Goal: Task Accomplishment & Management: Manage account settings

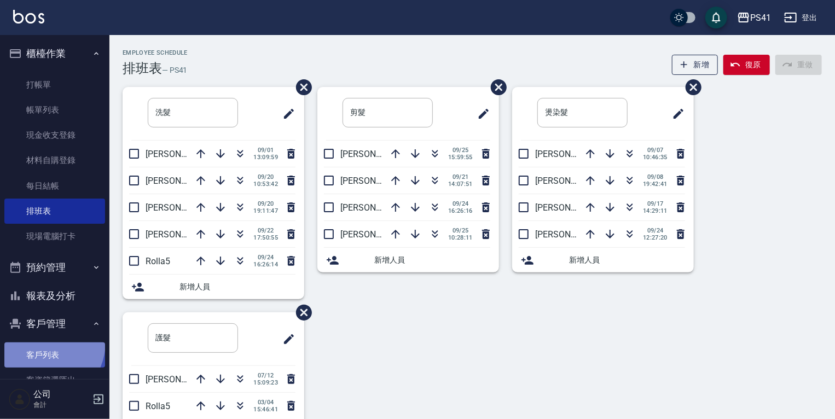
click at [39, 342] on link "客戶列表" at bounding box center [54, 354] width 101 height 25
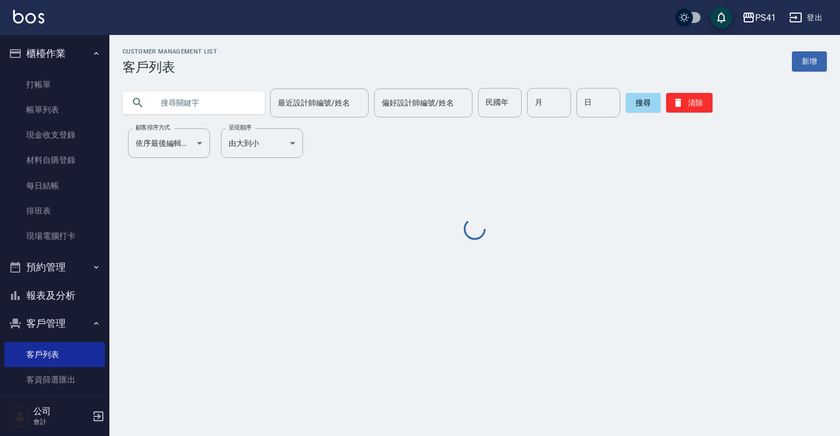
click at [185, 96] on input "text" at bounding box center [204, 103] width 103 height 30
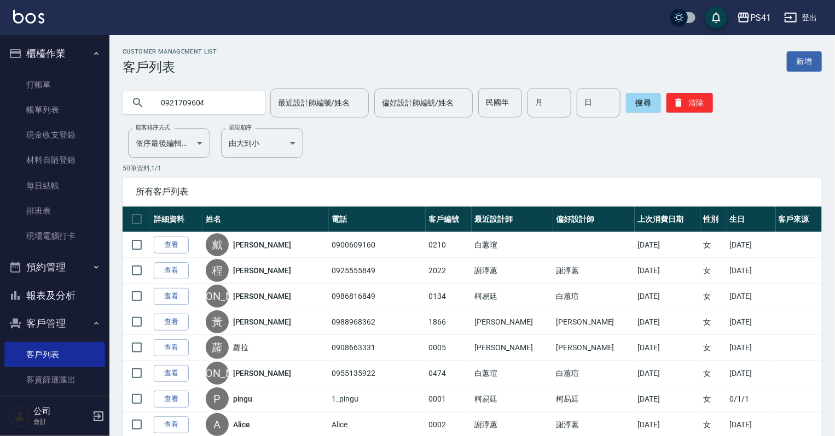
type input "0921709604"
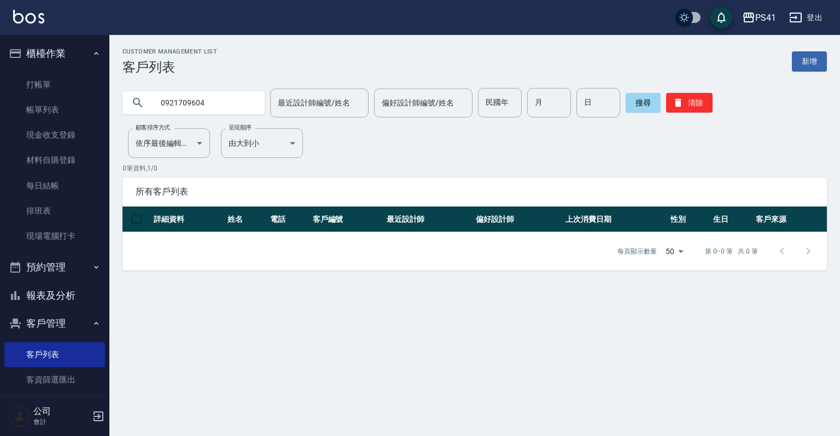
click at [236, 359] on div "Customer Management List 客戶列表 新增 0921709604 最近設計師編號/姓名 最近設計師編號/姓名 偏好設計師編號/姓名 偏好…" at bounding box center [420, 218] width 840 height 436
drag, startPoint x: 215, startPoint y: 102, endPoint x: 109, endPoint y: 94, distance: 105.8
click at [109, 94] on div "PS41 登出 櫃檯作業 打帳單 帳單列表 現金收支登錄 材料自購登錄 每日結帳 排班表 現場電腦打卡 預約管理 預約管理 單日預約紀錄 單週預約紀錄 報表及…" at bounding box center [420, 218] width 840 height 436
type input "廖"
click at [71, 232] on link "現場電腦打卡" at bounding box center [54, 236] width 101 height 25
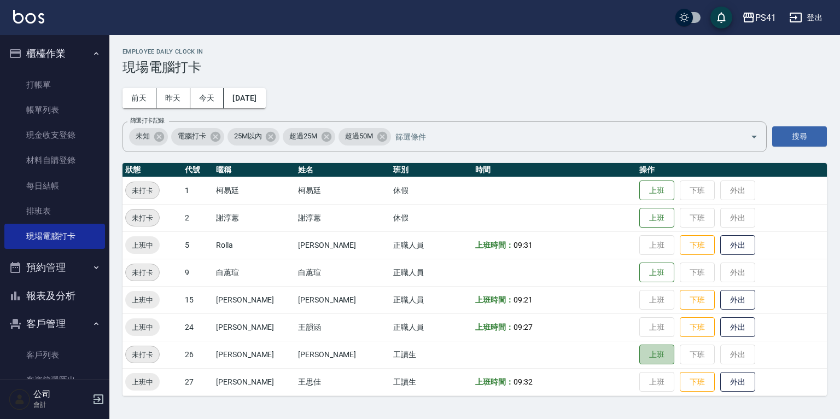
drag, startPoint x: 643, startPoint y: 354, endPoint x: 679, endPoint y: 352, distance: 36.2
click at [647, 354] on button "上班" at bounding box center [656, 355] width 35 height 20
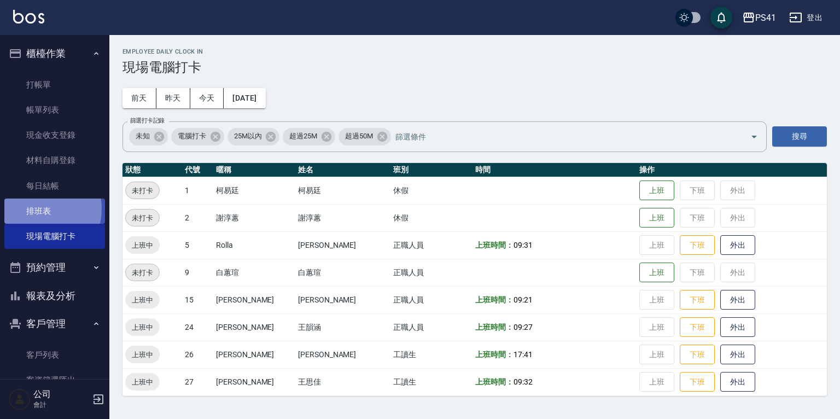
click at [32, 209] on link "排班表" at bounding box center [54, 211] width 101 height 25
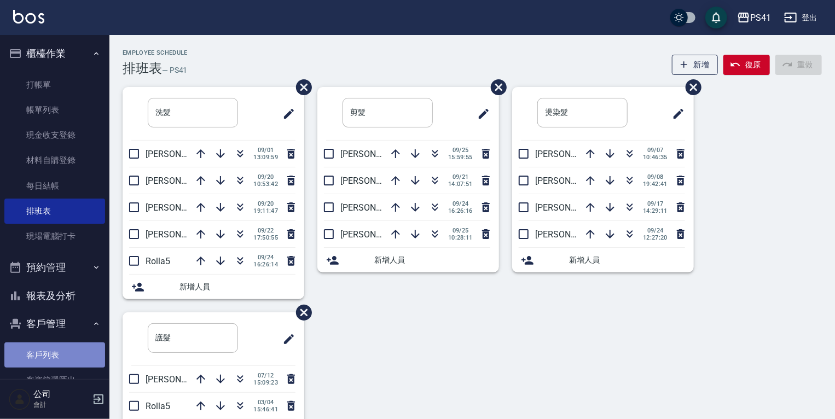
click at [79, 353] on link "客戶列表" at bounding box center [54, 354] width 101 height 25
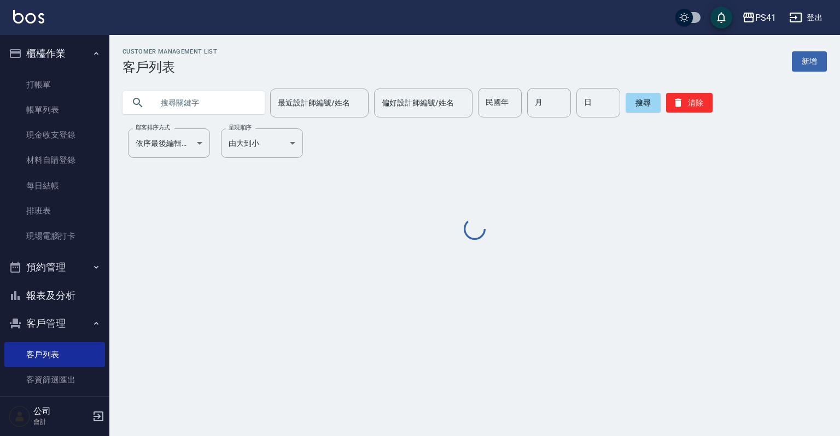
click at [236, 104] on input "text" at bounding box center [204, 103] width 103 height 30
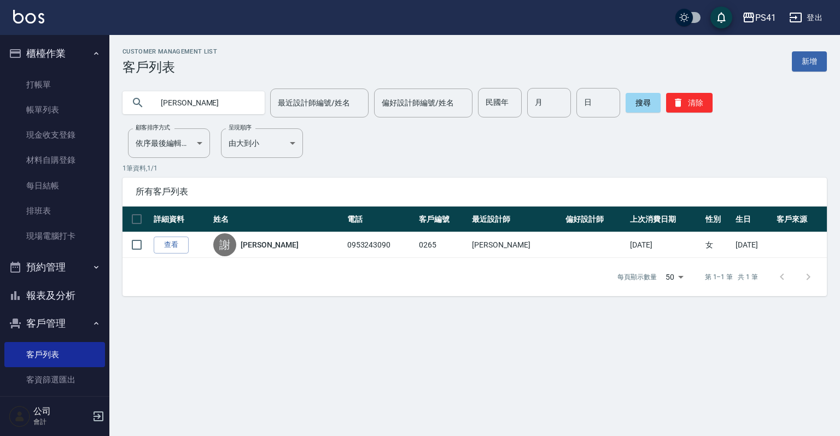
drag, startPoint x: 215, startPoint y: 108, endPoint x: 12, endPoint y: 67, distance: 207.0
click at [15, 66] on div "PS41 登出 櫃檯作業 打帳單 帳單列表 現金收支登錄 材料自購登錄 每日結帳 排班表 現場電腦打卡 預約管理 預約管理 單日預約紀錄 單週預約紀錄 報表及…" at bounding box center [420, 218] width 840 height 436
type input "0938808093"
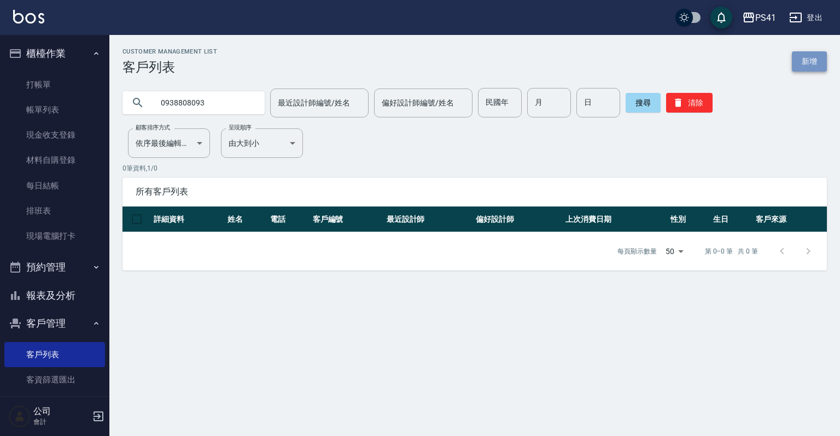
click at [819, 69] on link "新增" at bounding box center [809, 61] width 35 height 20
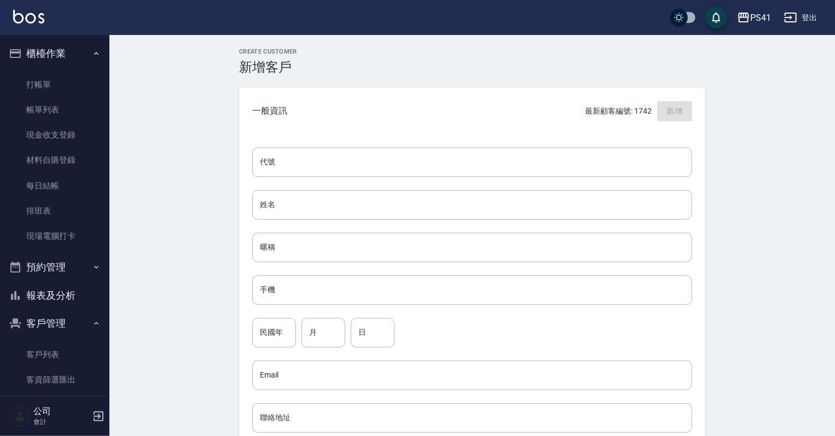
drag, startPoint x: 357, startPoint y: 154, endPoint x: 353, endPoint y: 165, distance: 11.4
click at [353, 165] on input "代號" at bounding box center [472, 163] width 440 height 30
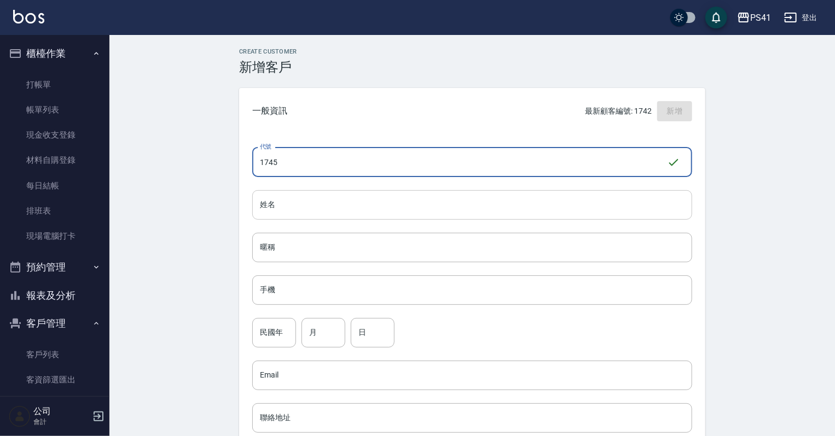
type input "1745"
click at [278, 195] on input "姓名" at bounding box center [472, 205] width 440 height 30
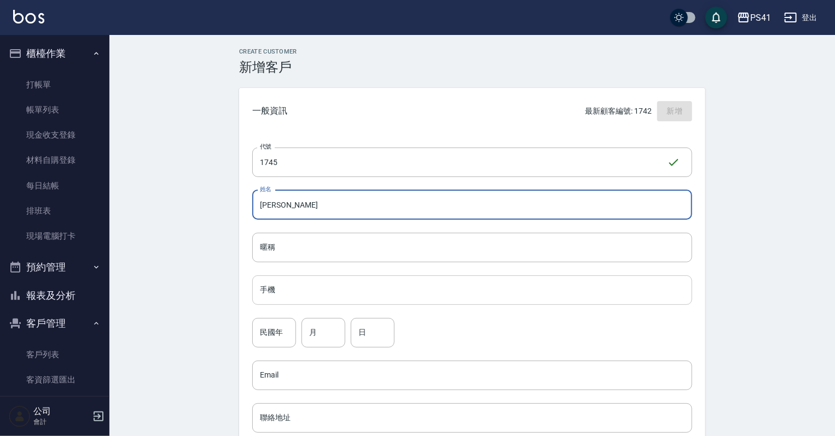
type input "[PERSON_NAME]"
click at [312, 289] on input "手機" at bounding box center [472, 291] width 440 height 30
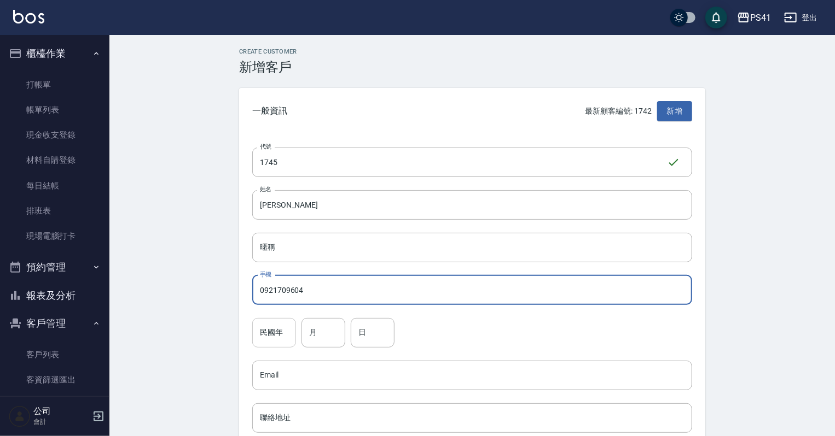
type input "0921709604"
click at [261, 330] on input "民國年" at bounding box center [274, 333] width 44 height 30
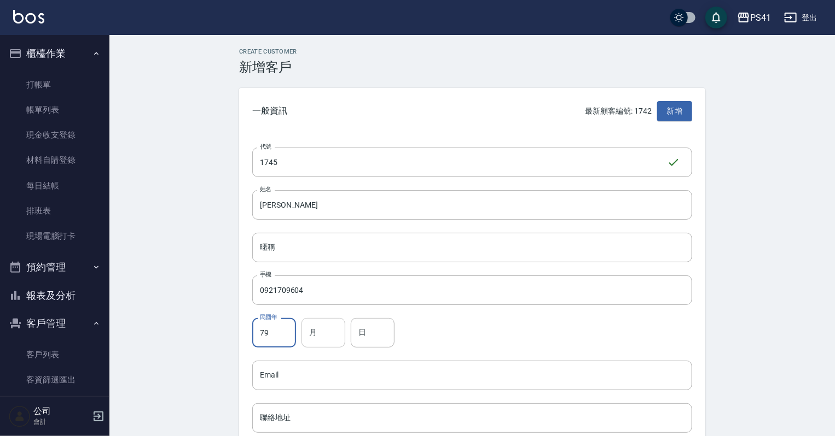
type input "79"
click at [311, 324] on div "月 月" at bounding box center [323, 333] width 44 height 30
type input "06"
drag, startPoint x: 361, startPoint y: 334, endPoint x: 370, endPoint y: 332, distance: 8.8
click at [361, 334] on input "日" at bounding box center [373, 333] width 44 height 30
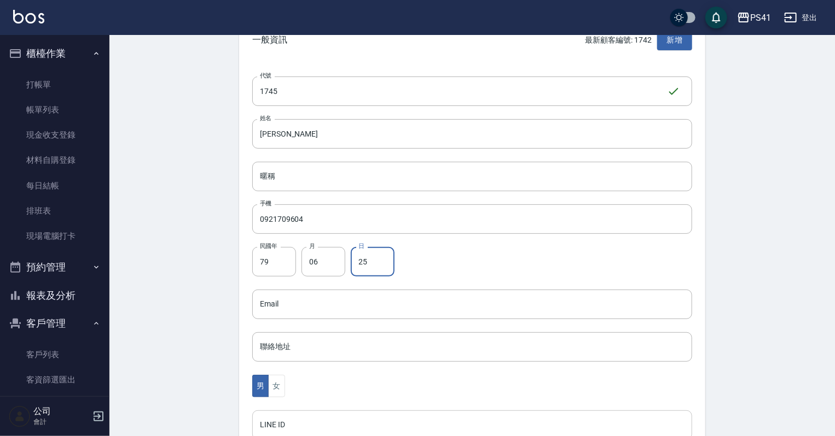
scroll to position [175, 0]
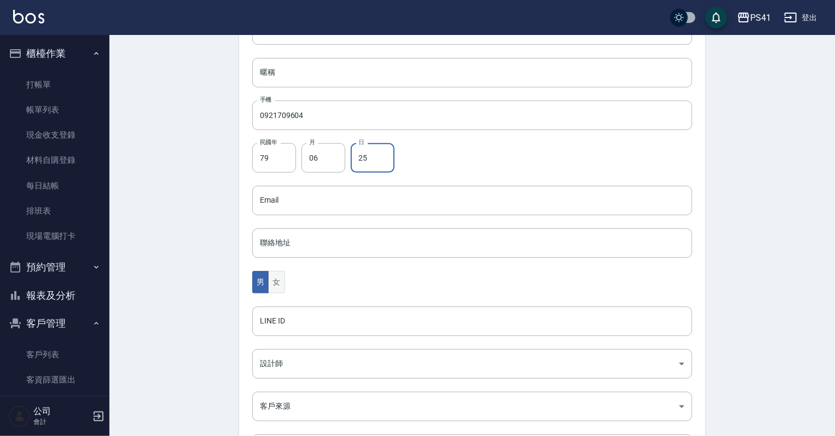
type input "25"
click at [280, 284] on button "女" at bounding box center [276, 282] width 16 height 22
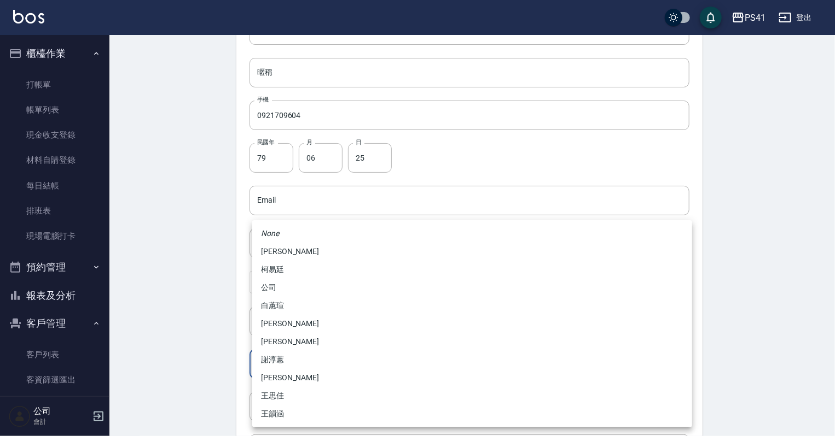
click at [275, 363] on body "PS41 登出 櫃檯作業 打帳單 帳單列表 現金收支登錄 材料自購登錄 每日結帳 排班表 現場電腦打卡 預約管理 預約管理 單日預約紀錄 單週預約紀錄 報表及…" at bounding box center [417, 181] width 835 height 712
click at [287, 302] on li "白蕙瑄" at bounding box center [472, 306] width 440 height 18
type input "ddc07e2a-9c46-438a-ae12-131b47584ec9"
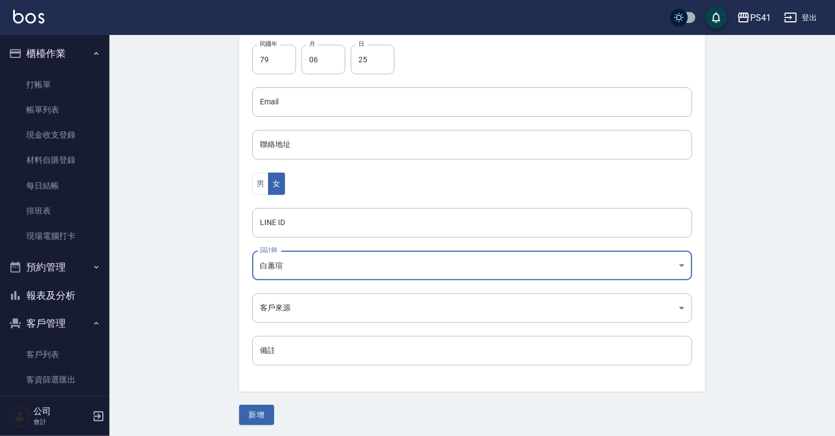
scroll to position [275, 0]
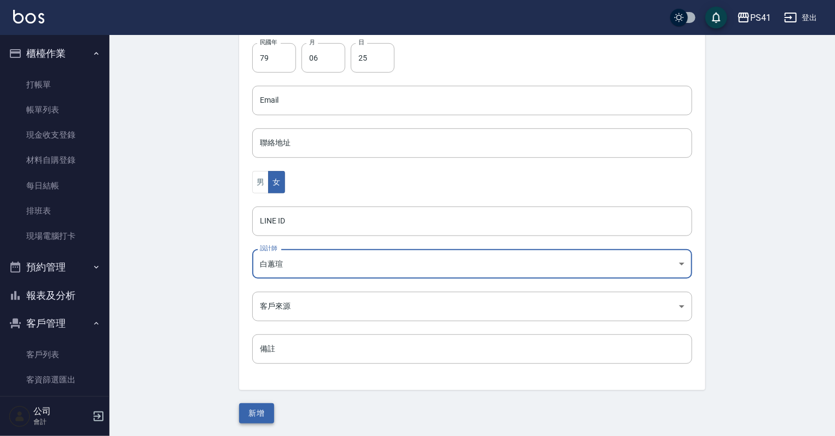
click at [262, 417] on button "新增" at bounding box center [256, 414] width 35 height 20
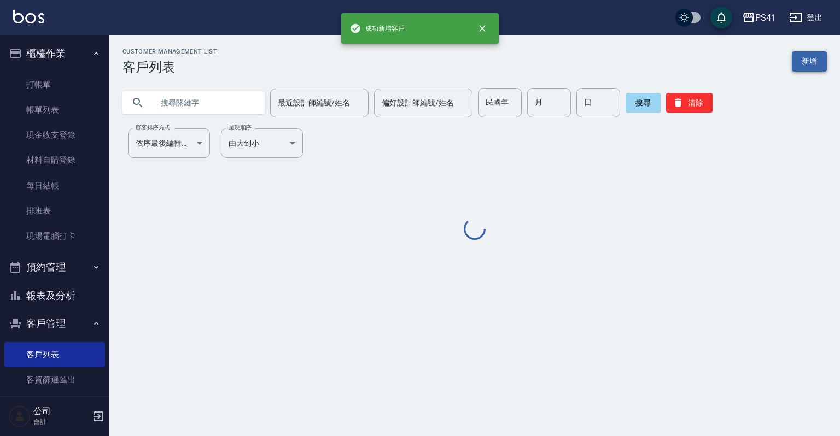
click at [809, 55] on link "新增" at bounding box center [809, 61] width 35 height 20
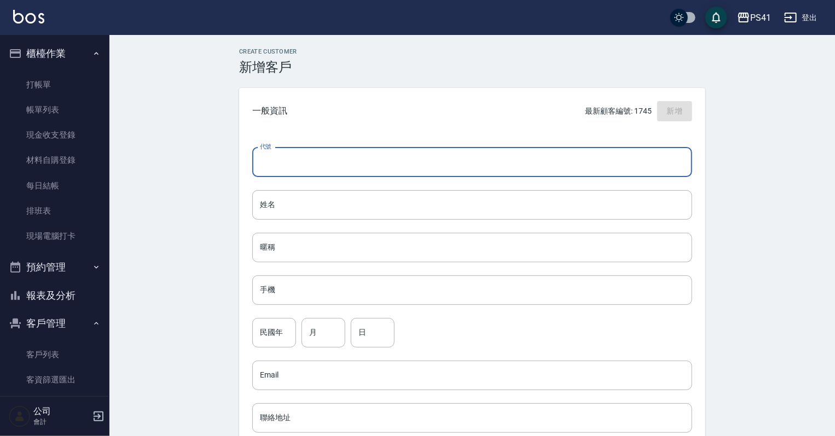
click at [329, 168] on input "代號" at bounding box center [472, 163] width 440 height 30
type input "1744"
click at [311, 219] on input "姓名" at bounding box center [472, 205] width 440 height 30
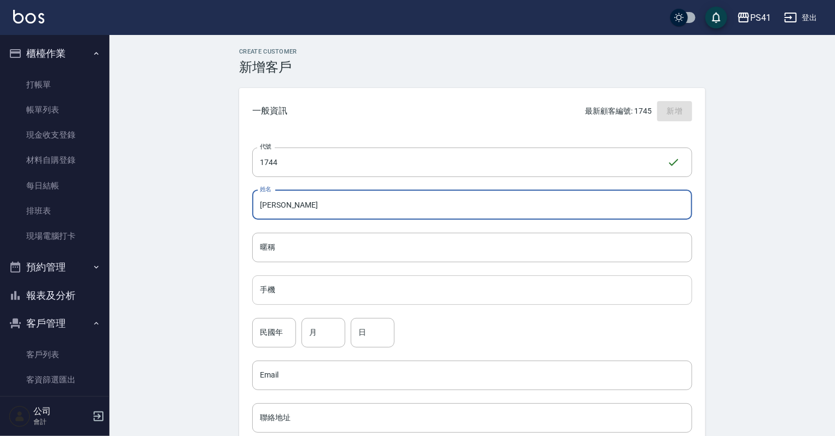
type input "[PERSON_NAME]"
drag, startPoint x: 323, startPoint y: 279, endPoint x: 330, endPoint y: 271, distance: 10.4
click at [325, 279] on input "手機" at bounding box center [472, 291] width 440 height 30
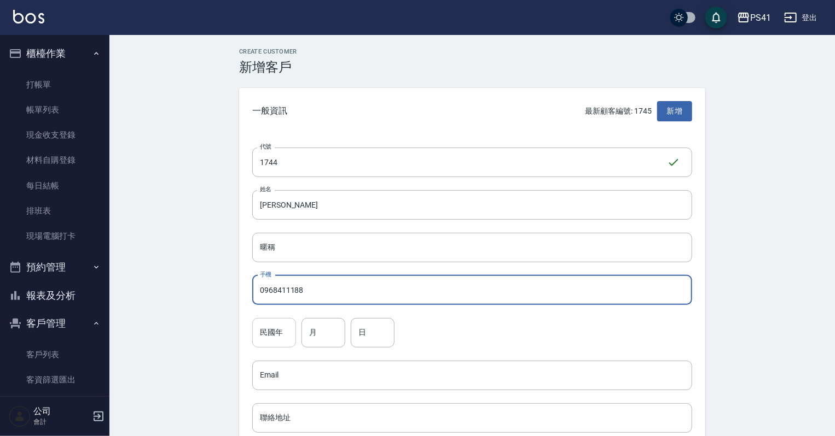
type input "0968411188"
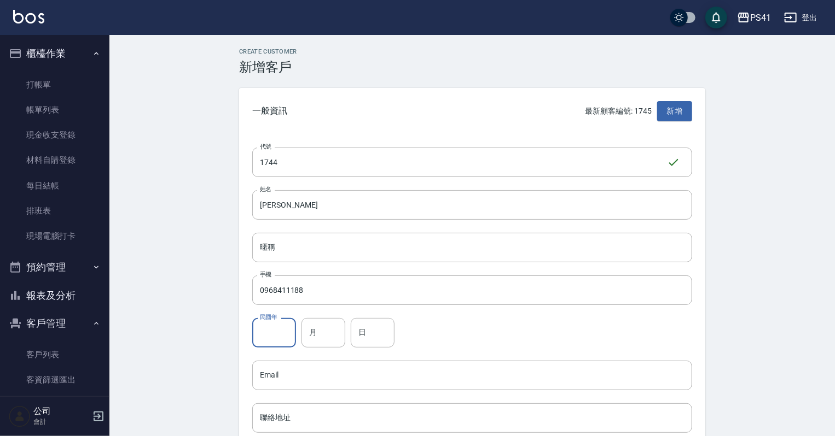
click at [281, 344] on input "民國年" at bounding box center [274, 333] width 44 height 30
type input "45"
click at [314, 334] on input "月" at bounding box center [323, 333] width 44 height 30
type input "02"
click at [380, 326] on input "日" at bounding box center [373, 333] width 44 height 30
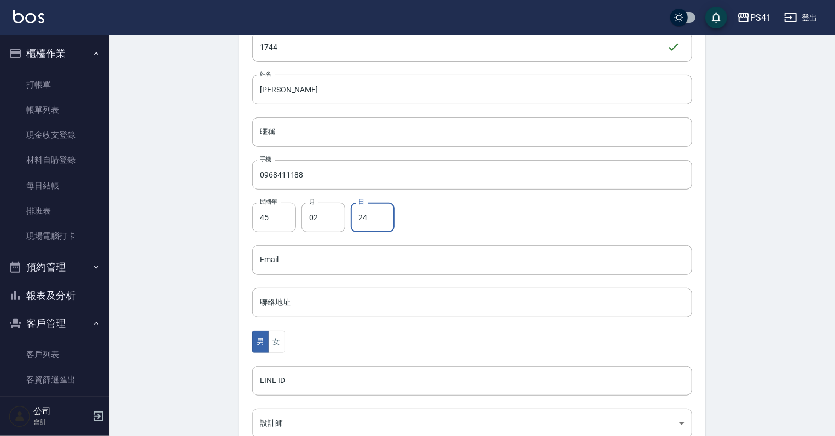
scroll to position [262, 0]
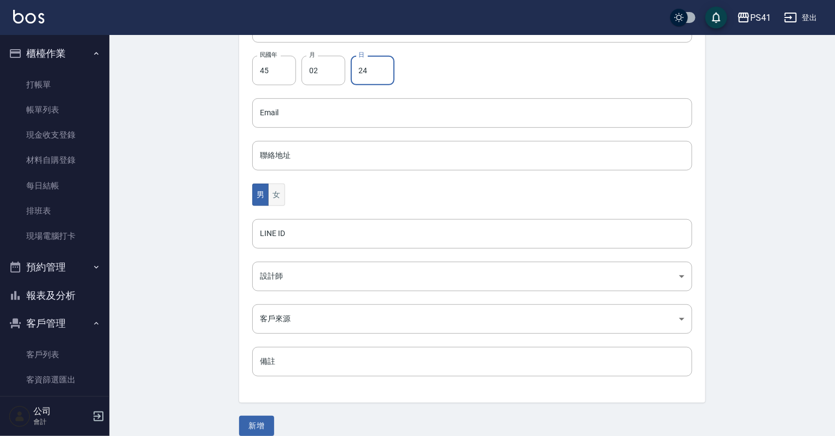
type input "24"
click at [279, 196] on button "女" at bounding box center [276, 195] width 16 height 22
click at [299, 271] on body "PS41 登出 櫃檯作業 打帳單 帳單列表 現金收支登錄 材料自購登錄 每日結帳 排班表 現場電腦打卡 預約管理 預約管理 單日預約紀錄 單週預約紀錄 報表及…" at bounding box center [417, 94] width 835 height 712
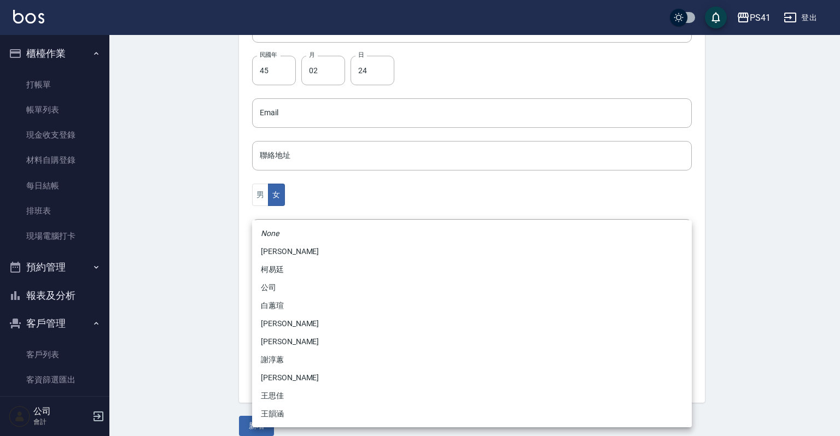
drag, startPoint x: 301, startPoint y: 252, endPoint x: 297, endPoint y: 296, distance: 45.0
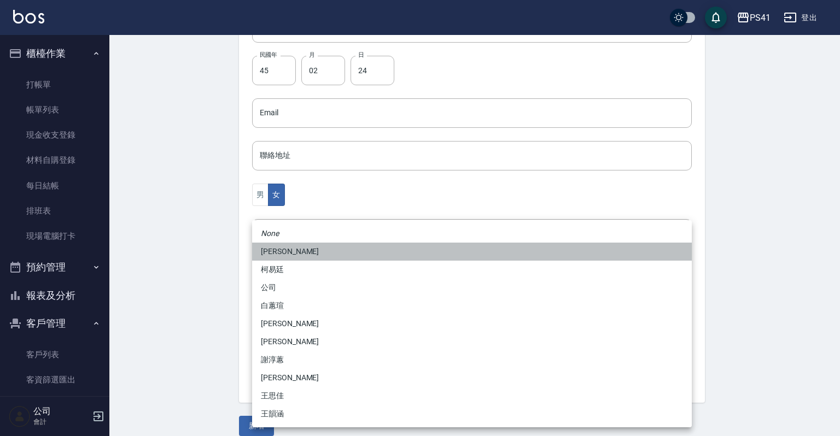
click at [301, 252] on li "[PERSON_NAME]" at bounding box center [472, 252] width 440 height 18
type input "a41d4cf0-59f1-404c-a8bf-2b9d1b27fb85"
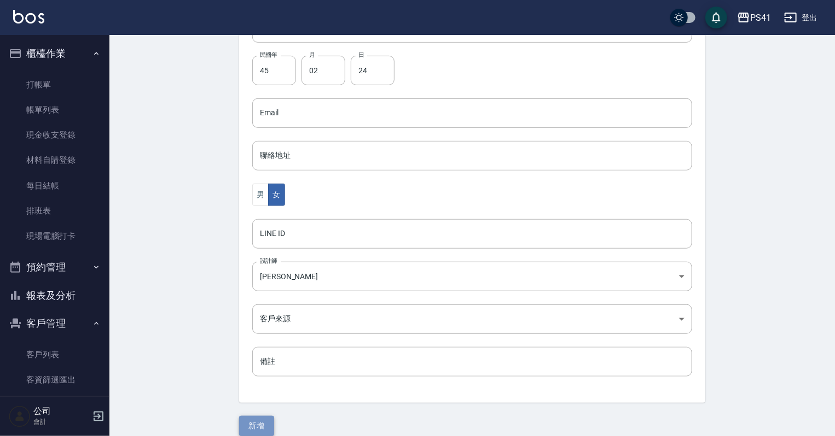
click at [262, 418] on button "新增" at bounding box center [256, 426] width 35 height 20
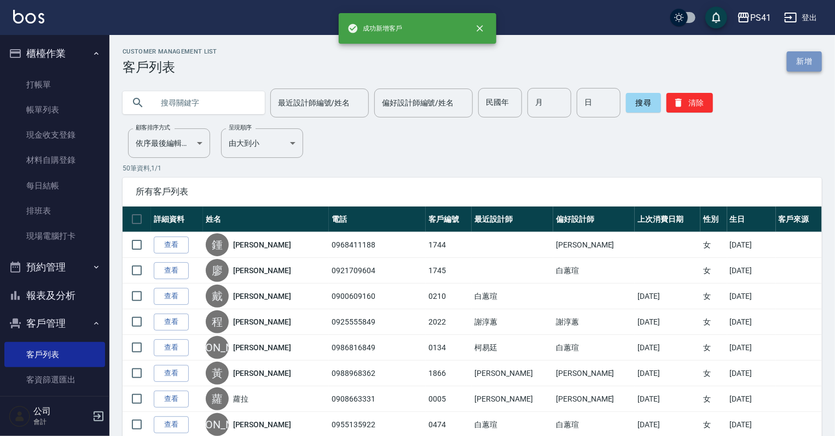
click at [797, 60] on link "新增" at bounding box center [803, 61] width 35 height 20
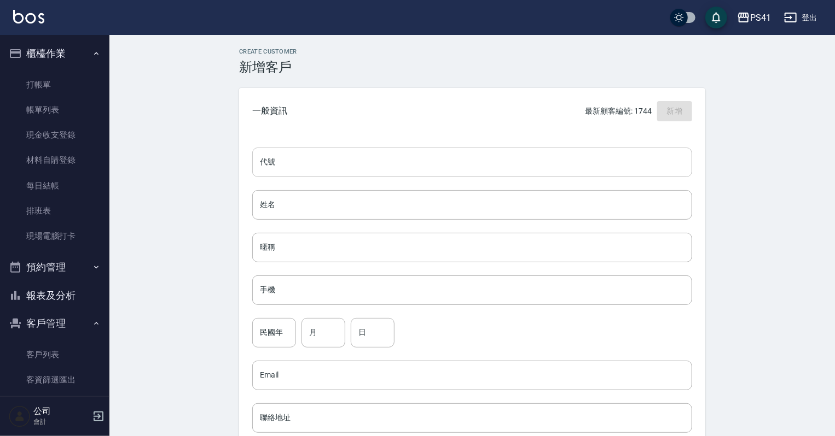
click at [460, 164] on input "代號" at bounding box center [472, 163] width 440 height 30
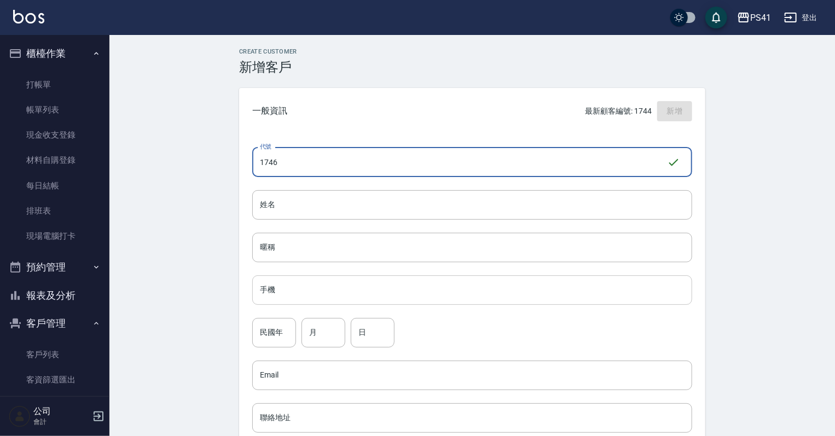
type input "1746"
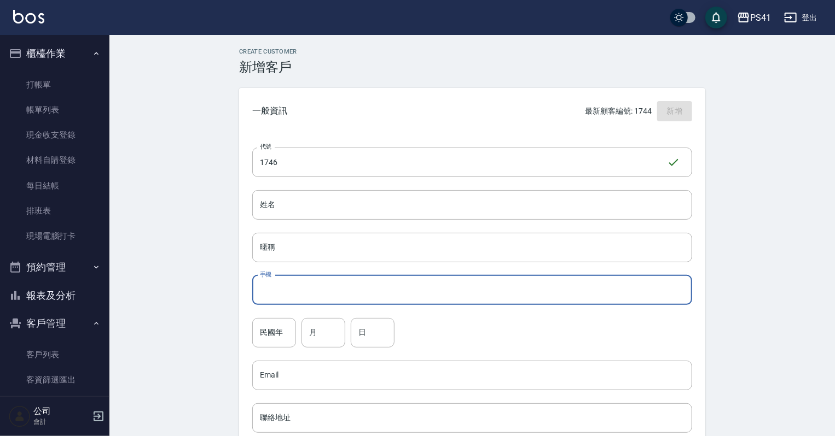
click at [351, 300] on input "手機" at bounding box center [472, 291] width 440 height 30
type input "0938808093"
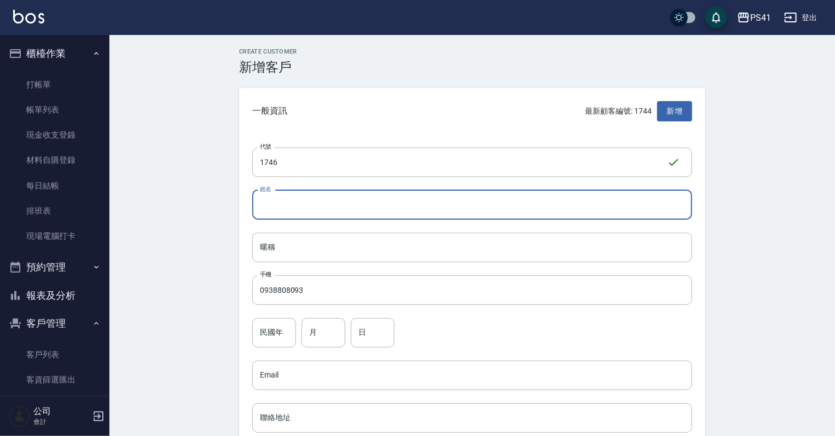
click at [371, 205] on input "姓名" at bounding box center [472, 205] width 440 height 30
type input "[PERSON_NAME]"
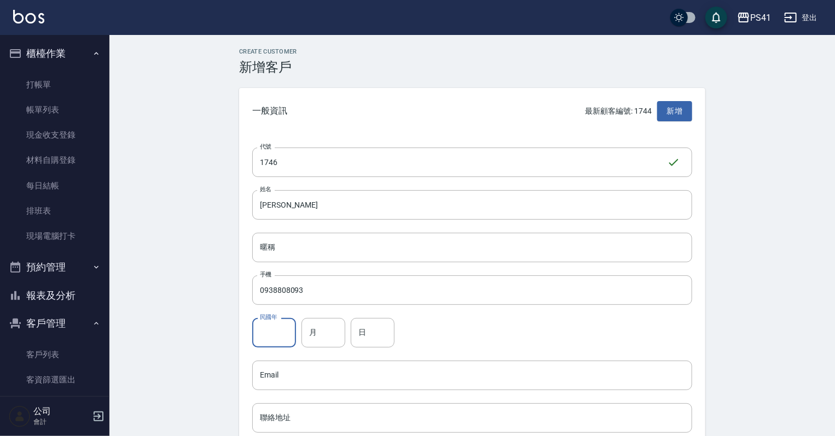
drag, startPoint x: 271, startPoint y: 331, endPoint x: 278, endPoint y: 332, distance: 7.2
click at [271, 331] on input "民國年" at bounding box center [274, 333] width 44 height 30
type input "86"
drag, startPoint x: 308, startPoint y: 332, endPoint x: 322, endPoint y: 321, distance: 17.5
click at [309, 332] on input "月" at bounding box center [323, 333] width 44 height 30
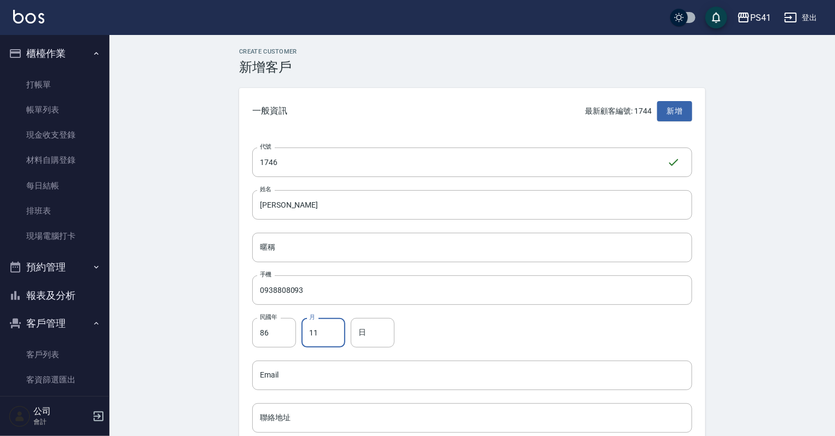
type input "11"
click at [361, 328] on input "日" at bounding box center [373, 333] width 44 height 30
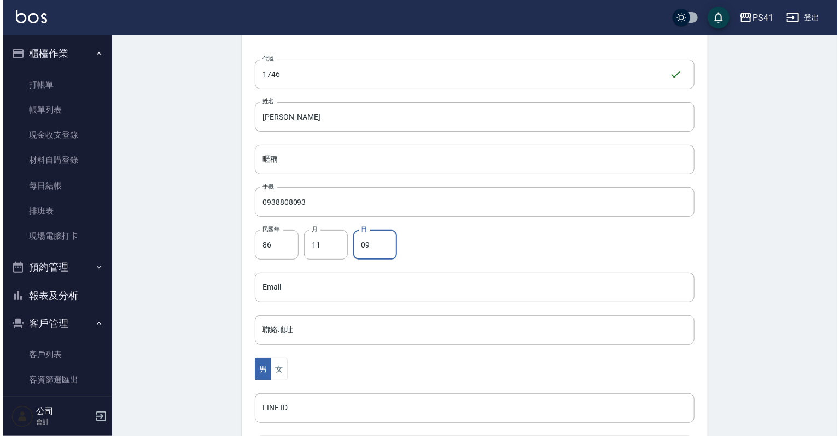
scroll to position [219, 0]
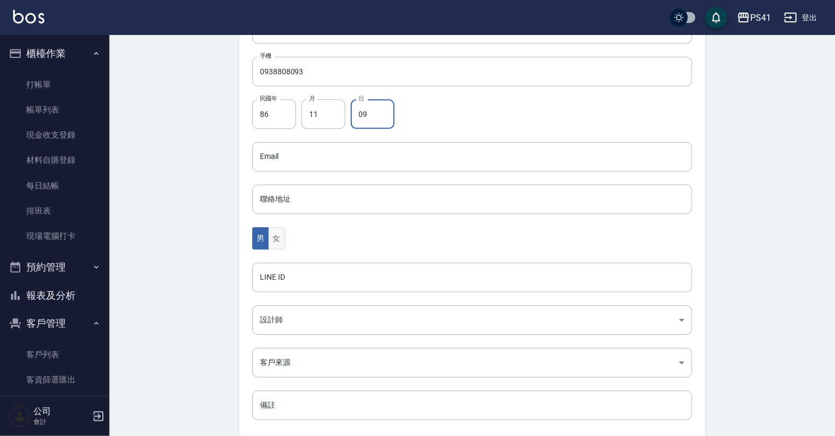
type input "09"
click at [278, 243] on button "女" at bounding box center [276, 238] width 16 height 22
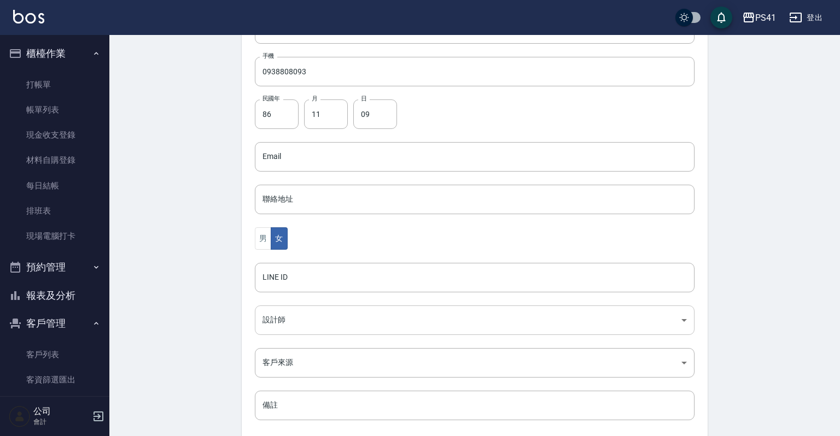
click at [276, 325] on body "PS41 登出 櫃檯作業 打帳單 帳單列表 現金收支登錄 材料自購登錄 每日結帳 排班表 現場電腦打卡 預約管理 預約管理 單日預約紀錄 單週預約紀錄 報表及…" at bounding box center [420, 137] width 840 height 712
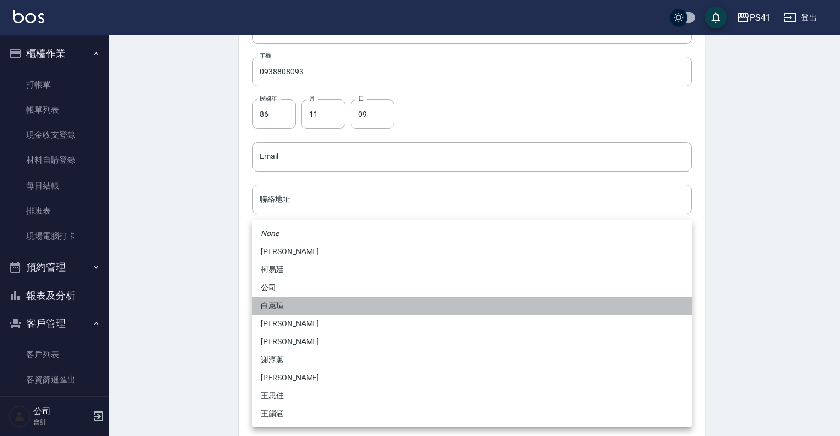
click at [294, 307] on li "白蕙瑄" at bounding box center [472, 306] width 440 height 18
type input "ddc07e2a-9c46-438a-ae12-131b47584ec9"
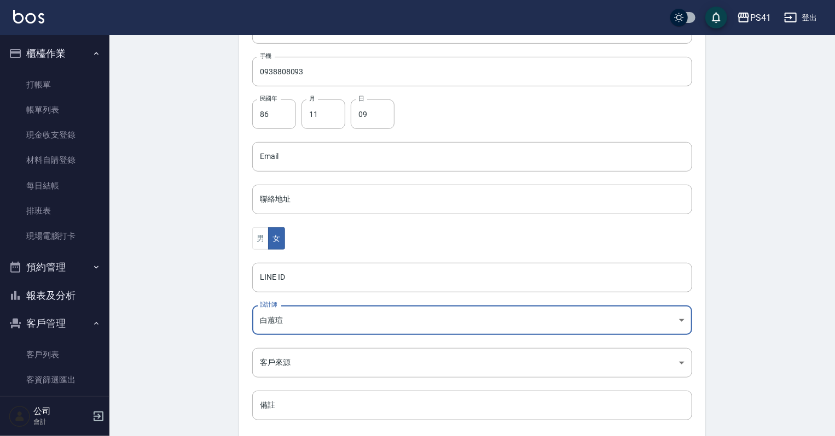
scroll to position [275, 0]
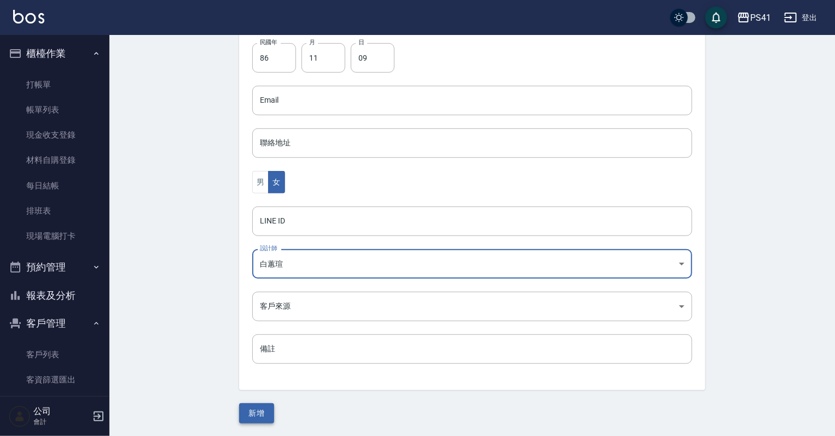
click at [265, 408] on button "新增" at bounding box center [256, 414] width 35 height 20
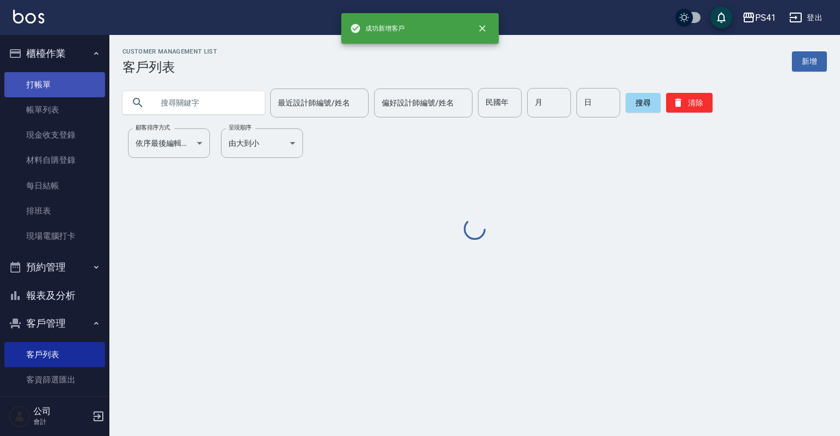
click at [43, 85] on link "打帳單" at bounding box center [54, 84] width 101 height 25
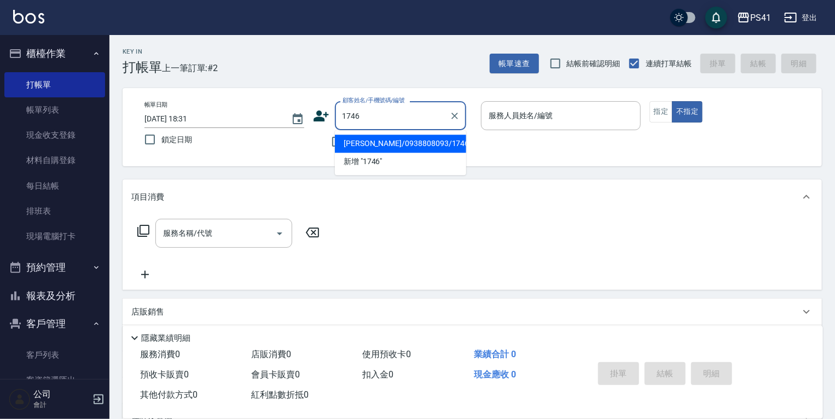
type input "林詩珊/0938808093/1746"
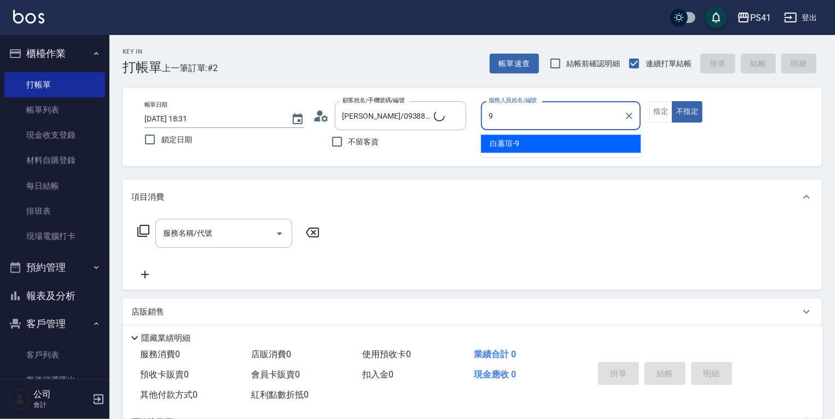
type input "白蕙瑄-9"
type button "false"
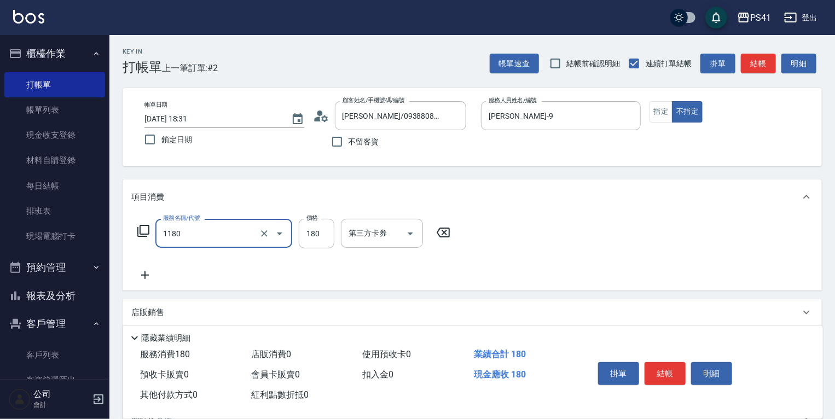
type input "洗髮(洗+剪不指定活動)(1180)"
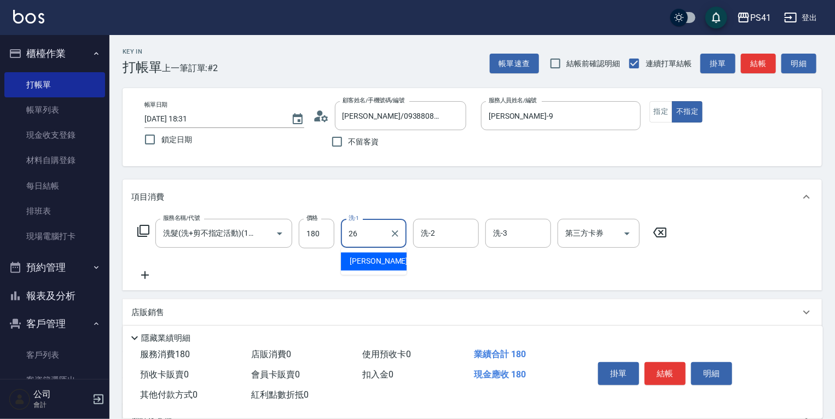
type input "溫佳惇-26"
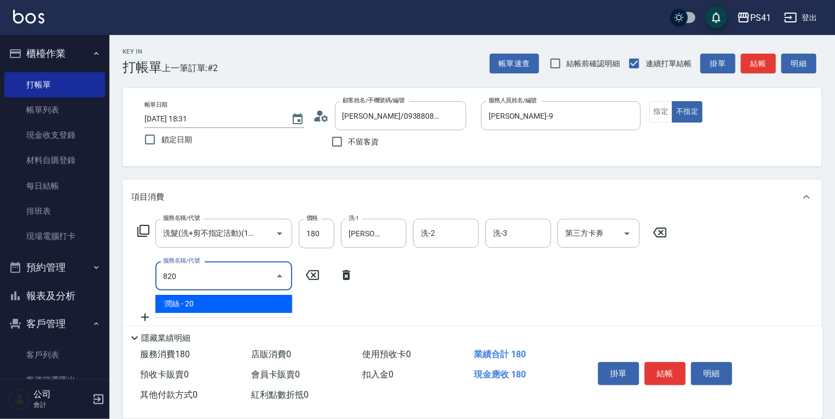
type input "潤絲(820)"
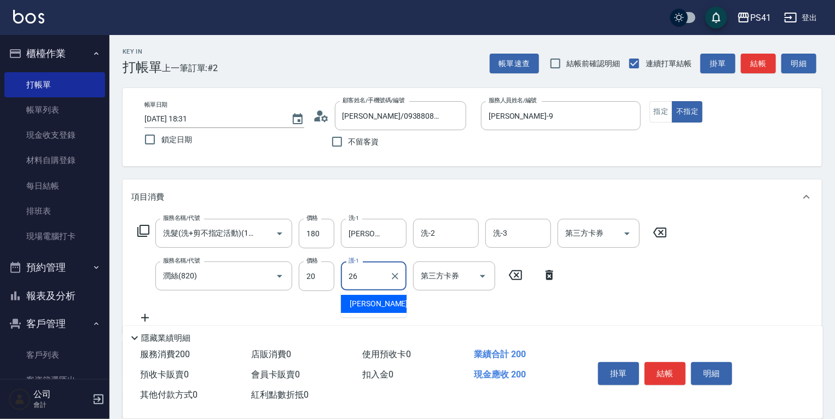
type input "溫佳惇-26"
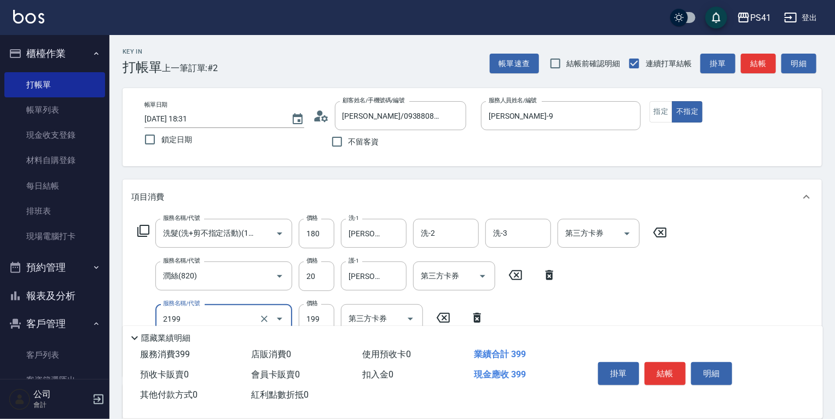
type input "不指定剪髮活動(2199)"
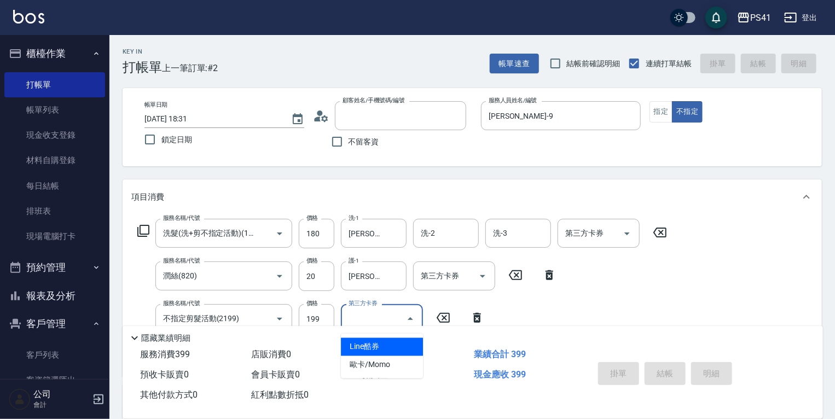
type input "4"
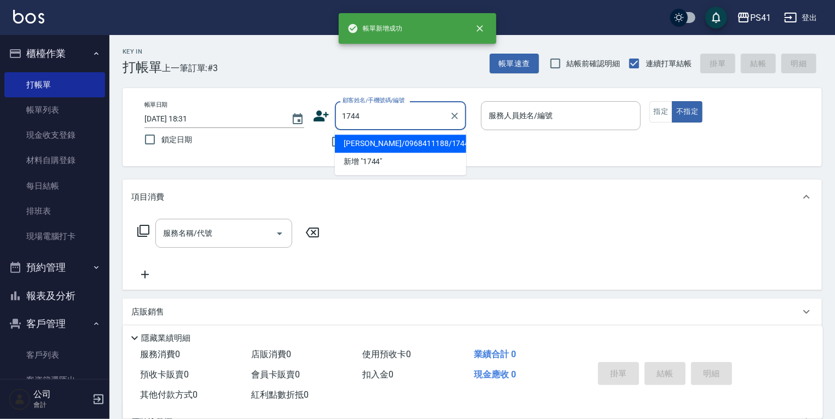
type input "鍾秋炎/0968411188/1744"
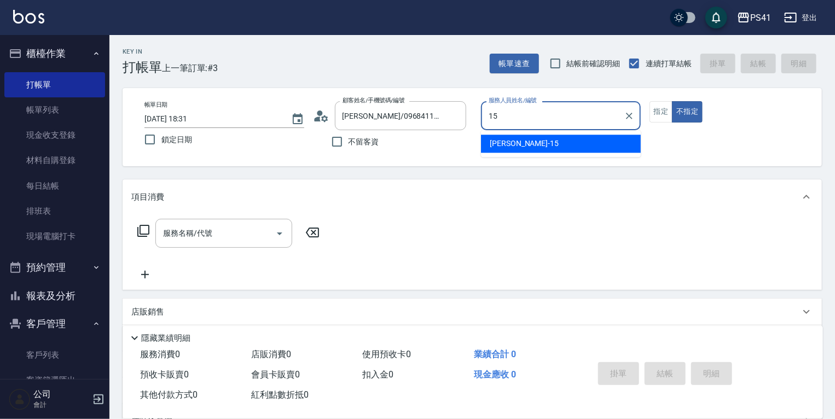
type input "李靜芳-15"
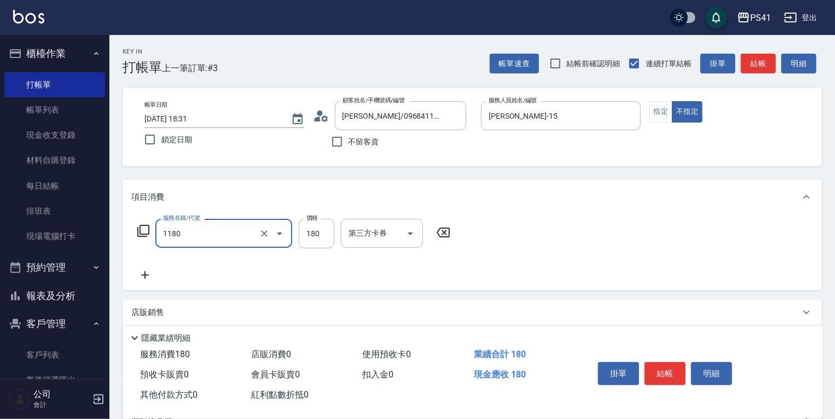
type input "洗髮(洗+剪不指定活動)(1180)"
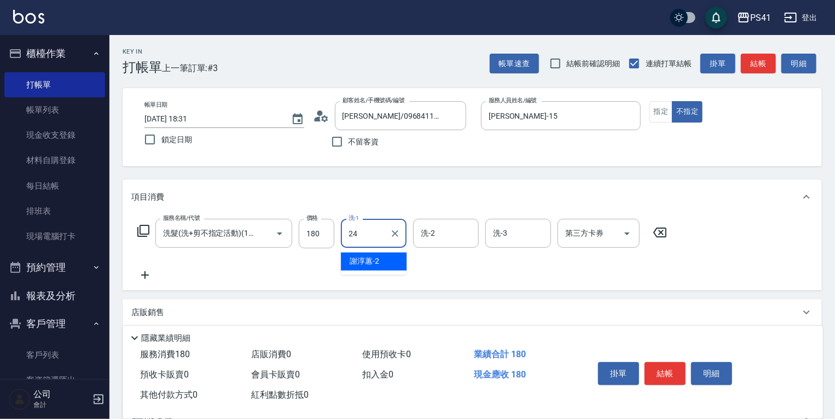
type input "小涵-24"
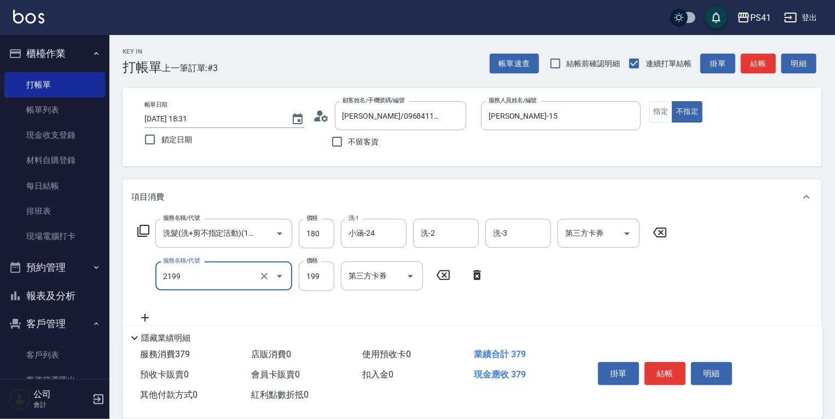
type input "不指定剪髮活動(2199)"
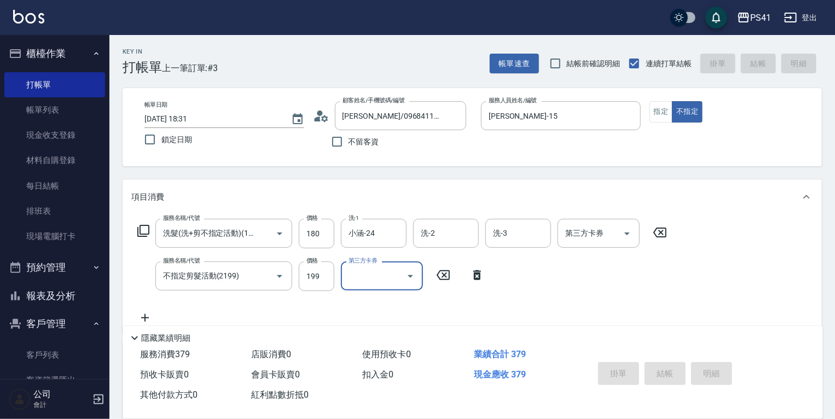
type input "2025/09/25 18:32"
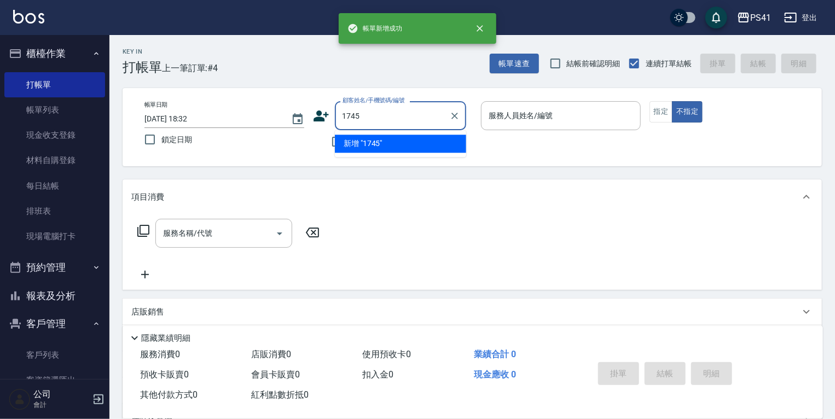
type input "1745"
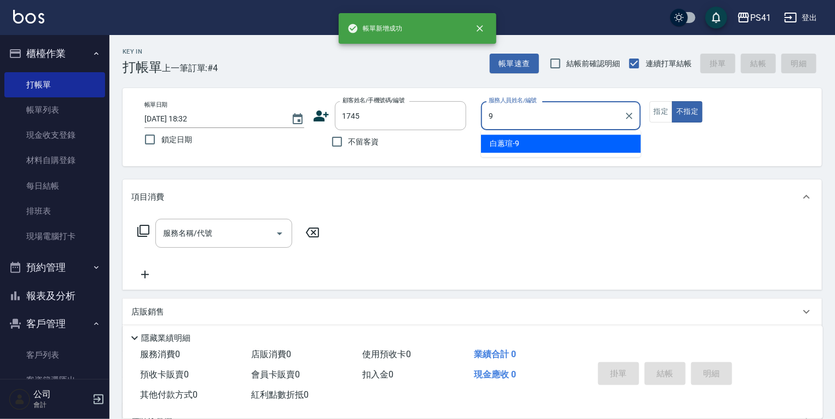
type input "白蕙瑄-9"
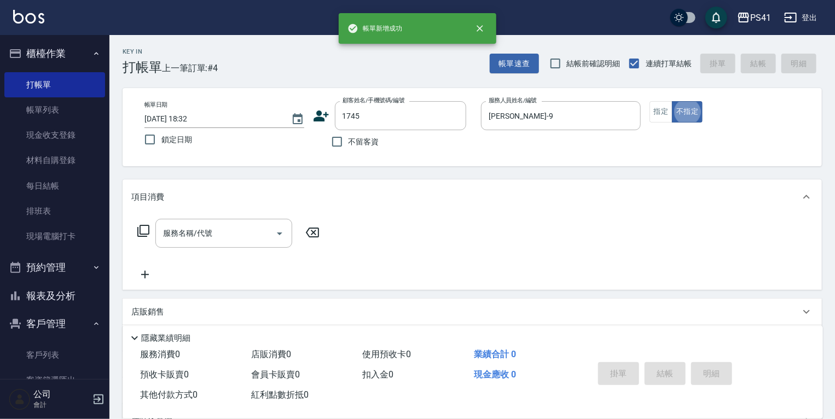
type input "廖姿安/0921709604/1745"
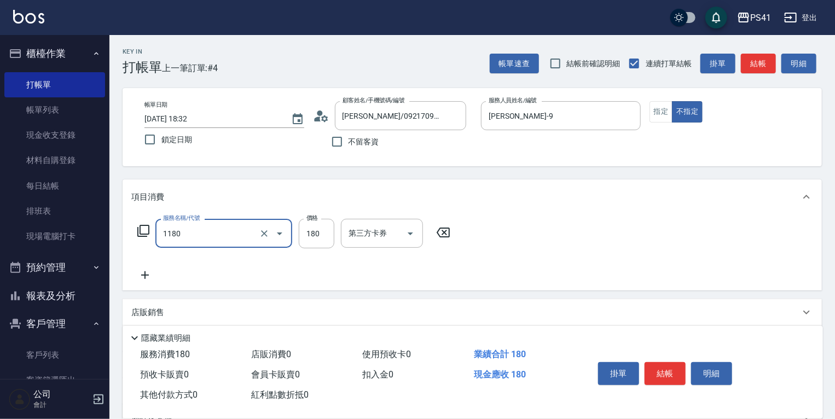
type input "洗髮(洗+剪不指定活動)(1180)"
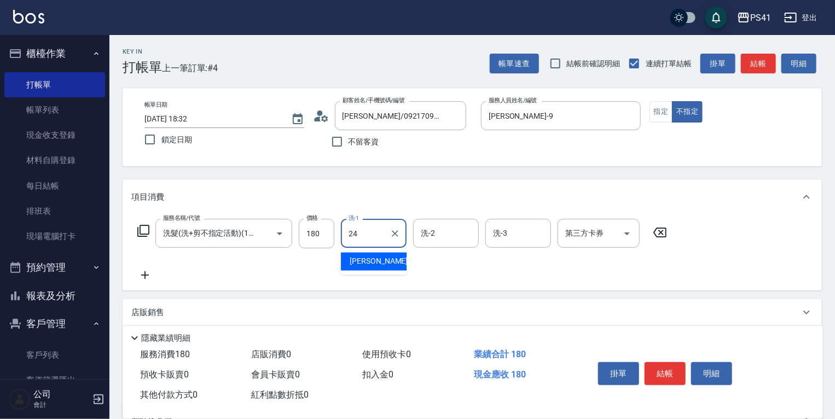
type input "小涵-24"
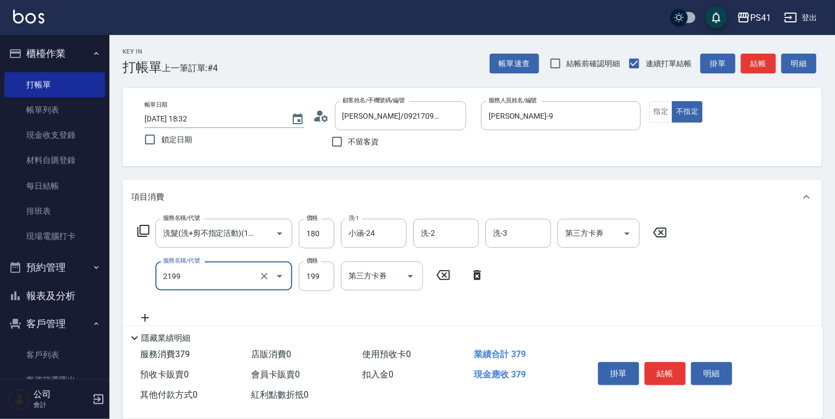
type input "不指定剪髮活動(2199)"
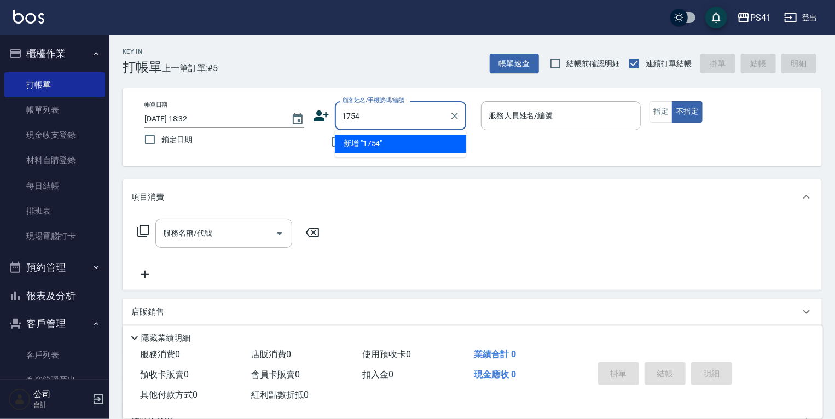
type input "1754"
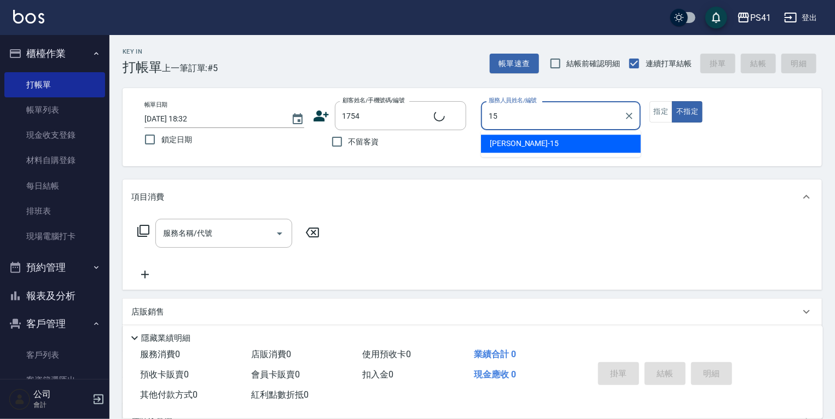
type input "15"
type input "王庭豐/0966630035/1754"
type input "李靜芳-15"
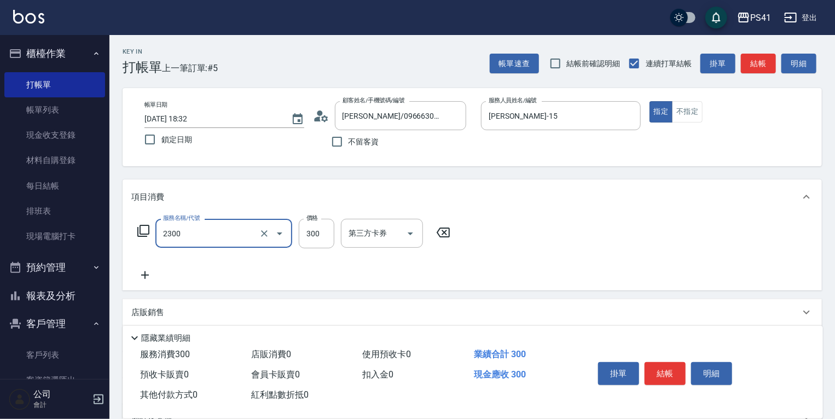
type input "剪髮(2300)"
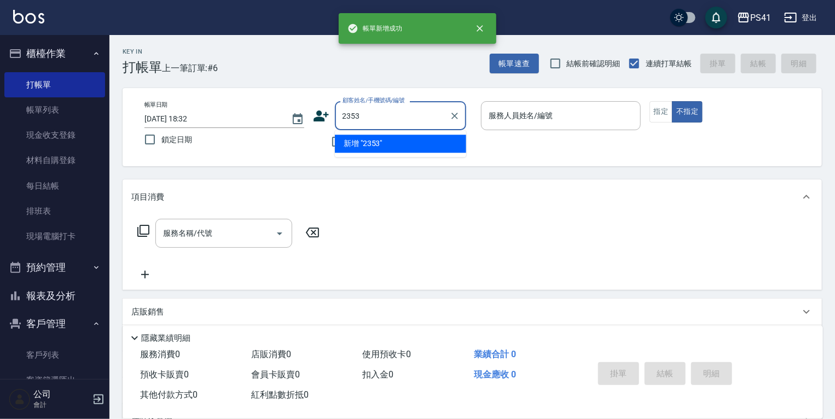
type input "2353"
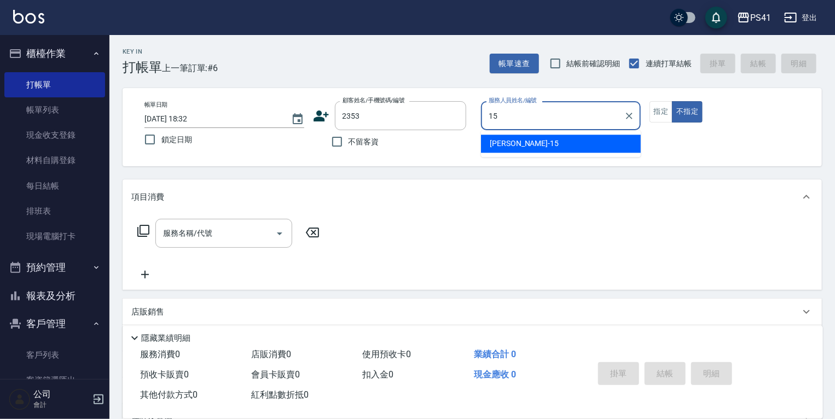
type input "李靜芳-15"
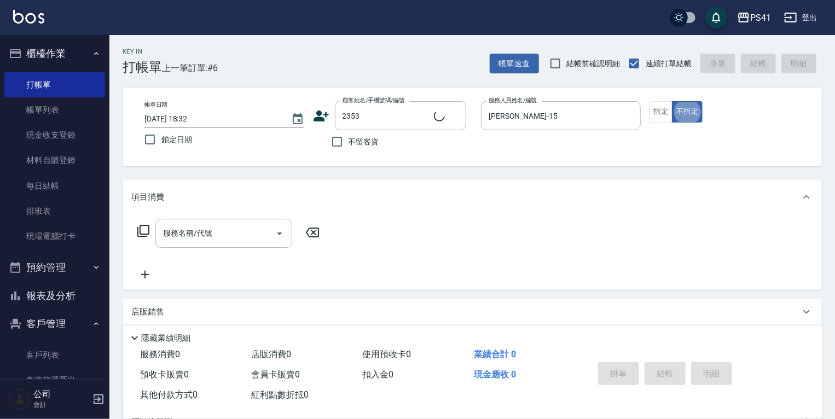
type input "陳淑文/0918676779/2353"
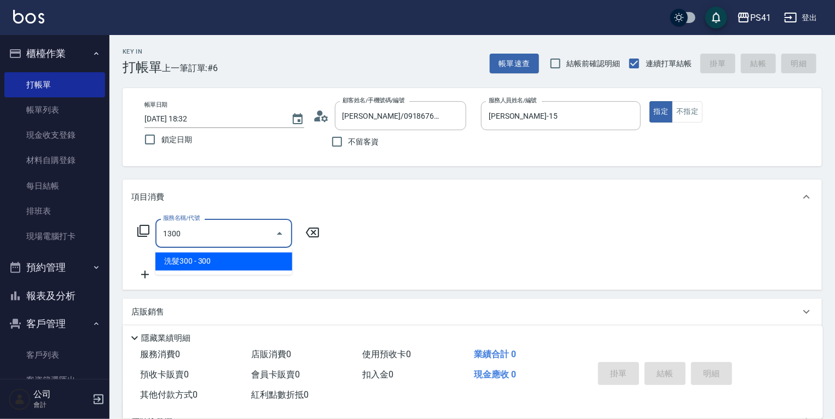
type input "洗髮300(1300)"
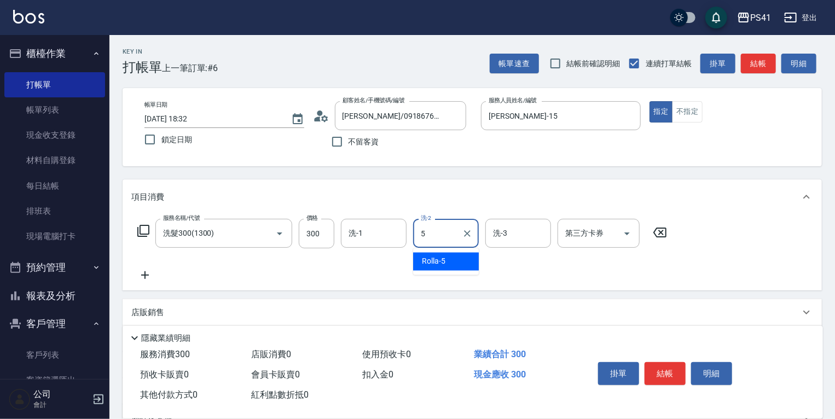
type input "Rolla-5"
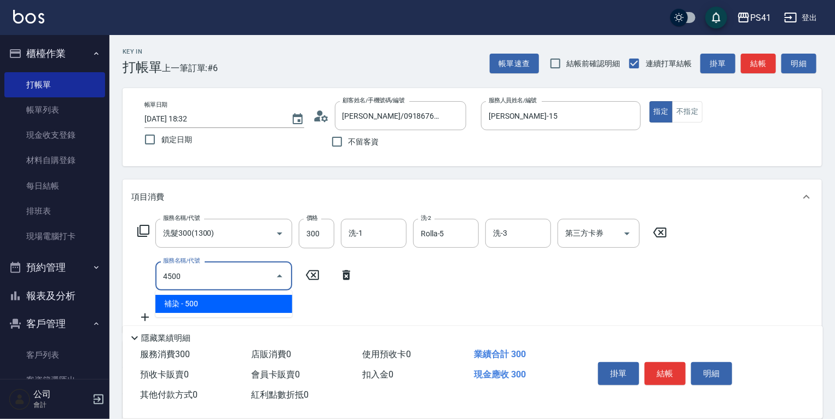
type input "補染(4500)"
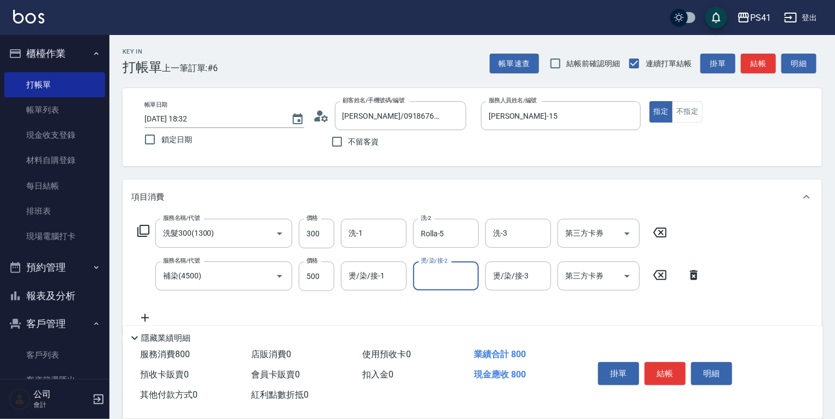
type input "5"
type input "佳佳-27"
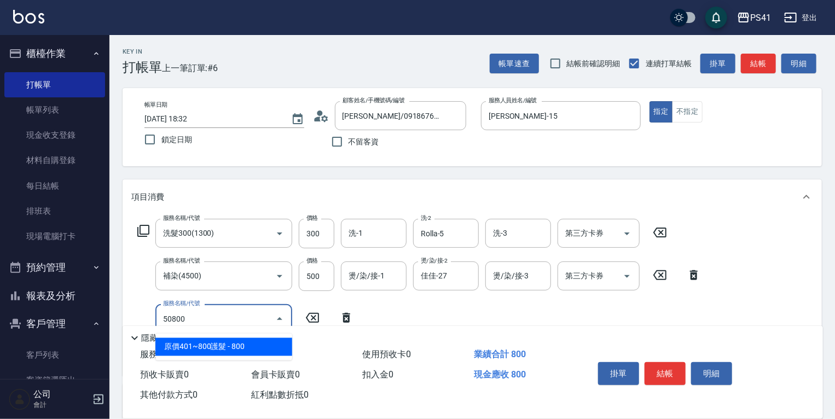
type input "原價401~800護髮(50800)"
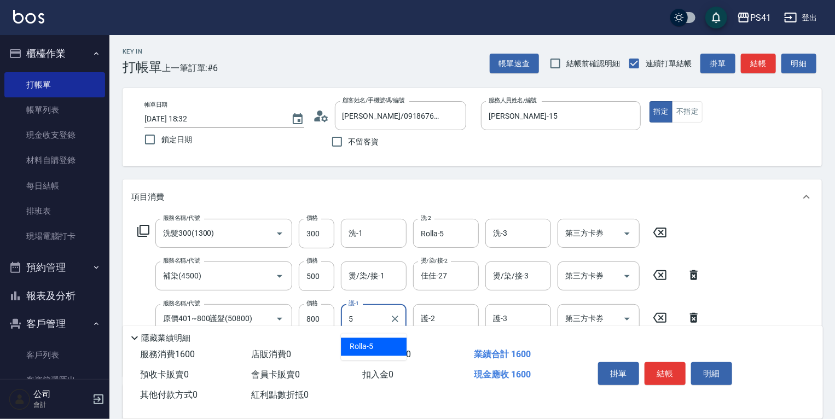
type input "Rolla-5"
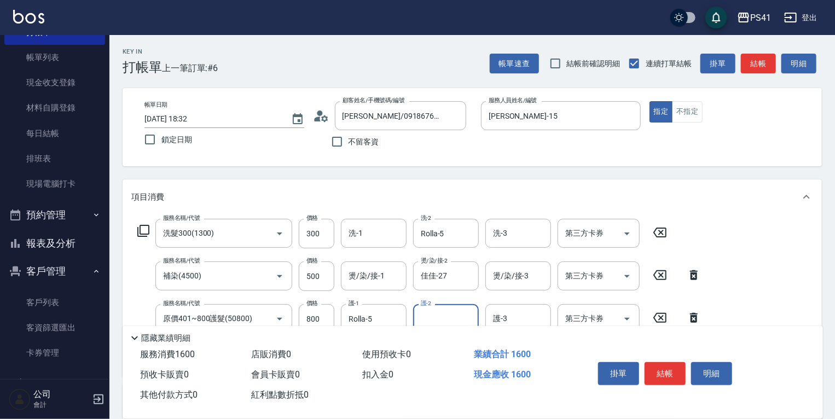
scroll to position [84, 0]
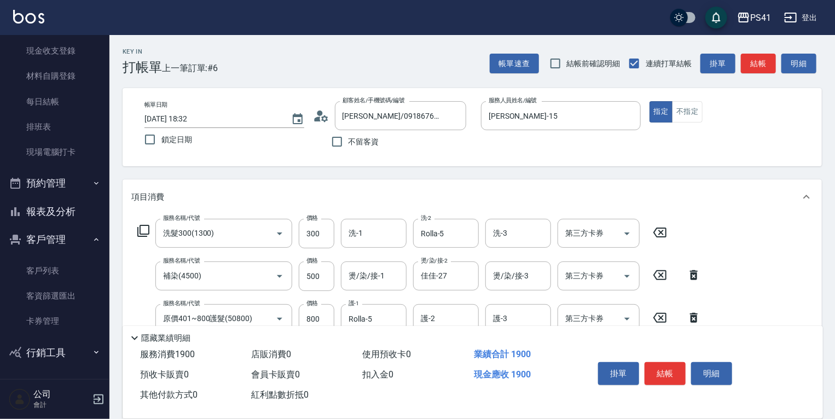
type input "剪髮(2300)"
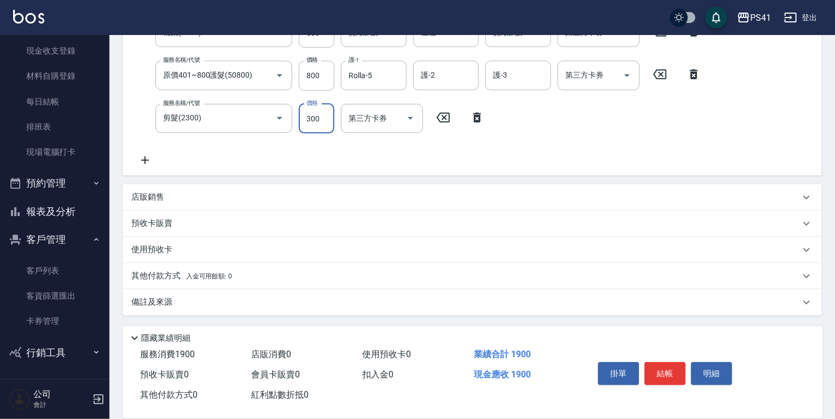
click at [174, 270] on p "其他付款方式 入金可用餘額: 0" at bounding box center [181, 276] width 101 height 12
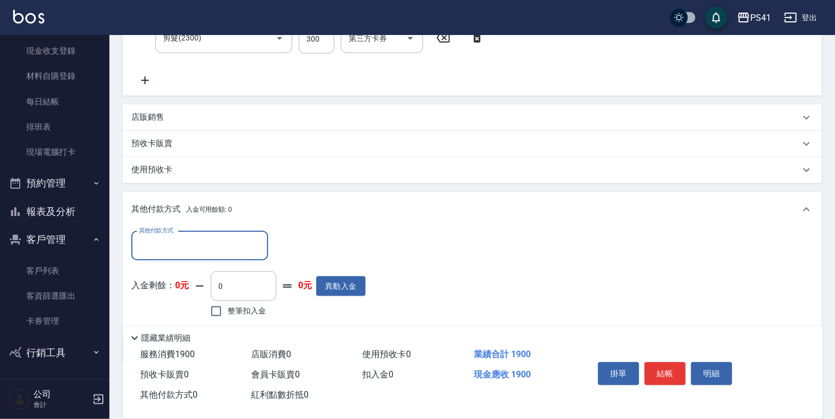
scroll to position [0, 0]
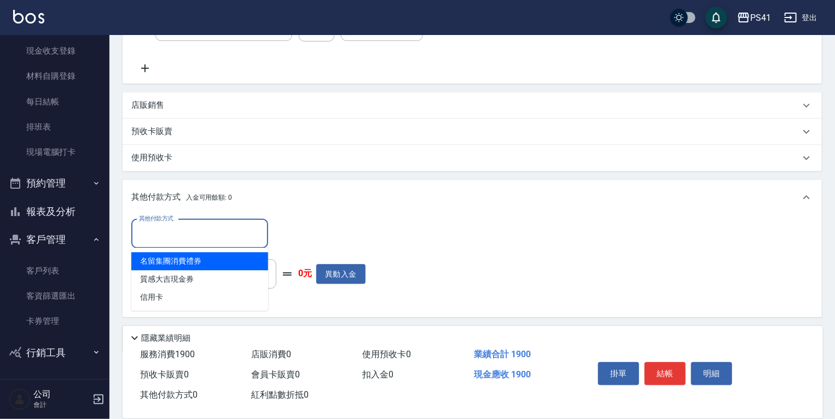
click at [199, 232] on input "其他付款方式" at bounding box center [199, 233] width 127 height 19
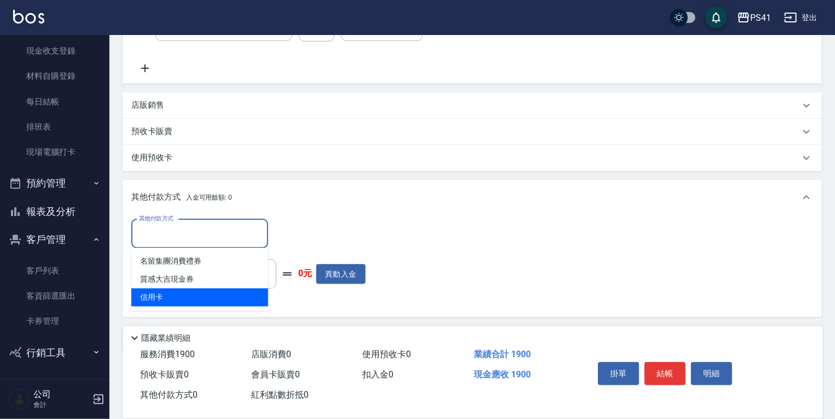
click at [242, 292] on span "信用卡" at bounding box center [199, 297] width 137 height 18
type input "信用卡"
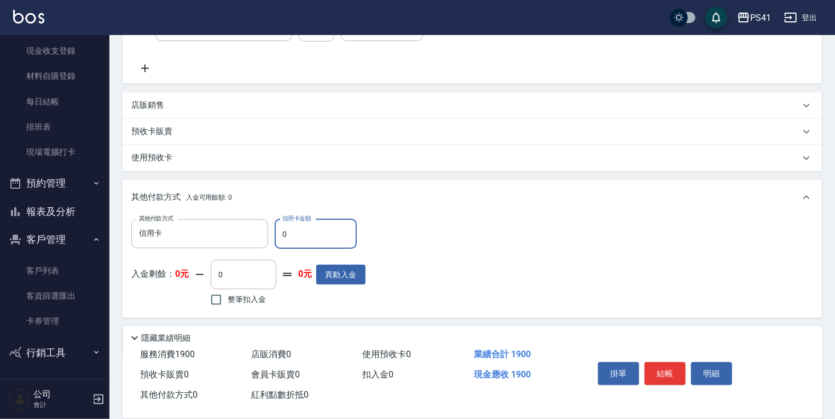
drag, startPoint x: 311, startPoint y: 242, endPoint x: 0, endPoint y: 234, distance: 310.7
click at [131, 225] on div "其他付款方式 信用卡 其他付款方式 信用卡金額 0 信用卡金額 入金剩餘： 0元 0 ​ 整筆扣入金 0元 異動入金" at bounding box center [471, 266] width 699 height 103
type input "1900"
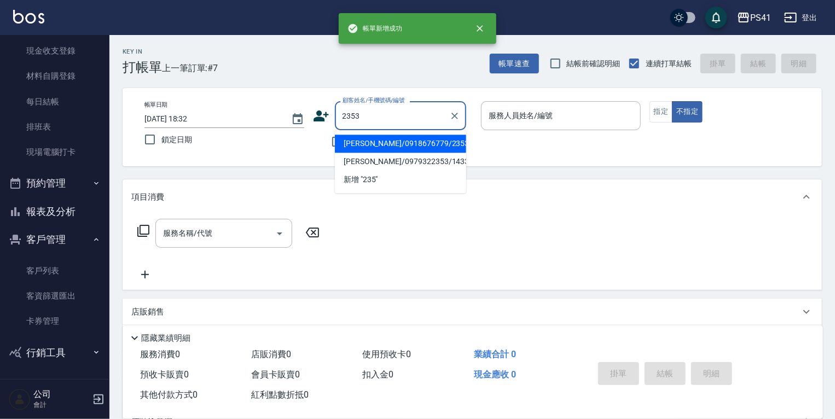
type input "陳淑文/0918676779/2353"
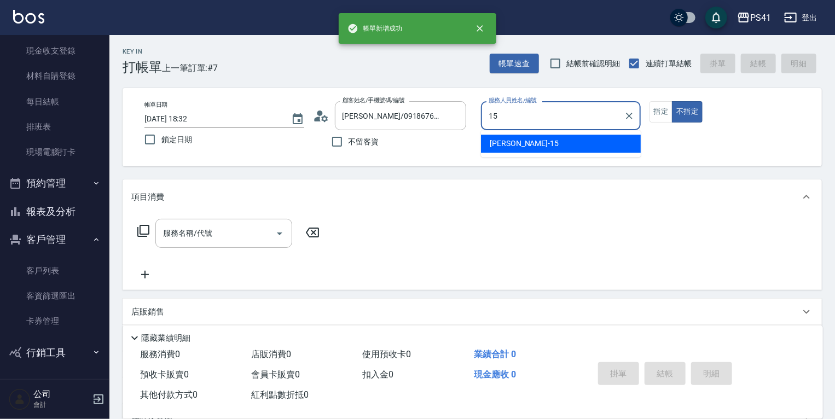
type input "李靜芳-15"
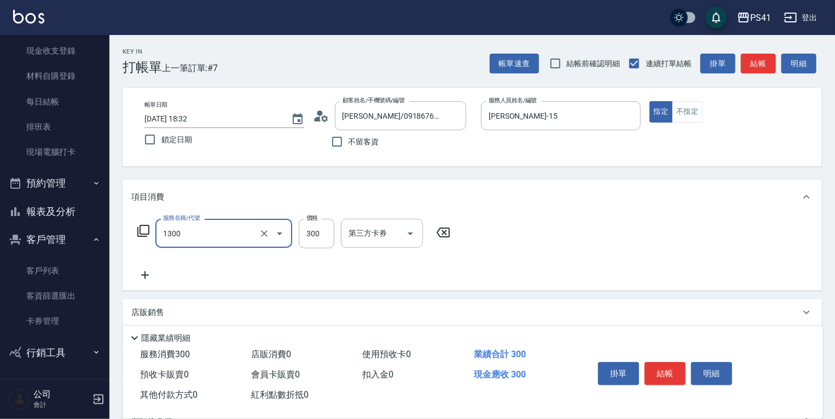
type input "洗髮300(1300)"
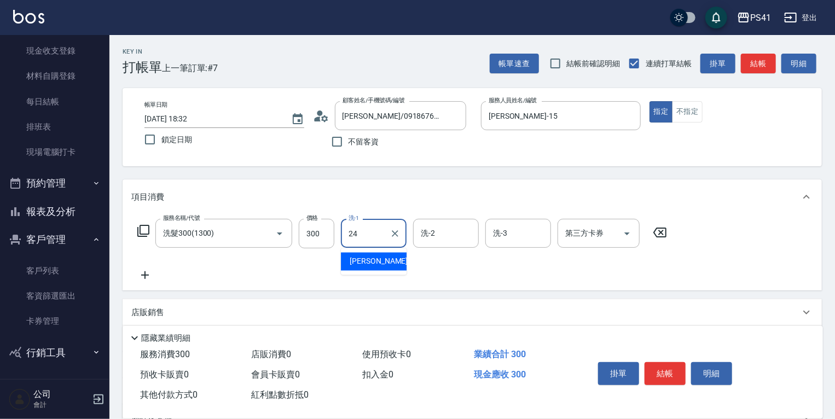
type input "小涵-24"
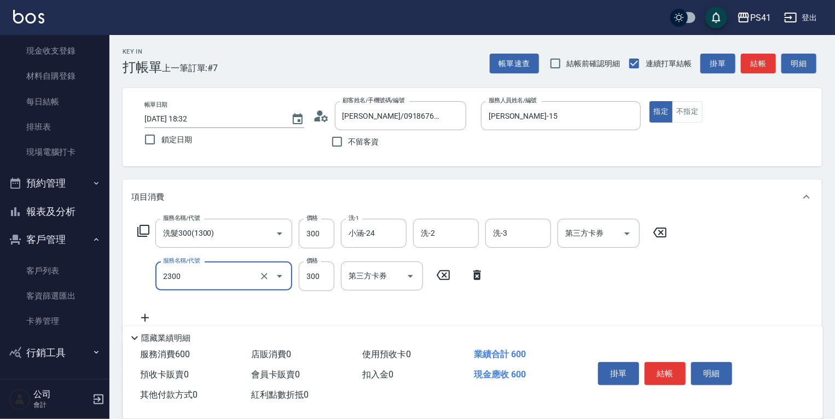
type input "剪髮(2300)"
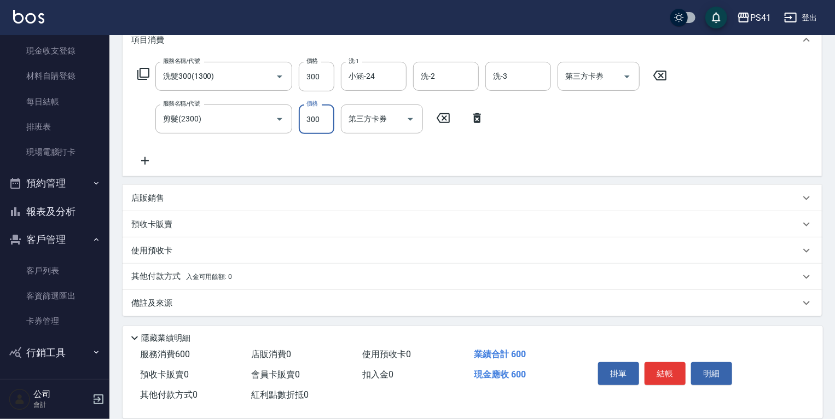
scroll to position [157, 0]
click at [167, 279] on p "其他付款方式 入金可用餘額: 0" at bounding box center [181, 276] width 101 height 12
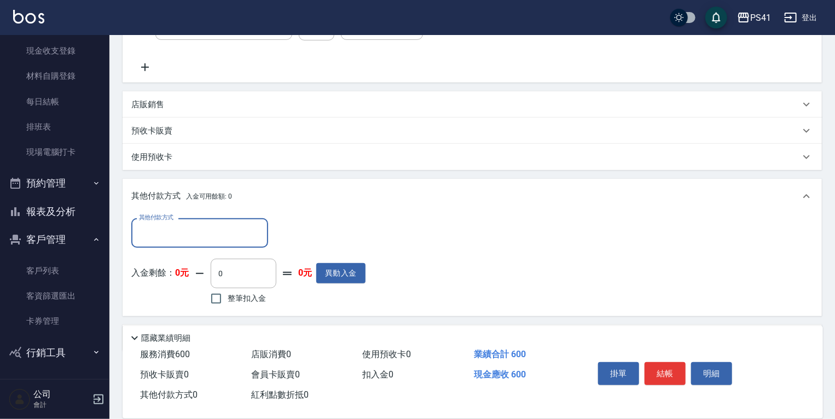
scroll to position [0, 0]
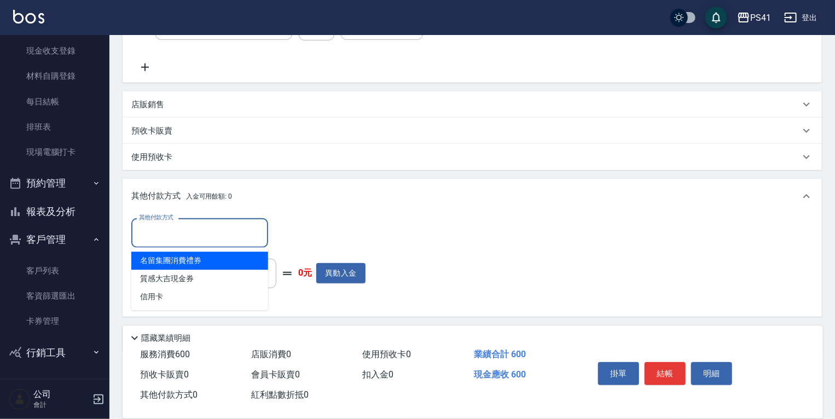
click at [193, 231] on input "其他付款方式" at bounding box center [199, 232] width 127 height 19
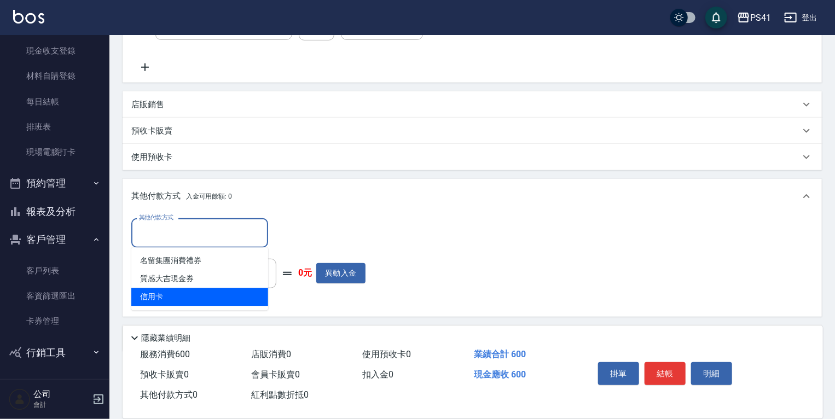
click at [206, 290] on span "信用卡" at bounding box center [199, 297] width 137 height 18
type input "信用卡"
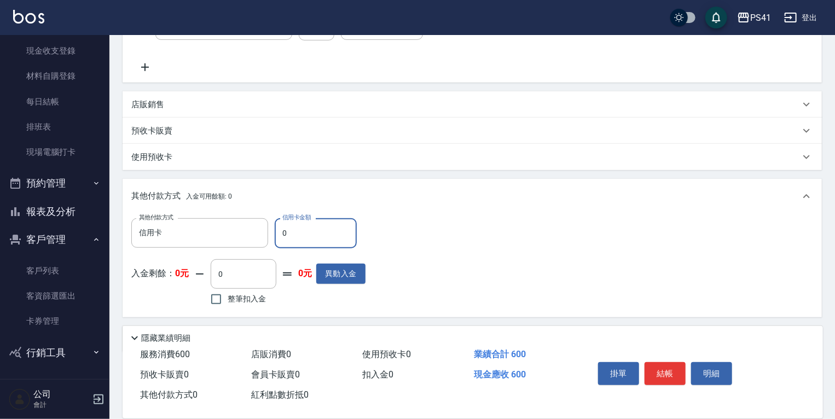
drag, startPoint x: 295, startPoint y: 228, endPoint x: 0, endPoint y: 319, distance: 308.9
click at [182, 227] on div "其他付款方式 信用卡 其他付款方式 信用卡金額 0 信用卡金額" at bounding box center [248, 233] width 234 height 30
type input "600"
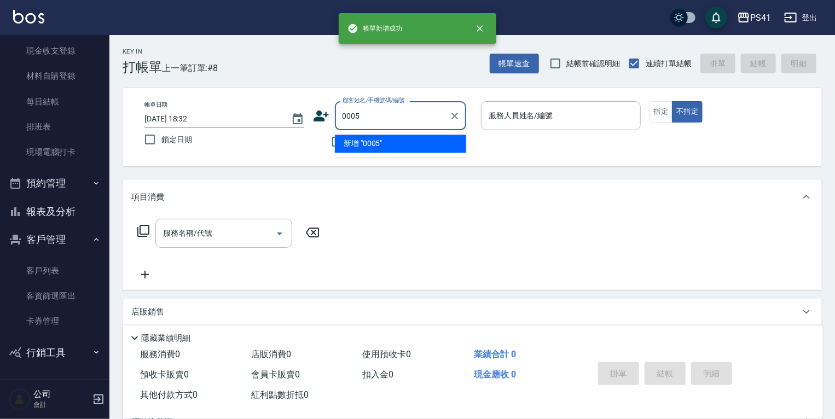
type input "0005"
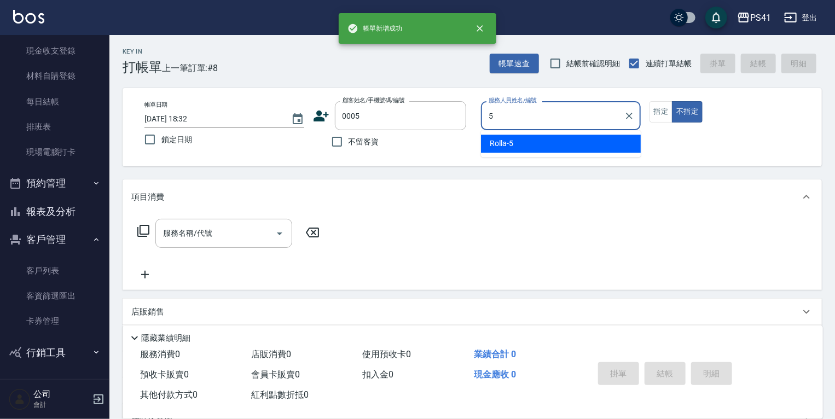
type input "Rolla-5"
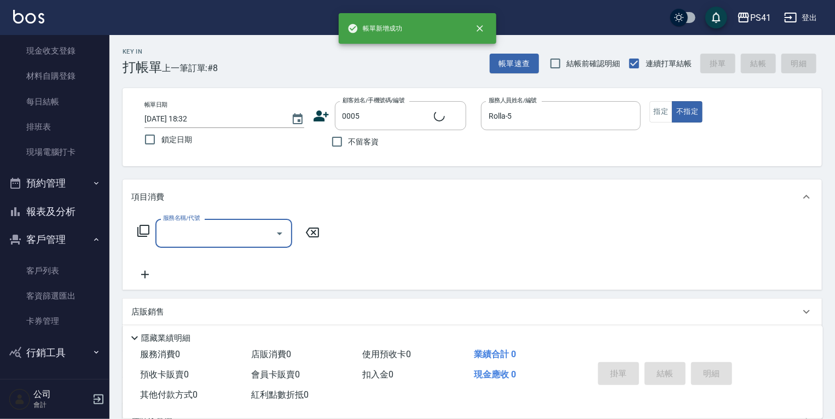
type input "蘿拉/0908663331/0005"
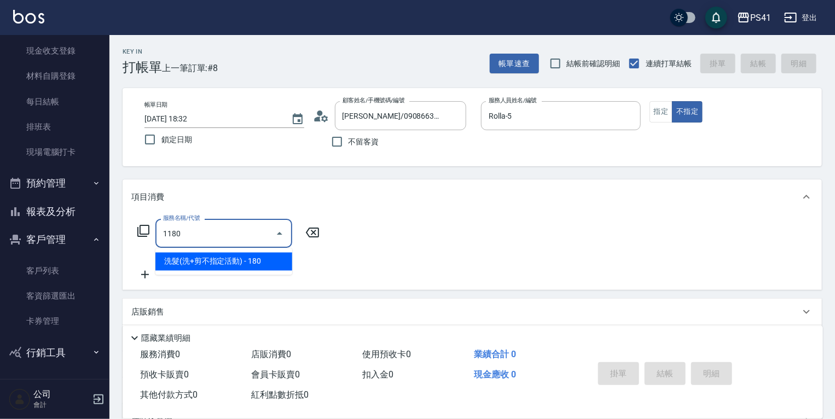
type input "洗髮(洗+剪不指定活動)(1180)"
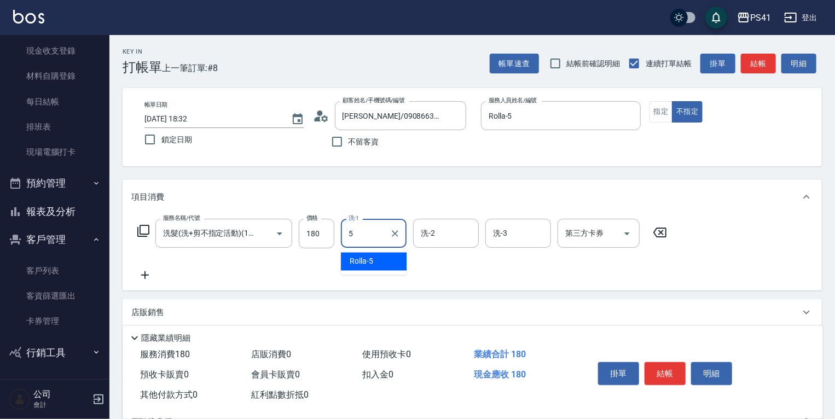
type input "Rolla-5"
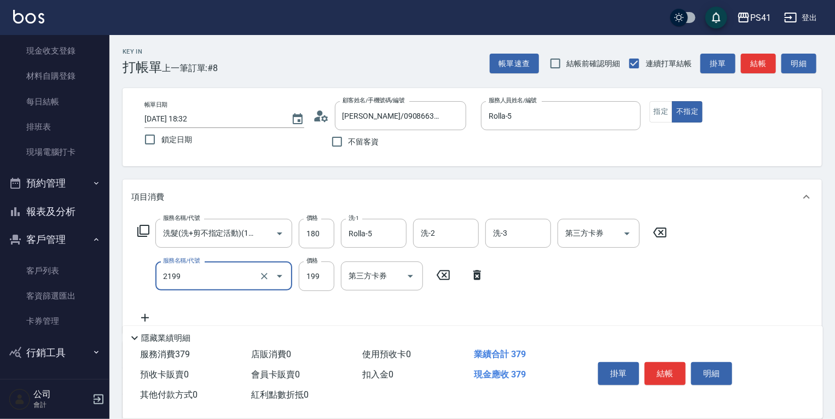
type input "不指定剪髮活動(2199)"
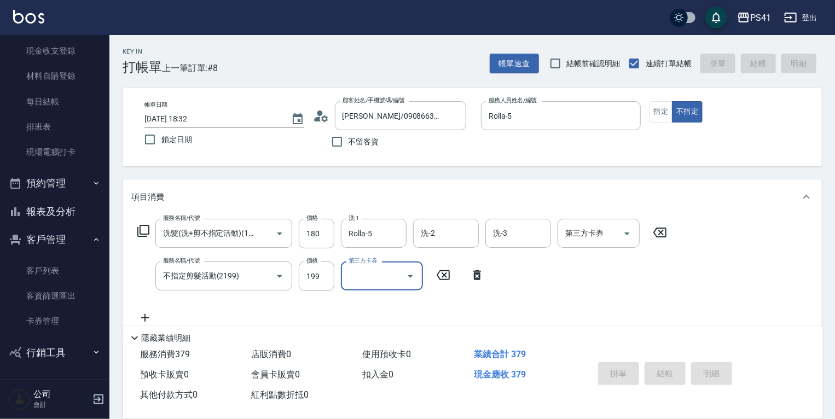
type input "2025/09/25 18:33"
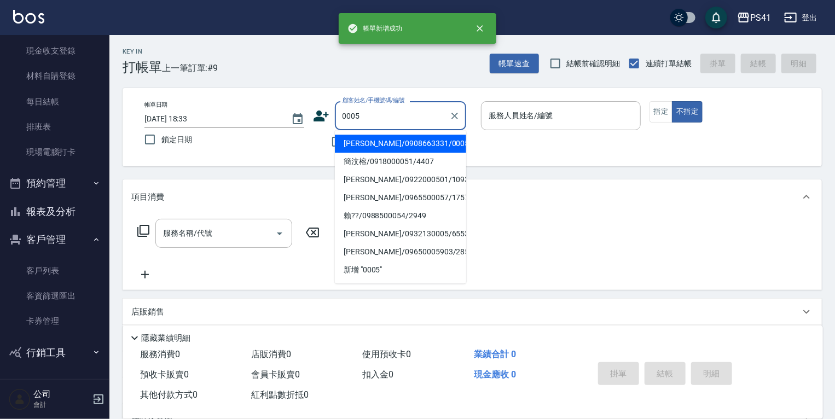
type input "蘿拉/0908663331/0005"
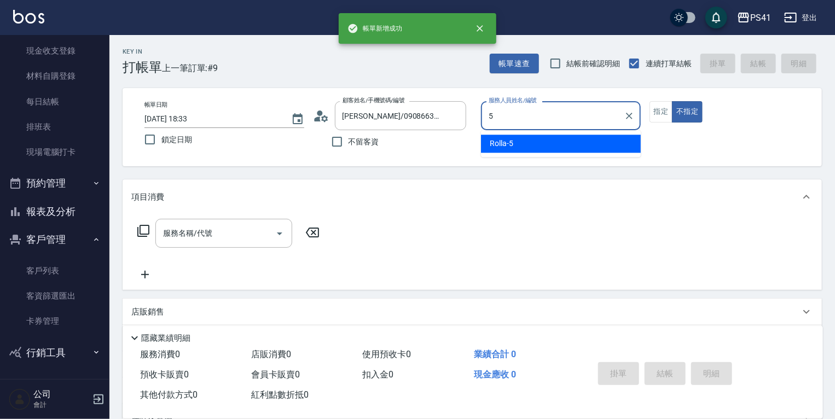
type input "Rolla-5"
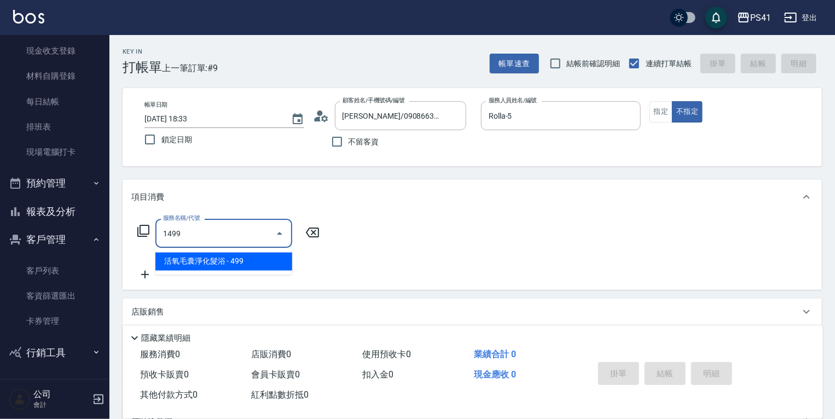
type input "活氧毛囊淨化髮浴(1499)"
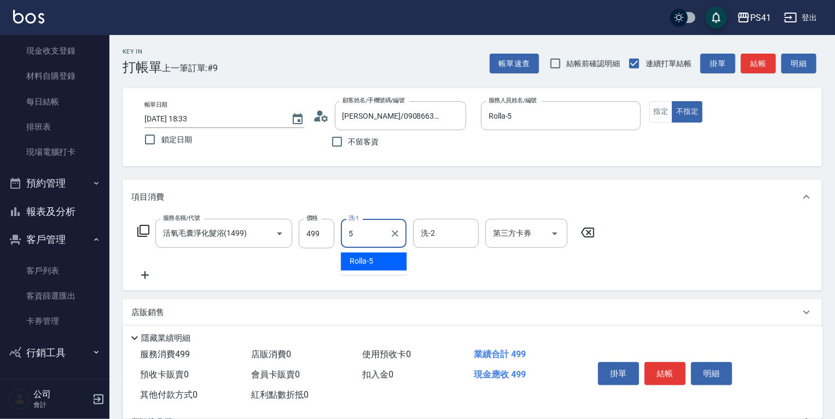
type input "Rolla-5"
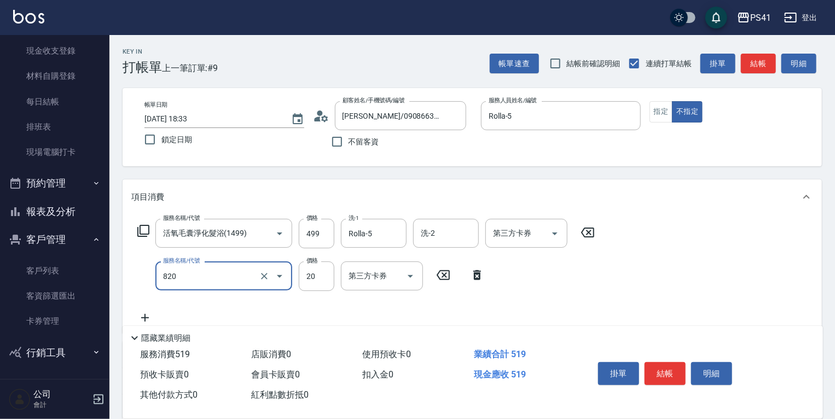
type input "潤絲(820)"
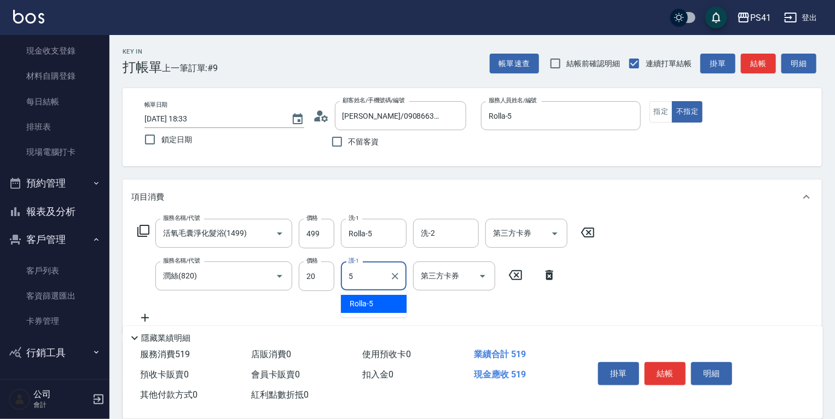
type input "Rolla-5"
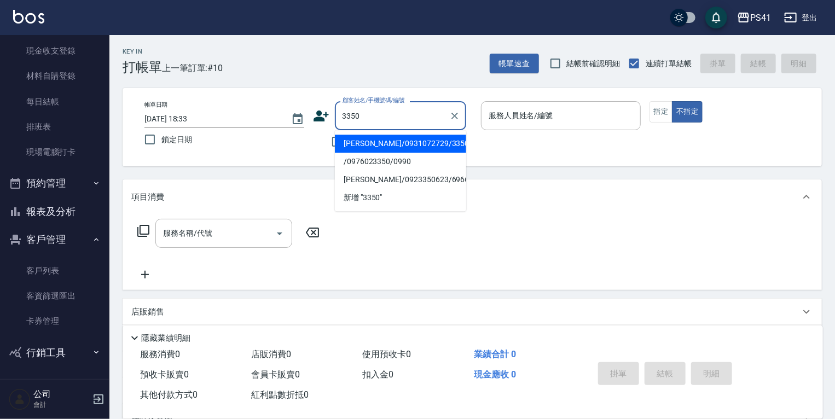
type input "莊采蓁/0931072729/3350"
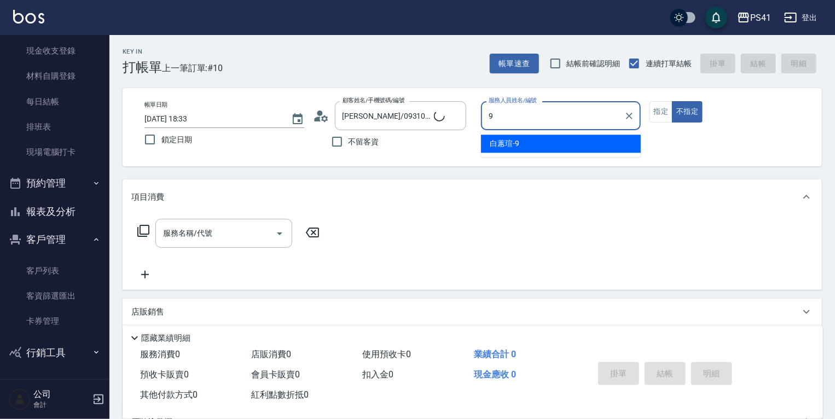
type input "白蕙瑄-9"
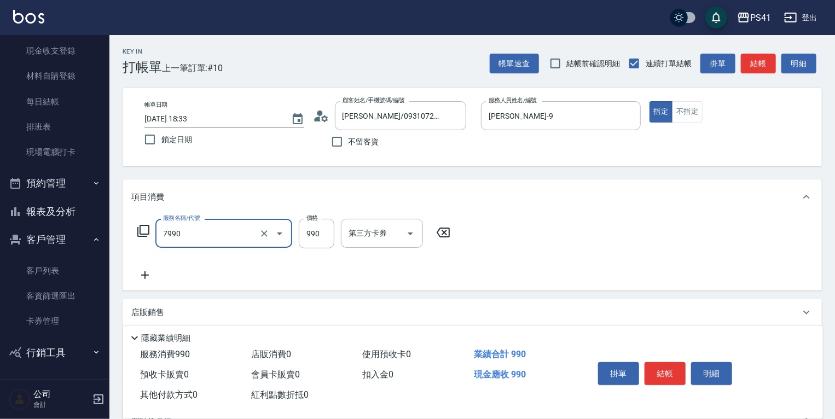
type input "髮原素頭皮養護-活動(7990)"
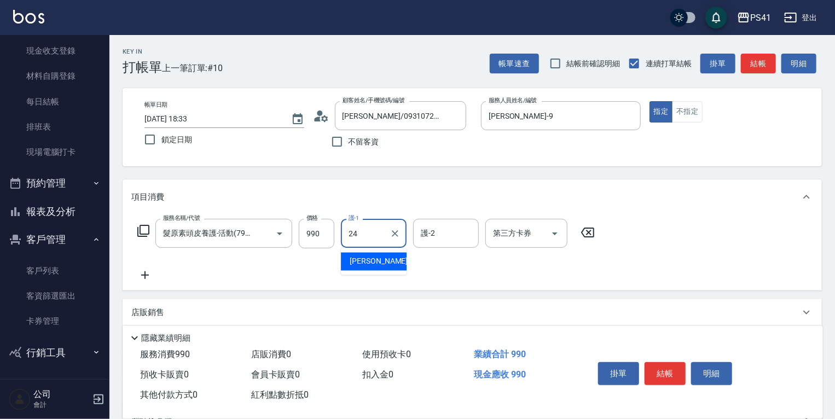
type input "小涵-24"
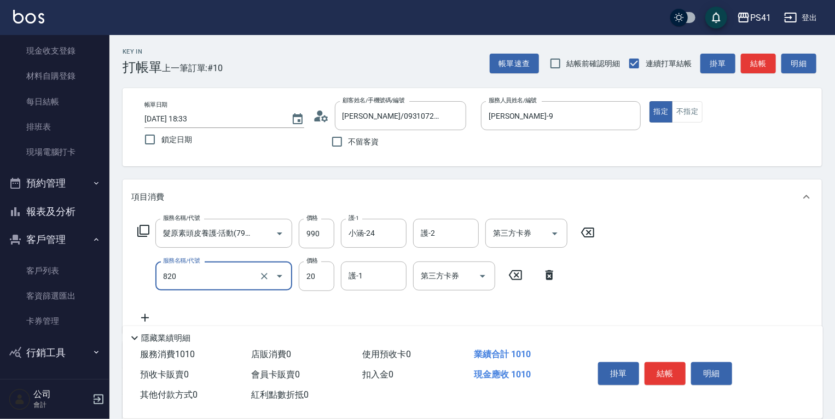
type input "潤絲(820)"
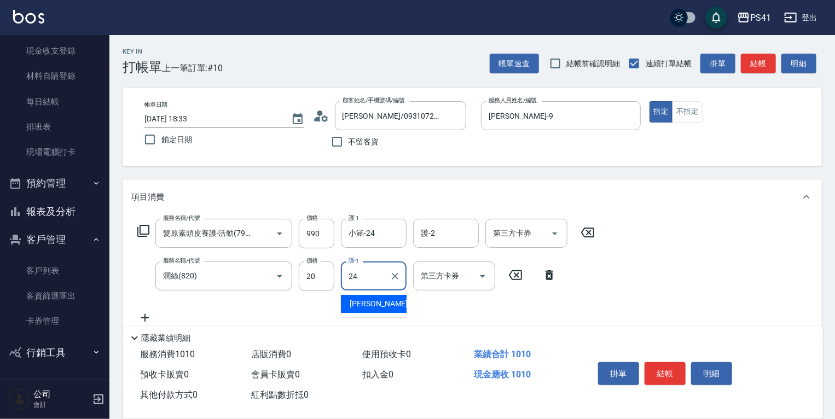
type input "小涵-24"
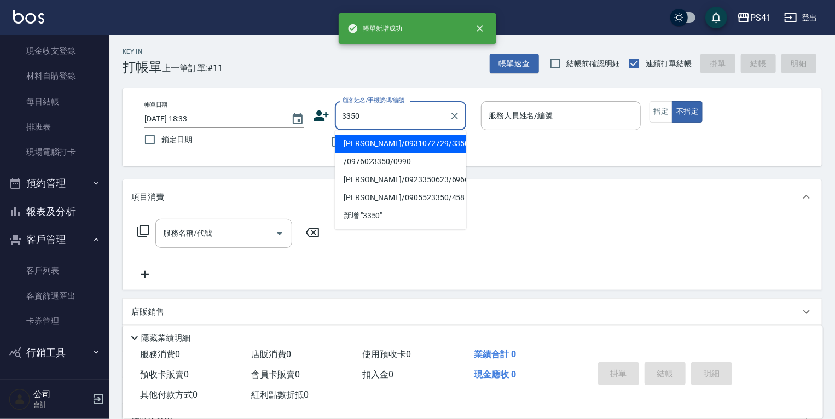
type input "莊采蓁/0931072729/3350"
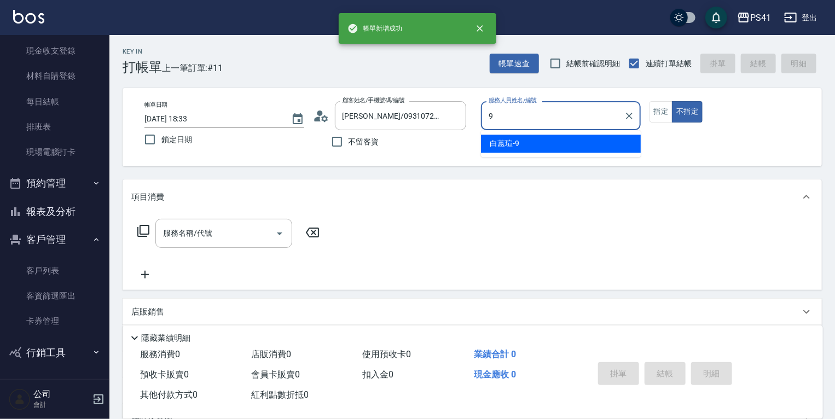
type input "白蕙瑄-9"
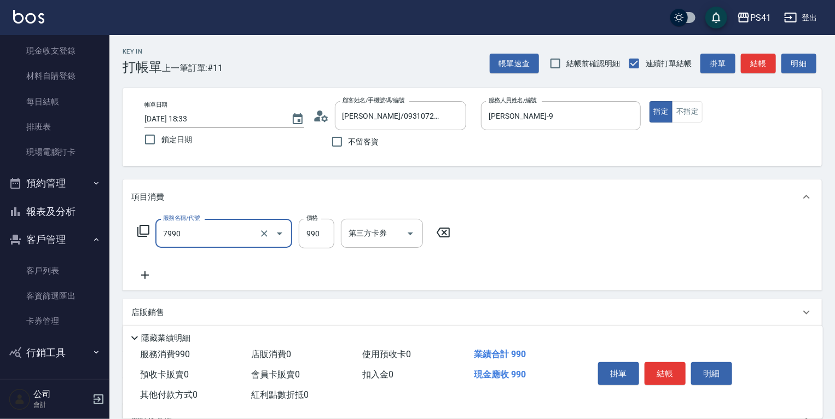
type input "髮原素頭皮養護-活動(7990)"
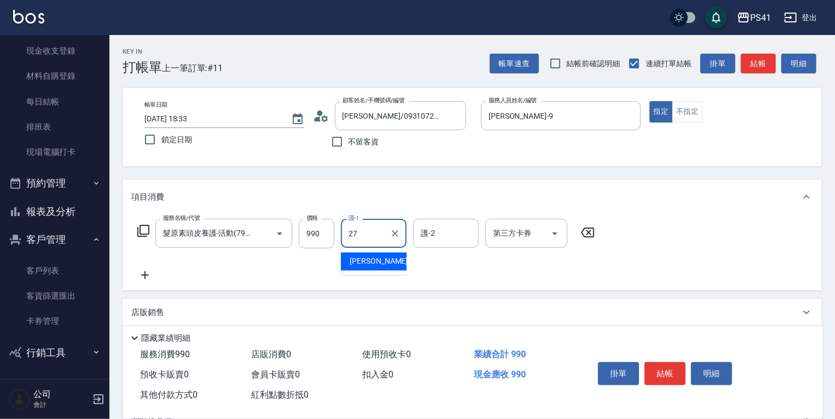
type input "佳佳-27"
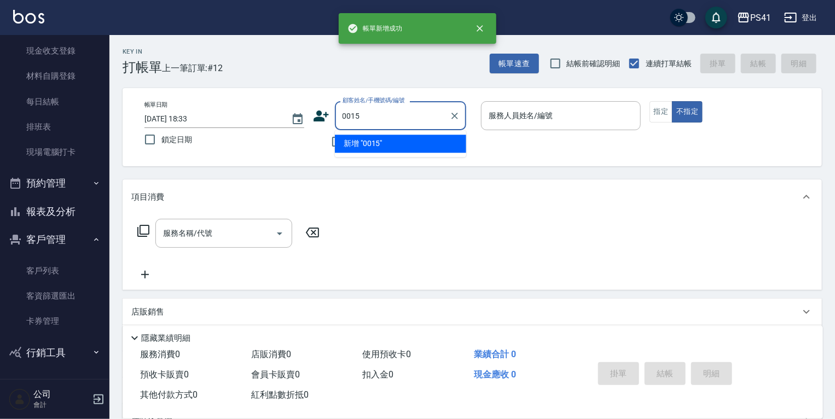
type input "0015"
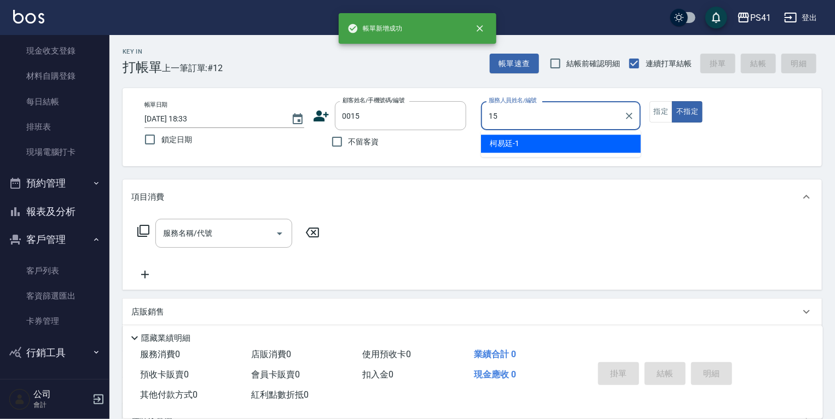
type input "李靜芳-15"
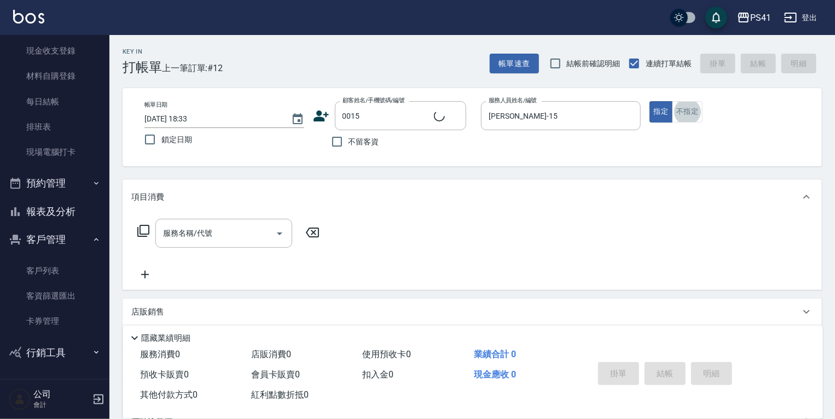
type input "米雪/15_米雪/0015"
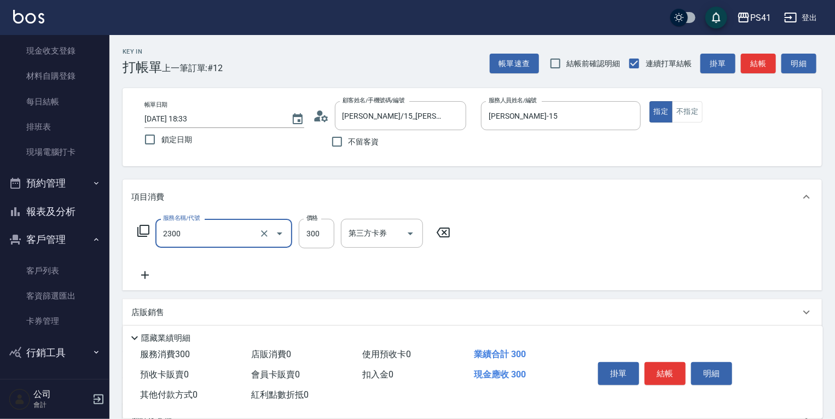
type input "剪髮(2300)"
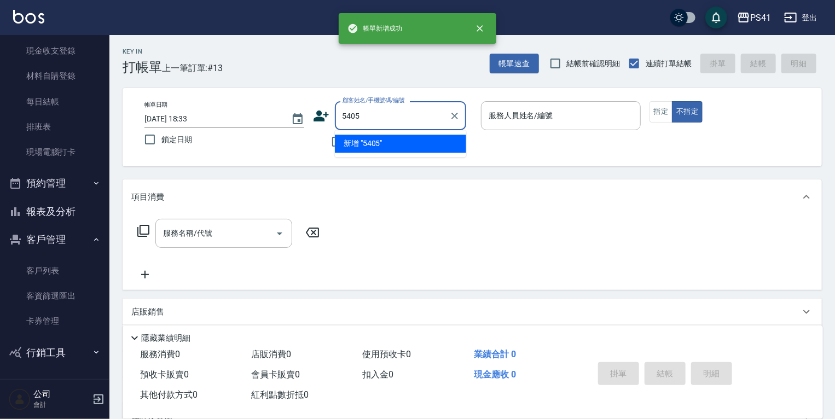
type input "5405"
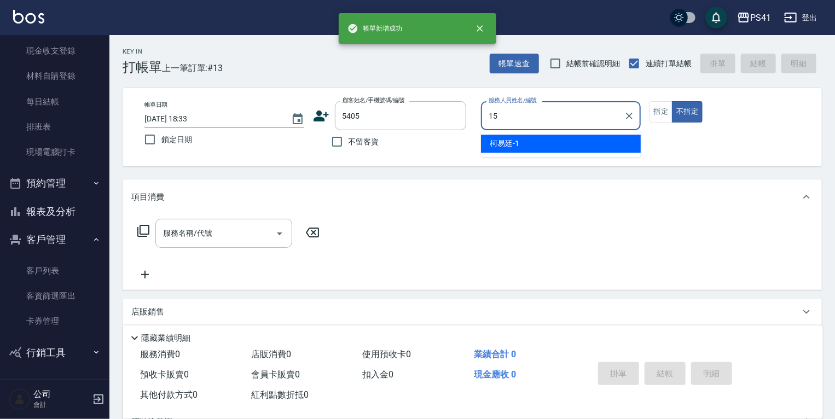
type input "李靜芳-15"
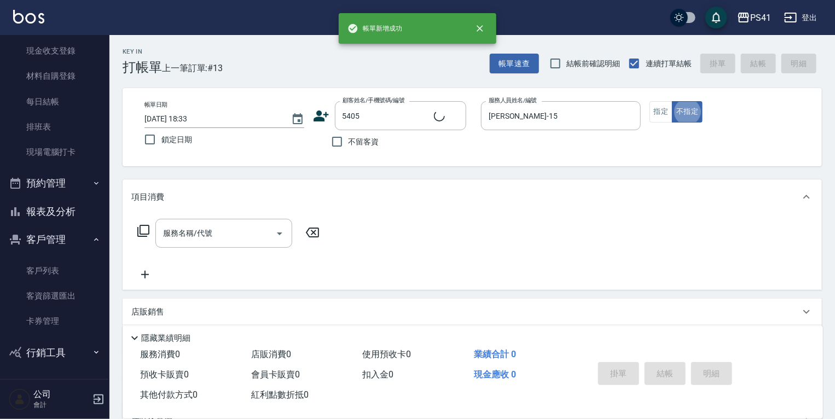
type input "李芯慈/0979770775/5405"
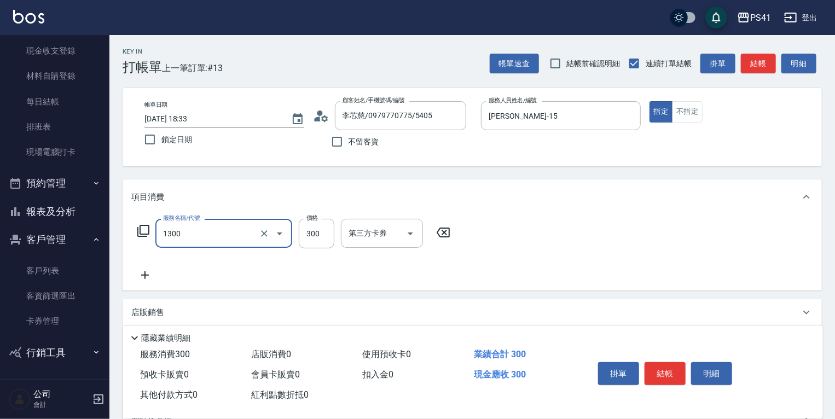
type input "洗髮300(1300)"
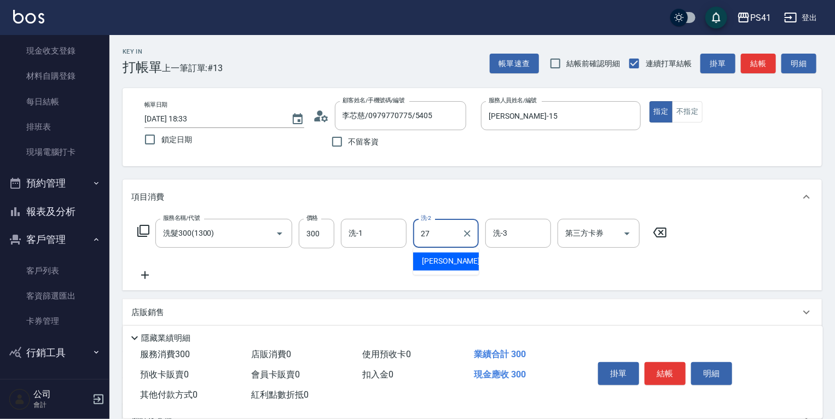
type input "佳佳-27"
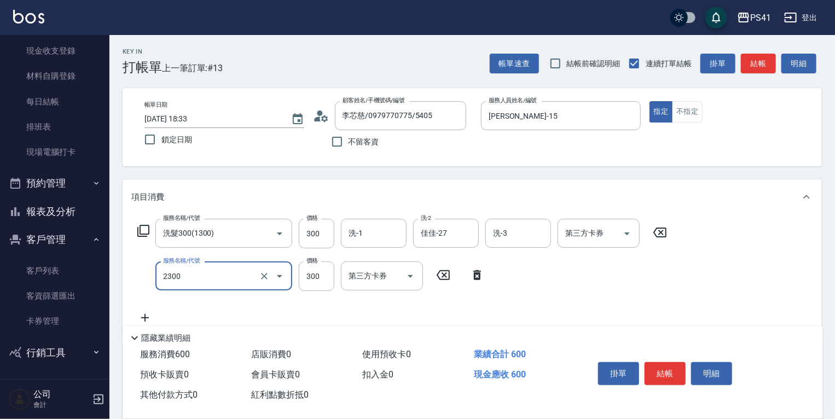
type input "剪髮(2300)"
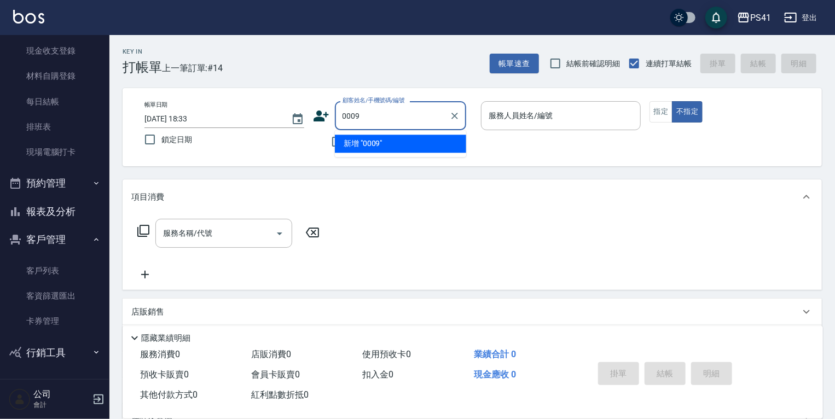
type input "0009"
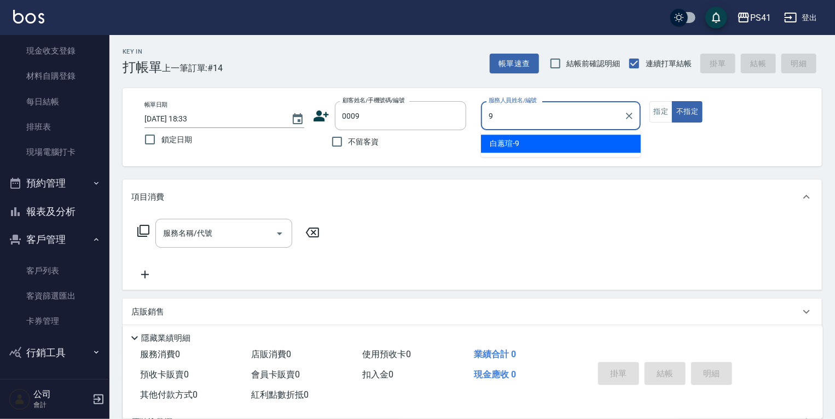
type input "白蕙瑄-9"
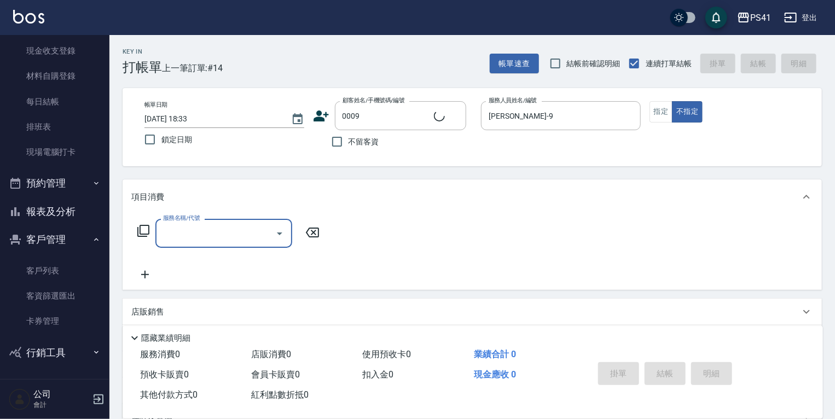
type input "1"
type input "白白/9_白白/0009"
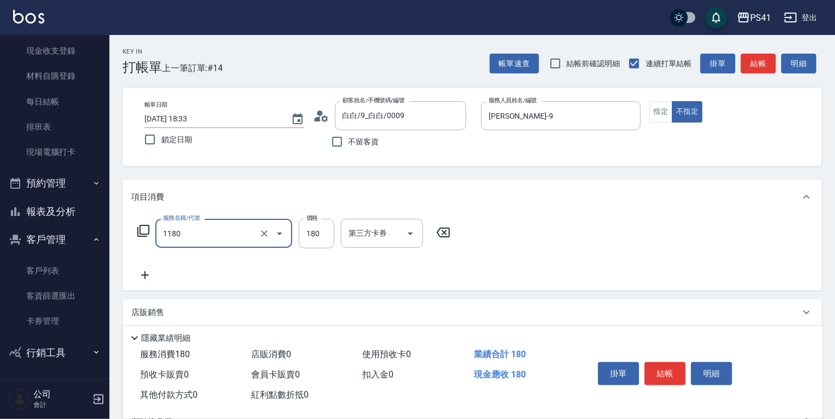
type input "洗髮(洗+剪不指定活動)(1180)"
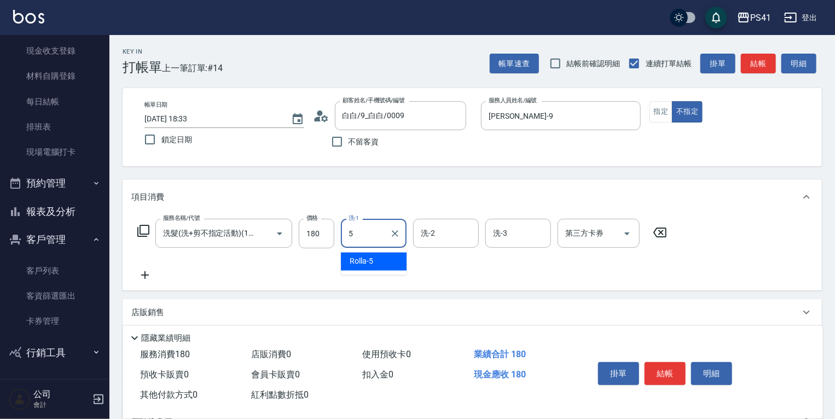
type input "Rolla-5"
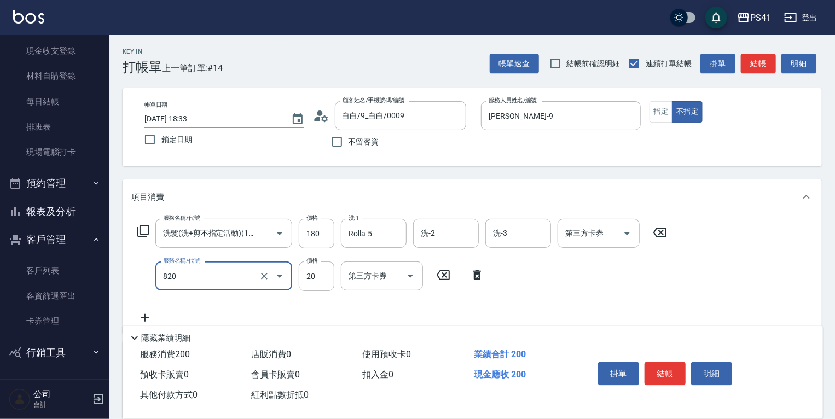
type input "潤絲(820)"
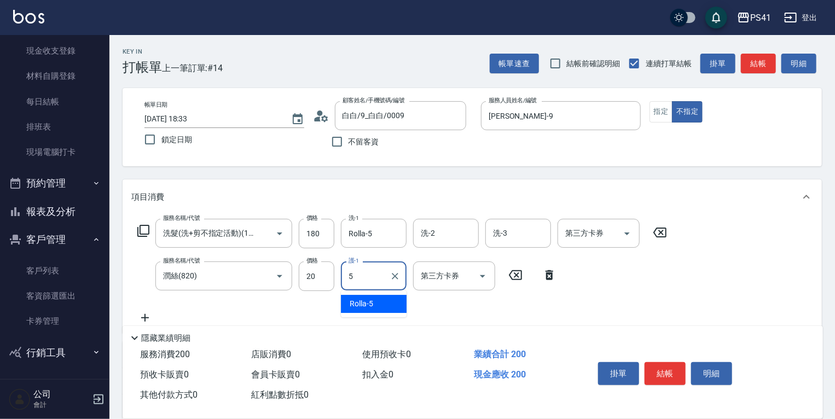
type input "Rolla-5"
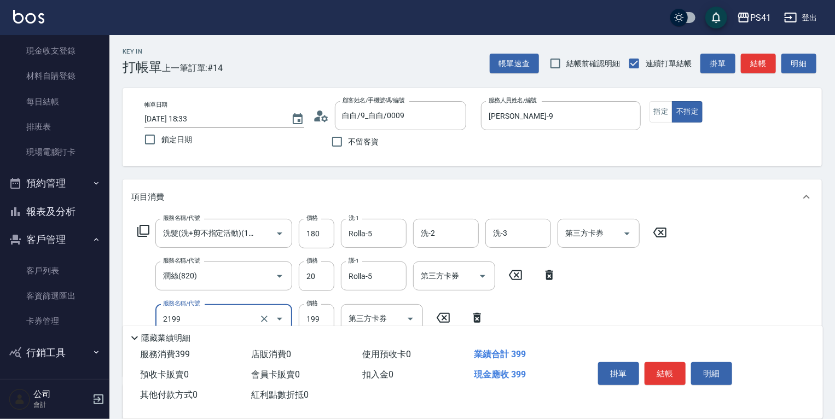
type input "不指定剪髮活動(2199)"
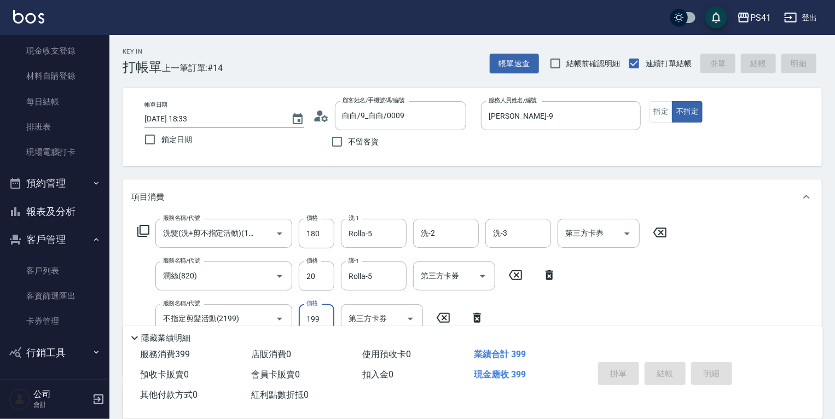
type input "2025/09/25 18:45"
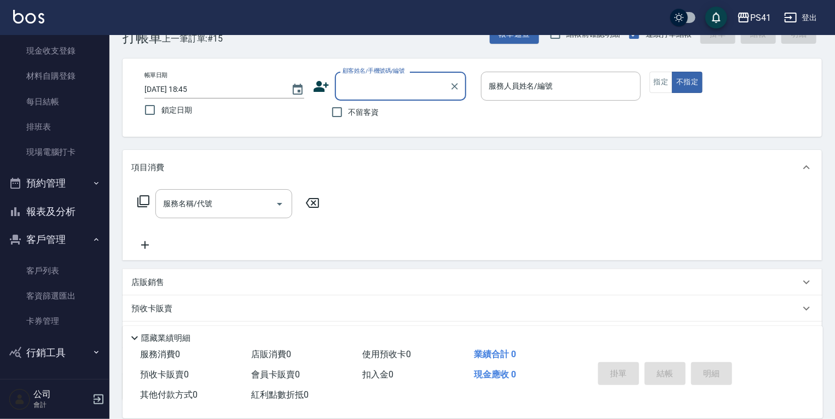
scroll to position [44, 0]
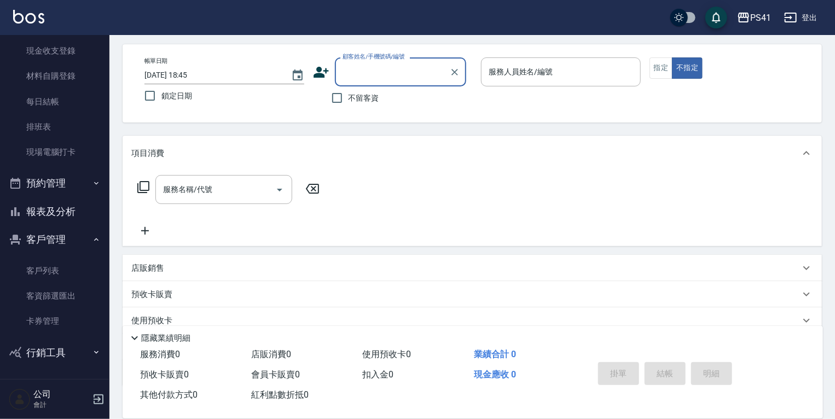
drag, startPoint x: 83, startPoint y: 269, endPoint x: 94, endPoint y: 271, distance: 10.7
click at [83, 269] on link "客戶列表" at bounding box center [54, 270] width 101 height 25
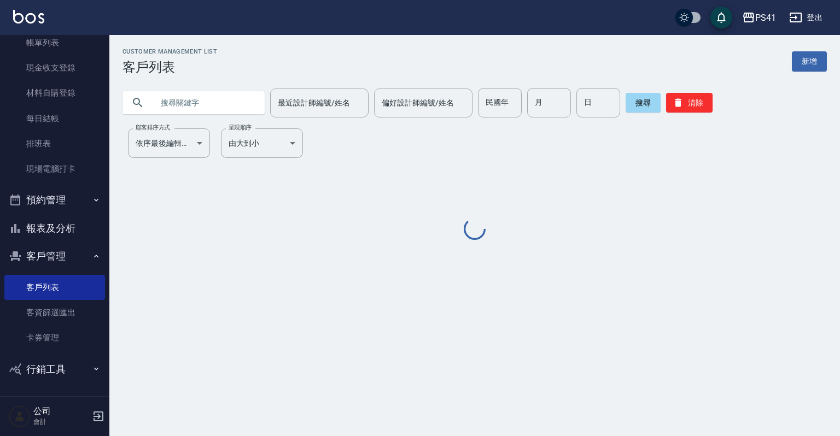
scroll to position [67, 0]
drag, startPoint x: 208, startPoint y: 104, endPoint x: 126, endPoint y: 33, distance: 108.1
click at [208, 104] on input "text" at bounding box center [204, 103] width 103 height 30
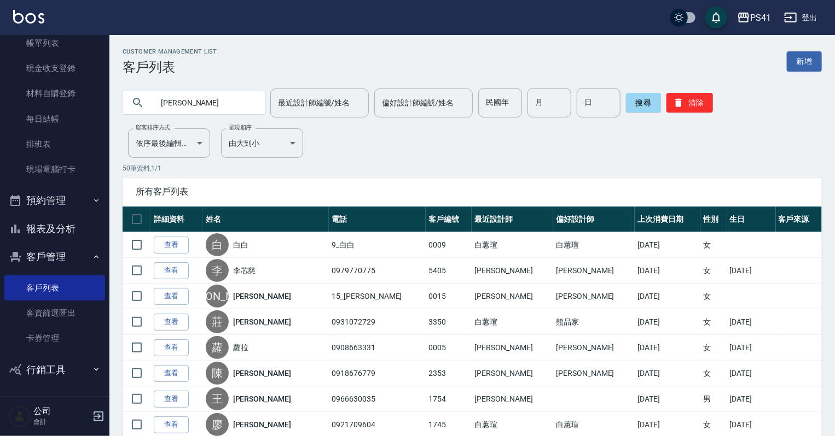
type input "[PERSON_NAME]"
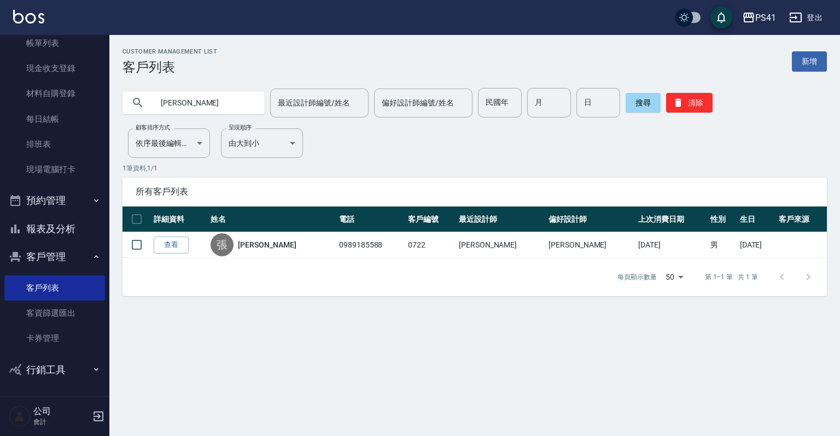
click at [574, 353] on div "Customer Management List 客戶列表 新增 張智凱 最近設計師編號/姓名 最近設計師編號/姓名 偏好設計師編號/姓名 偏好設計師編號/姓…" at bounding box center [420, 218] width 840 height 436
drag, startPoint x: 61, startPoint y: 319, endPoint x: 116, endPoint y: 282, distance: 67.0
click at [61, 319] on link "客資篩選匯出" at bounding box center [54, 313] width 101 height 25
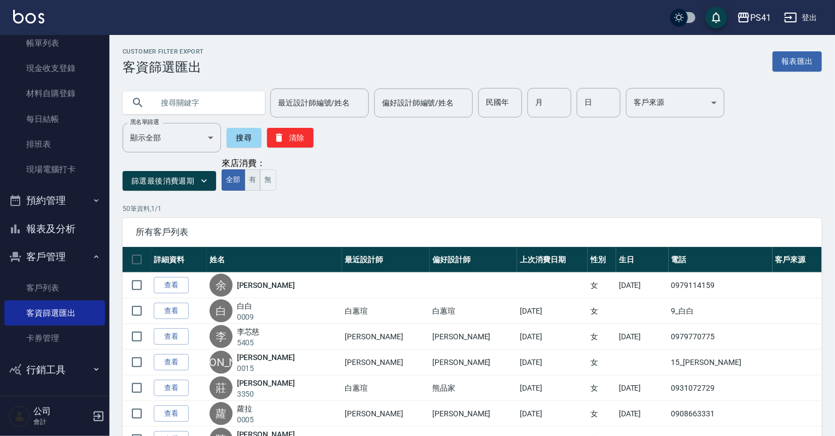
click at [249, 183] on button "有" at bounding box center [252, 180] width 16 height 21
click at [195, 182] on button "篩選最後消費週期" at bounding box center [169, 181] width 94 height 20
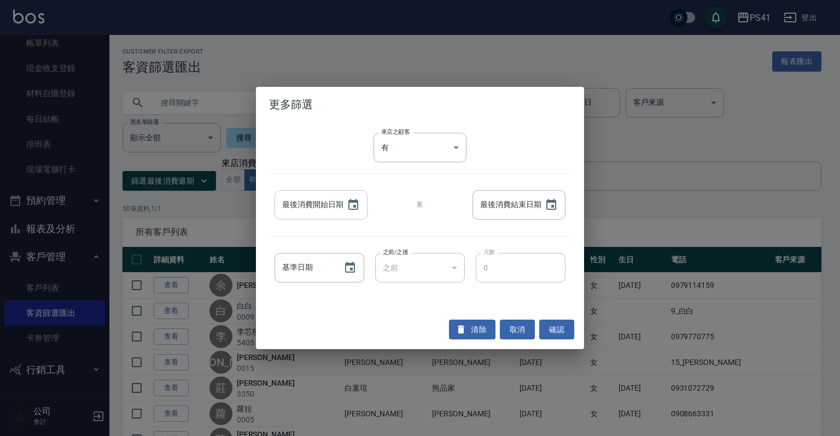
type input "YYYY/MM/DD"
click at [329, 206] on input "YYYY/MM/DD" at bounding box center [305, 205] width 61 height 30
click at [320, 209] on input "YYYY/MM/DD" at bounding box center [305, 205] width 61 height 30
click at [349, 202] on icon "Choose date" at bounding box center [353, 205] width 13 height 13
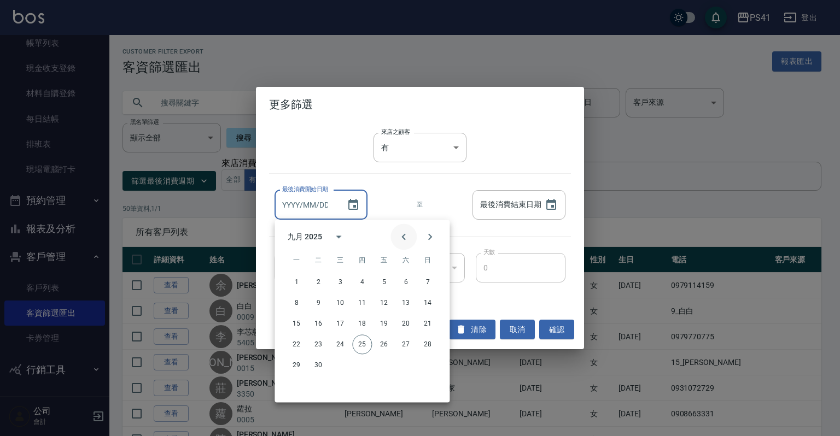
click at [402, 238] on icon "Previous month" at bounding box center [403, 236] width 13 height 13
click at [401, 238] on icon "Previous month" at bounding box center [403, 236] width 13 height 13
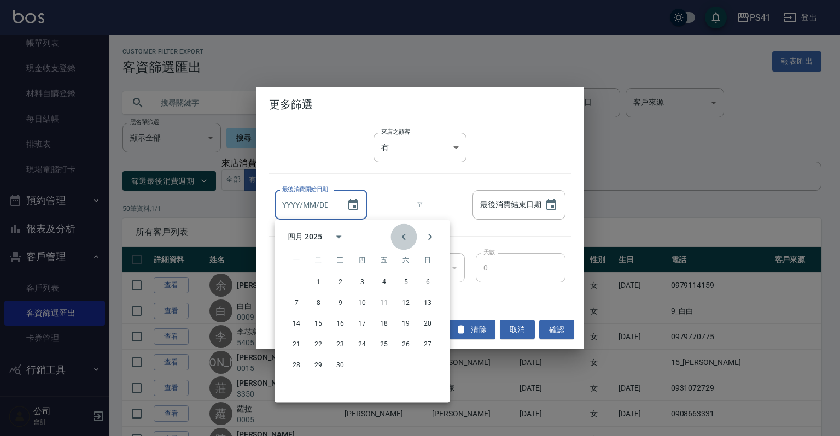
click at [401, 238] on icon "Previous month" at bounding box center [403, 236] width 13 height 13
click at [400, 238] on icon "Previous month" at bounding box center [403, 236] width 13 height 13
click at [409, 283] on button "1" at bounding box center [406, 282] width 20 height 20
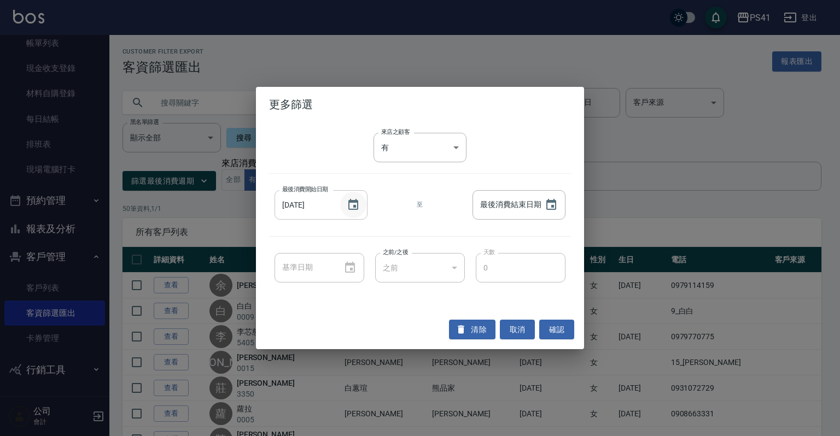
click at [352, 203] on icon "Choose date, selected date is 2025-02-01" at bounding box center [353, 205] width 13 height 13
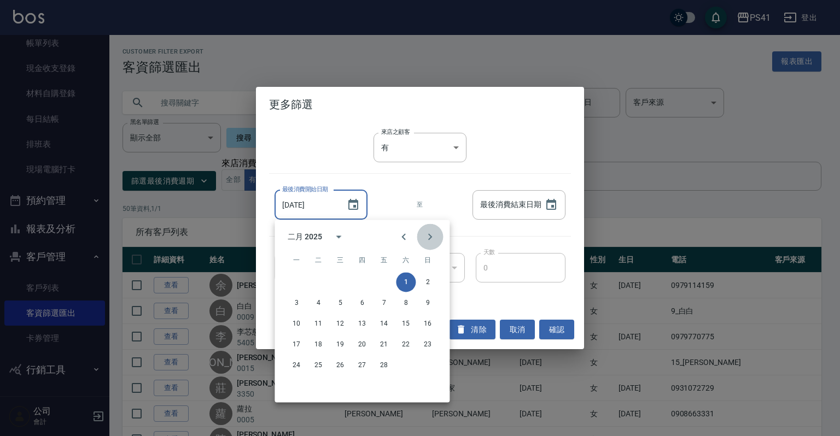
click at [428, 237] on icon "Next month" at bounding box center [429, 236] width 13 height 13
click at [411, 281] on button "1" at bounding box center [406, 282] width 20 height 20
type input "2025/03/01"
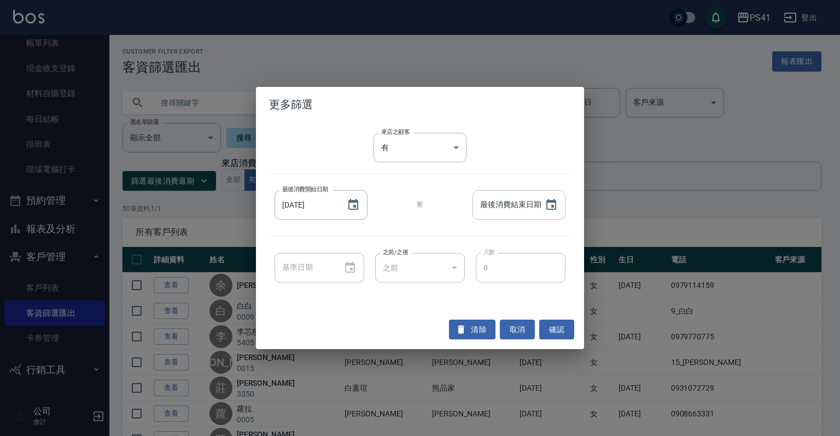
click at [537, 213] on div "最後消費結束日期" at bounding box center [518, 205] width 93 height 30
type input "YYYY/MM/DD"
click at [546, 210] on icon "Choose date" at bounding box center [551, 205] width 13 height 13
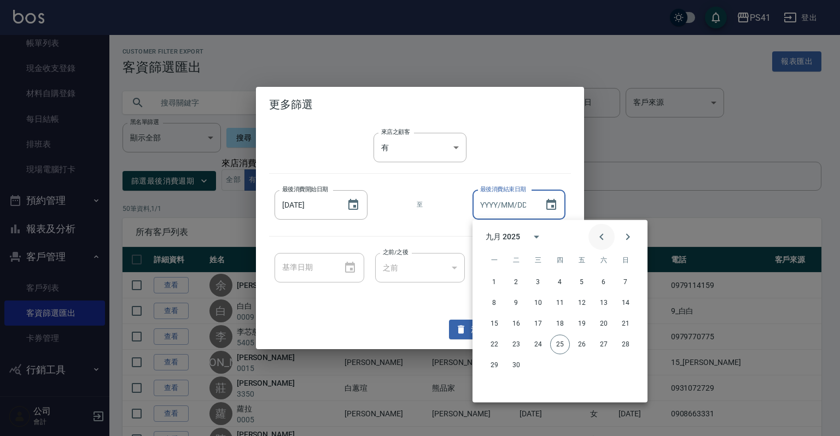
click at [602, 233] on icon "Previous month" at bounding box center [601, 236] width 13 height 13
click at [562, 367] on button "31" at bounding box center [560, 365] width 20 height 20
type input "2025/07/31"
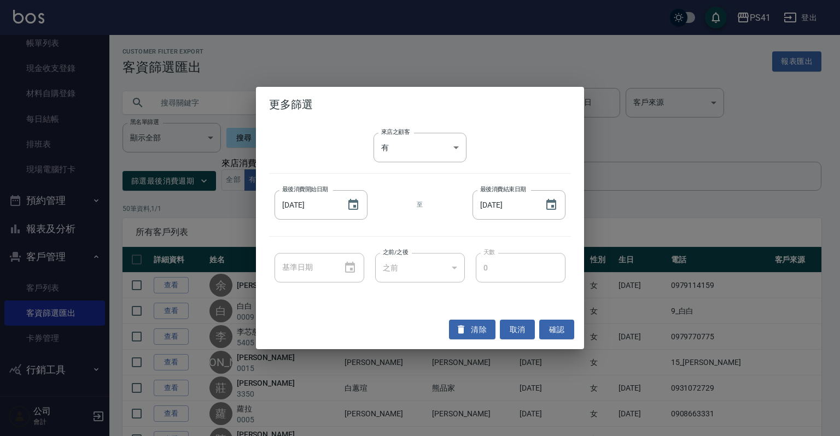
click at [453, 277] on div "之前" at bounding box center [420, 268] width 90 height 30
click at [561, 328] on button "確認" at bounding box center [556, 330] width 35 height 20
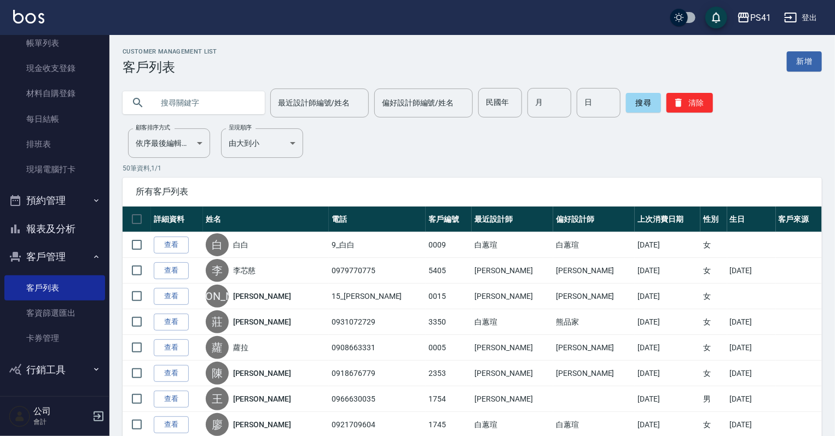
click at [41, 219] on button "報表及分析" at bounding box center [54, 229] width 101 height 28
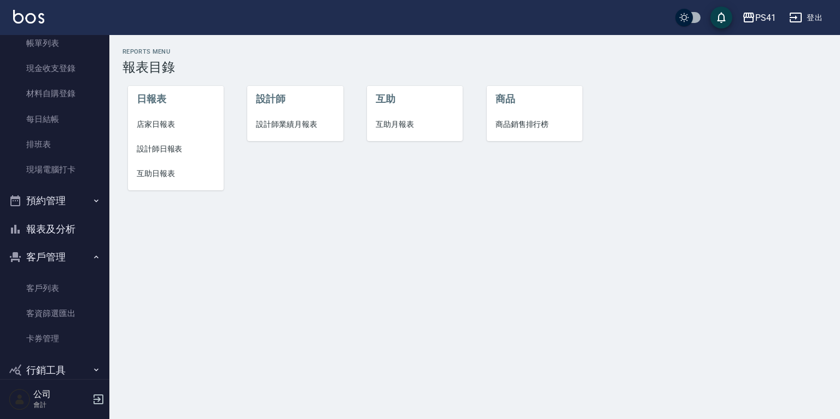
click at [147, 177] on span "互助日報表" at bounding box center [176, 173] width 78 height 11
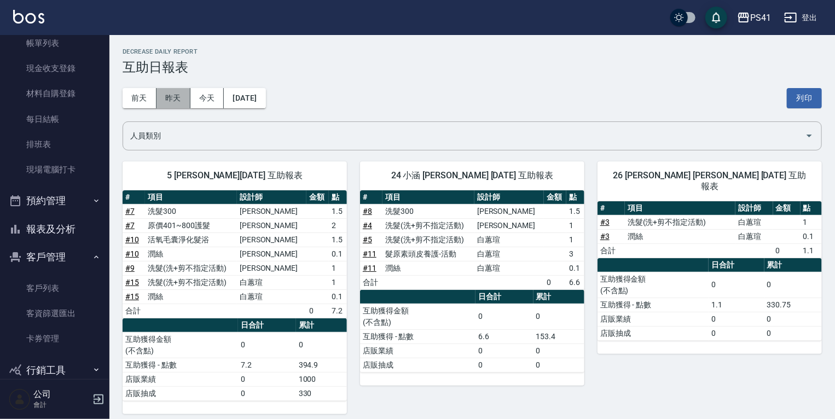
click at [177, 96] on button "昨天" at bounding box center [173, 98] width 34 height 20
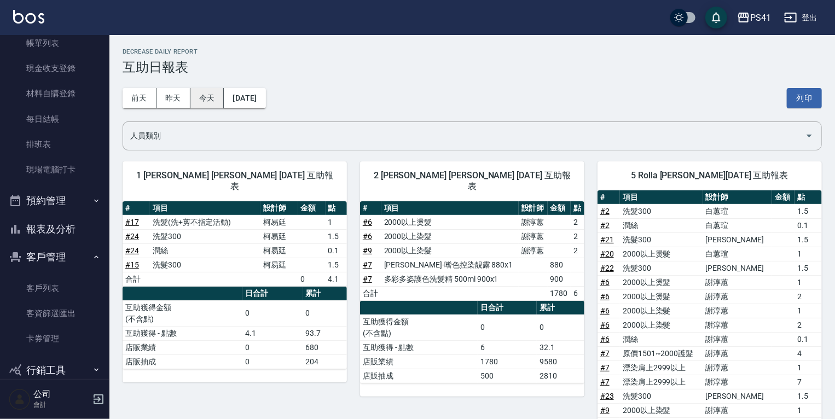
click at [201, 93] on button "今天" at bounding box center [207, 98] width 34 height 20
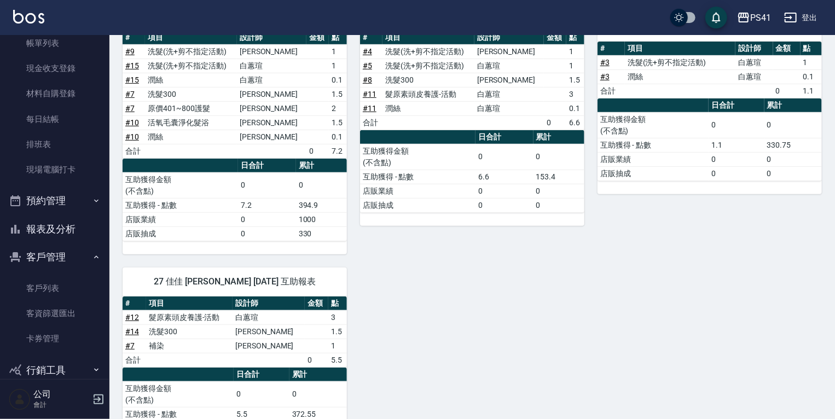
scroll to position [214, 0]
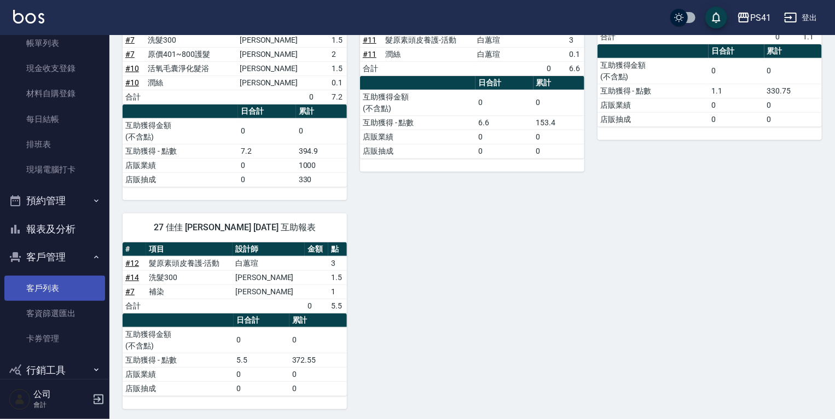
drag, startPoint x: 62, startPoint y: 282, endPoint x: 62, endPoint y: 299, distance: 17.5
click at [62, 282] on link "客戶列表" at bounding box center [54, 288] width 101 height 25
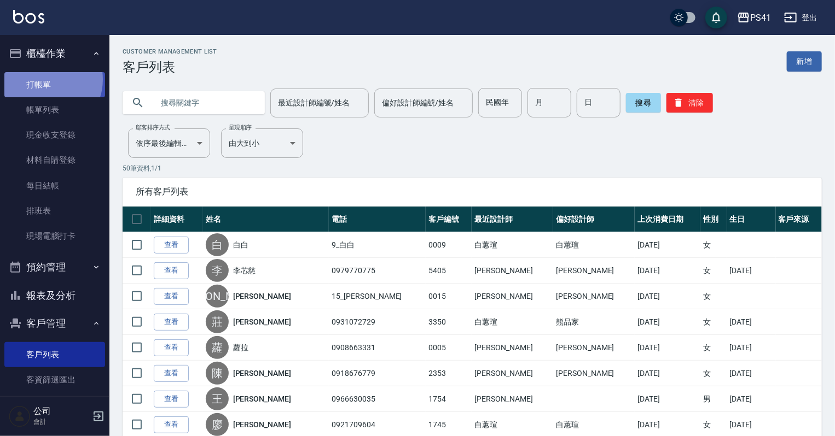
click at [45, 79] on link "打帳單" at bounding box center [54, 84] width 101 height 25
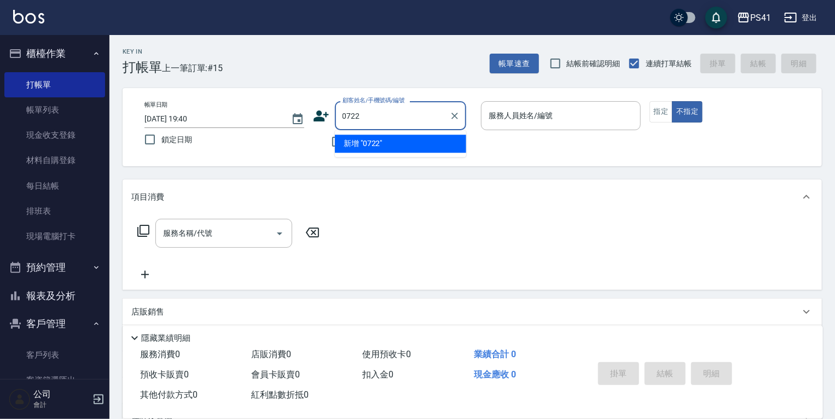
type input "0722"
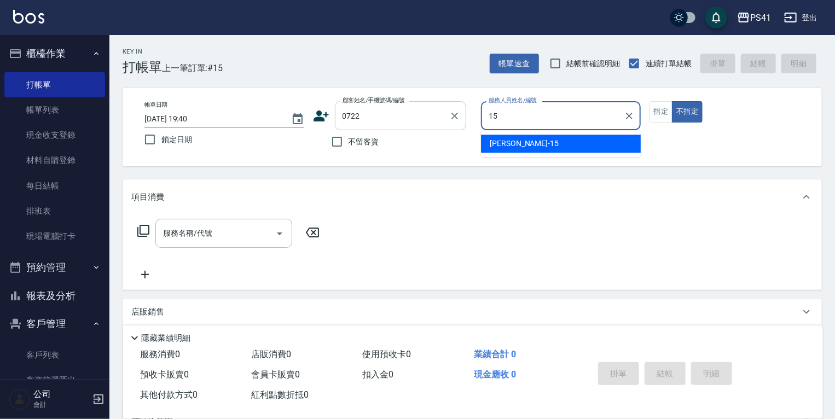
type input "李靜芳-15"
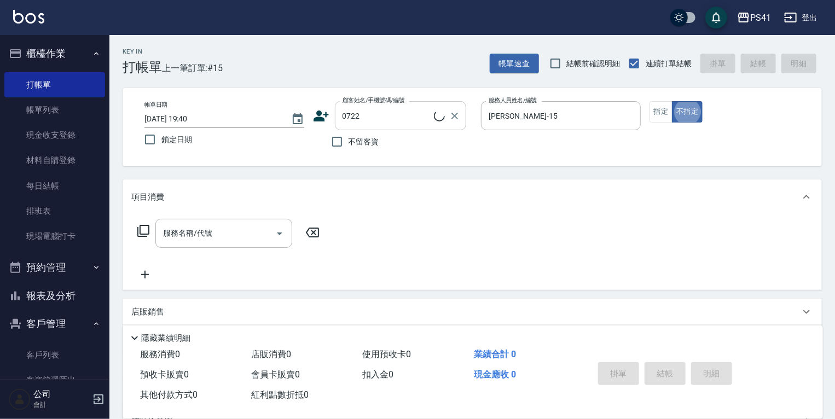
type button "false"
type input "張智凱/0989185588/0722"
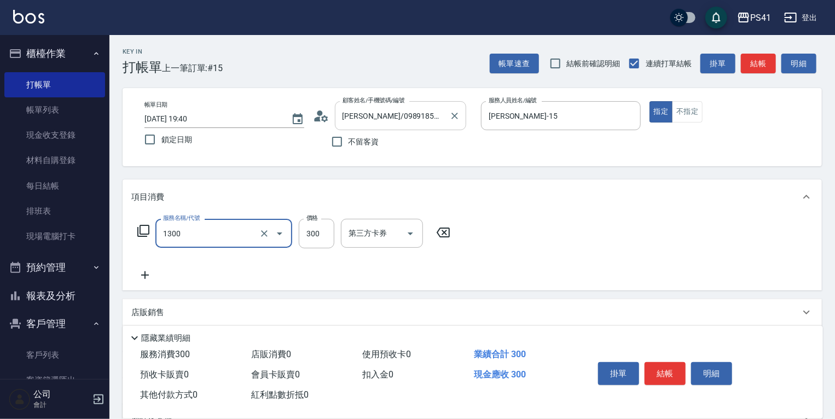
type input "洗髮300(1300)"
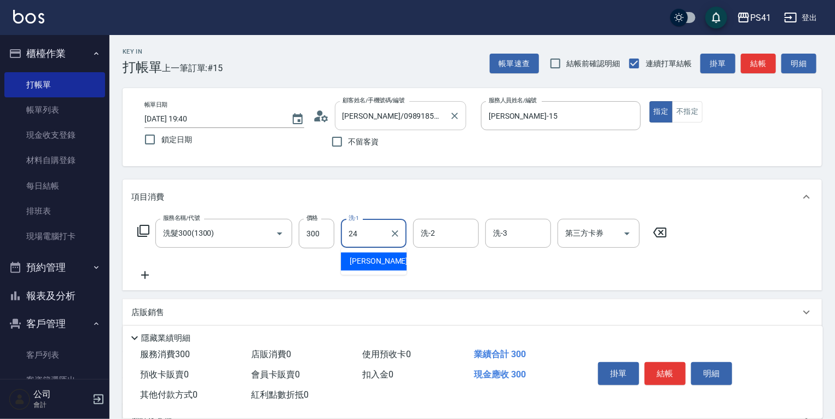
type input "小涵-24"
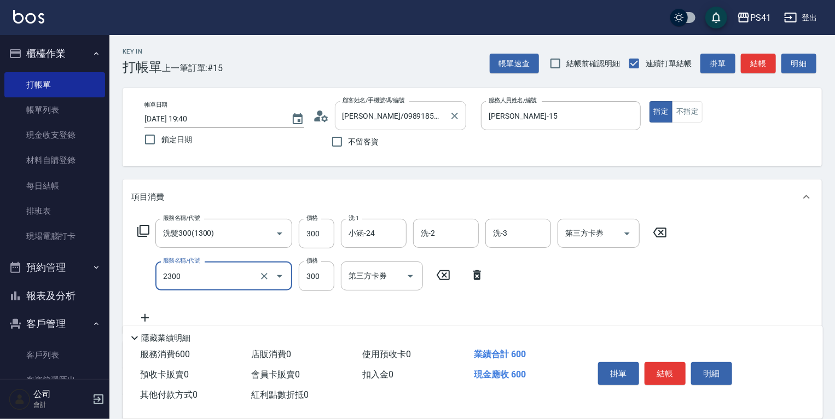
type input "剪髮(2300)"
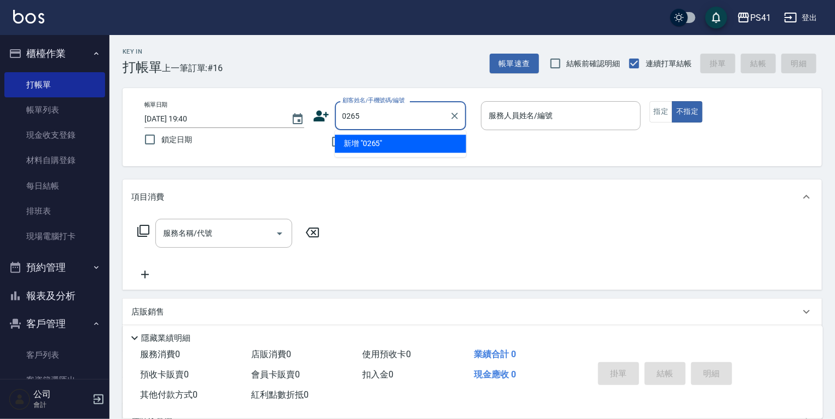
type input "0265"
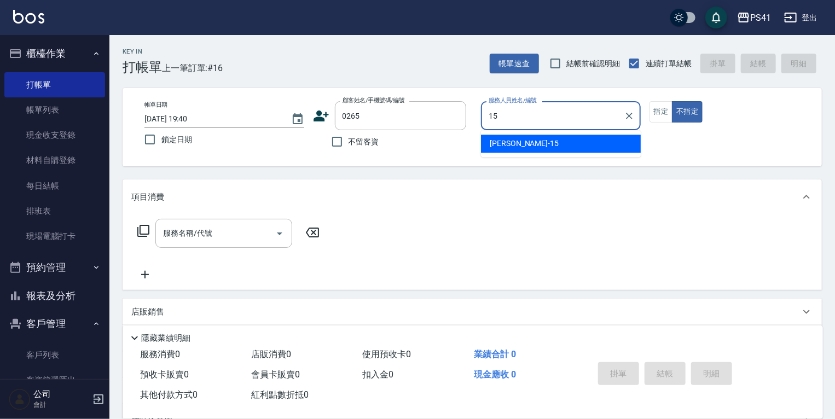
type input "李靜芳-15"
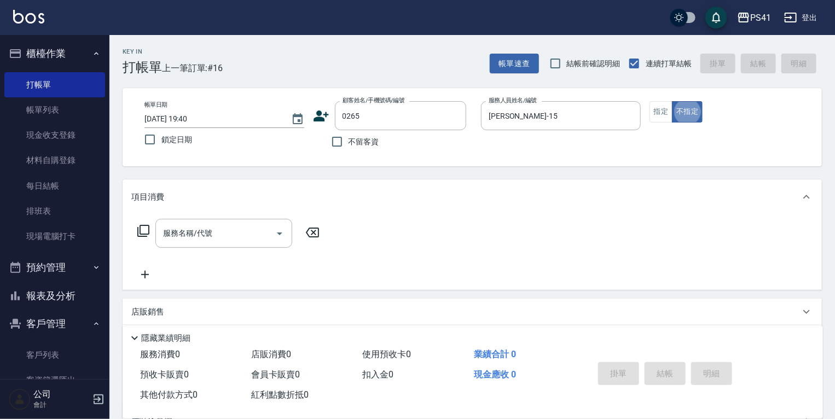
type input "謝巧玲/0953243090/0265"
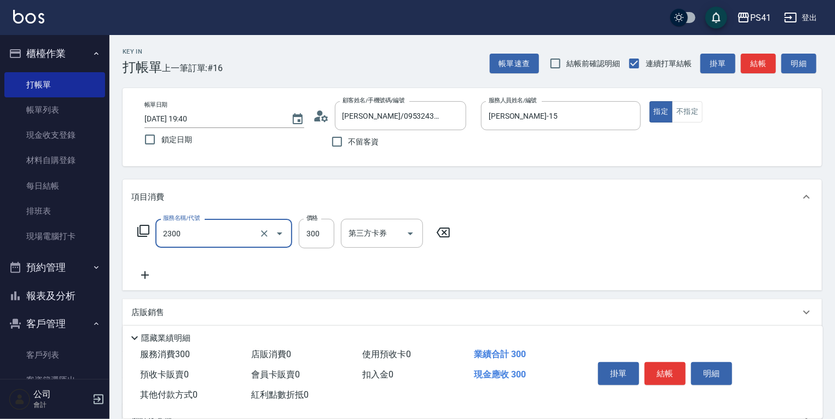
type input "剪髮(2300)"
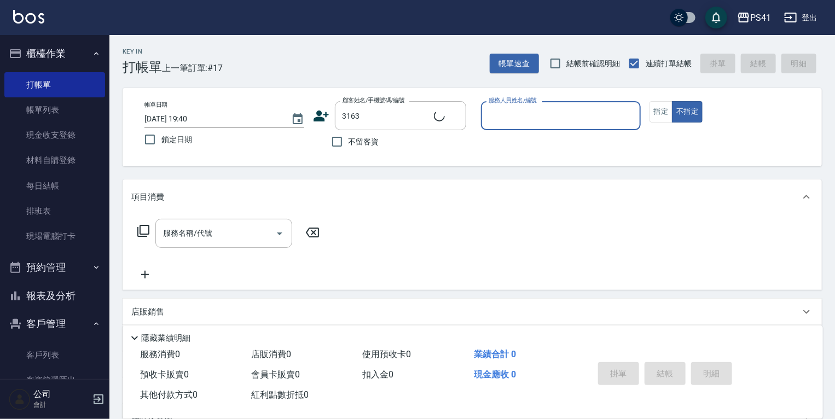
type input "李韋彤/0972177899/3163"
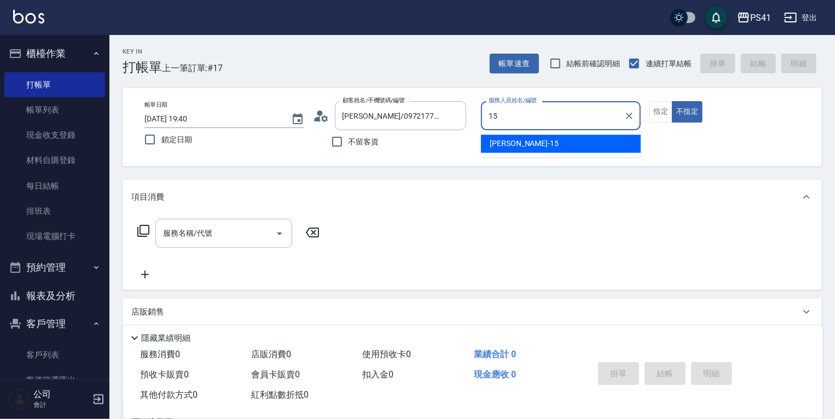
type input "李靜芳-15"
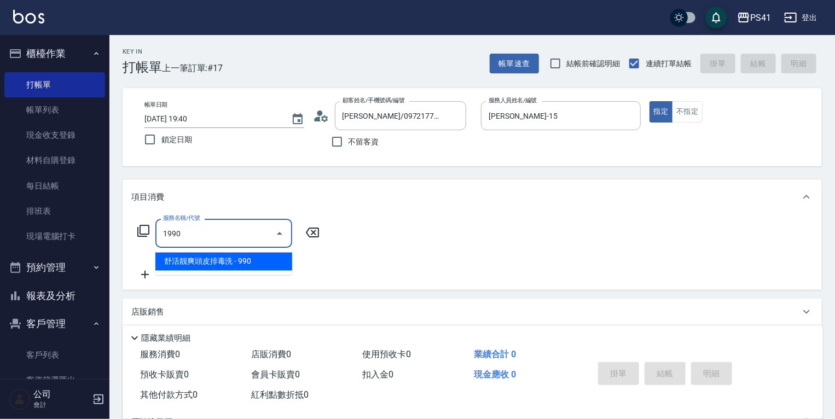
type input "舒活靓爽頭皮排毒洗(1990)"
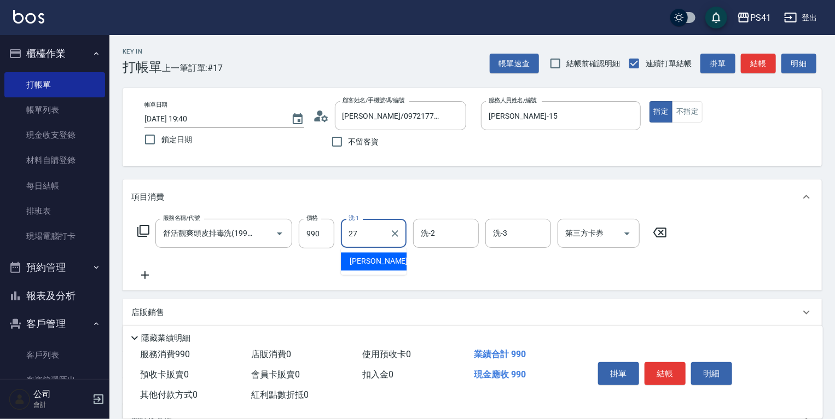
type input "佳佳-27"
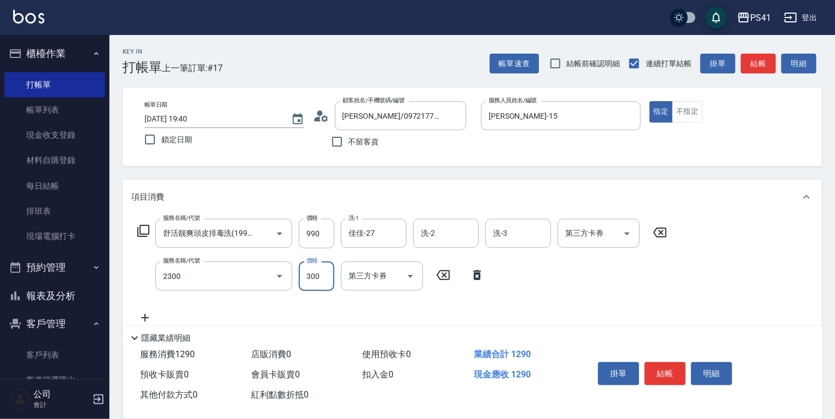
type input "剪髮(2300)"
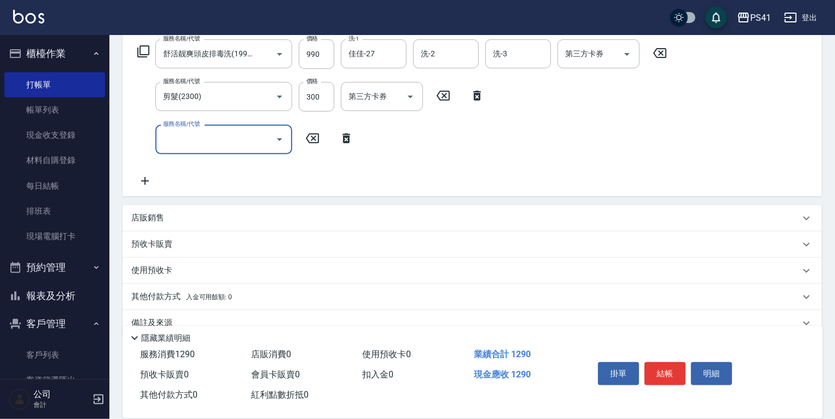
scroll to position [200, 0]
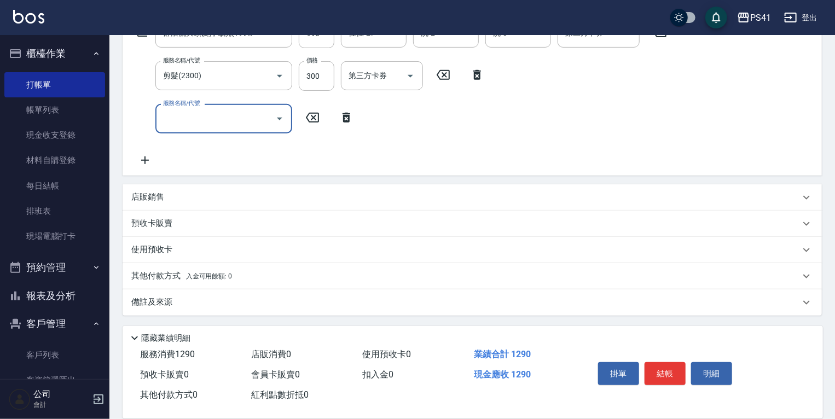
click at [157, 272] on p "其他付款方式 入金可用餘額: 0" at bounding box center [181, 276] width 101 height 12
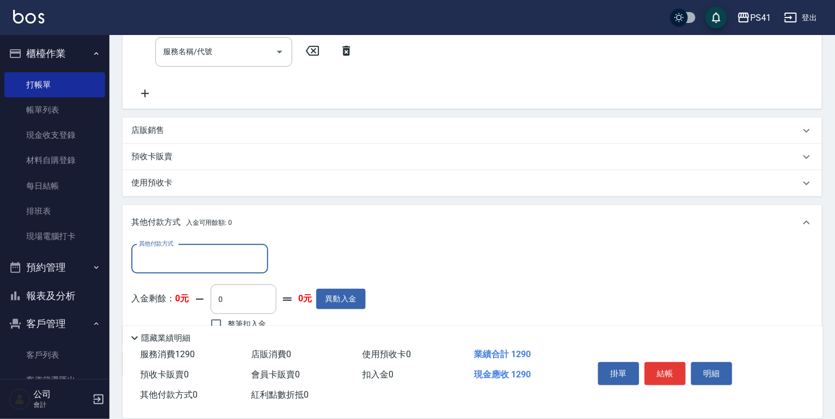
scroll to position [328, 0]
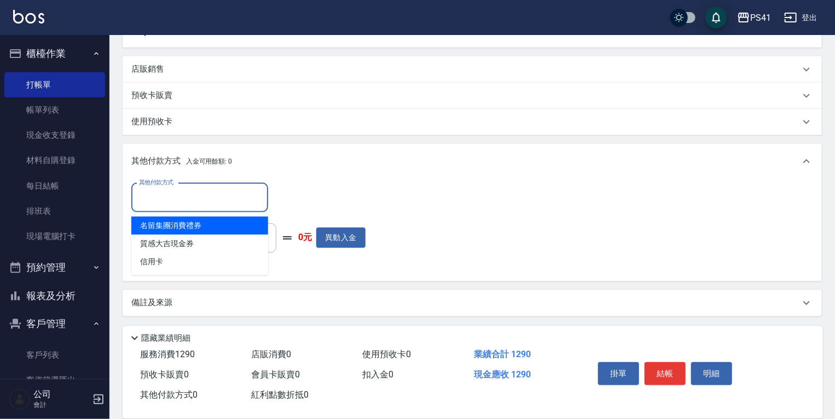
click at [178, 205] on input "其他付款方式" at bounding box center [199, 197] width 127 height 19
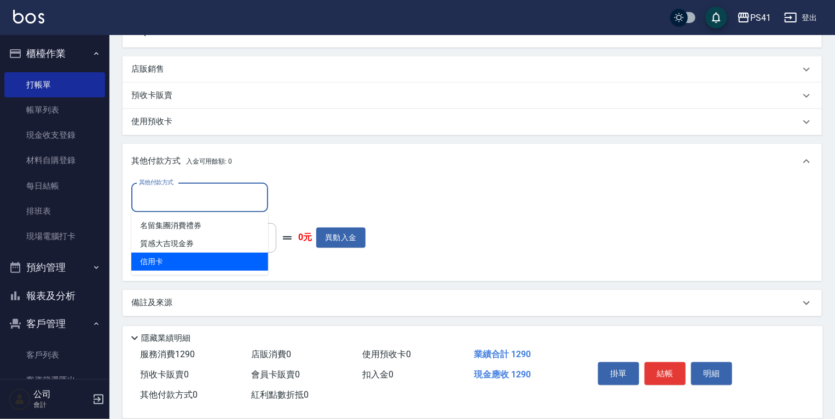
click at [180, 267] on span "信用卡" at bounding box center [199, 262] width 137 height 18
type input "信用卡"
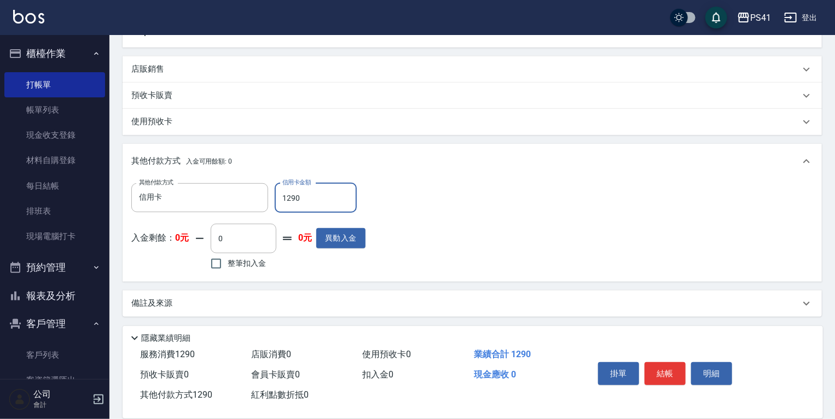
type input "1290"
click at [672, 366] on button "結帳" at bounding box center [664, 373] width 41 height 23
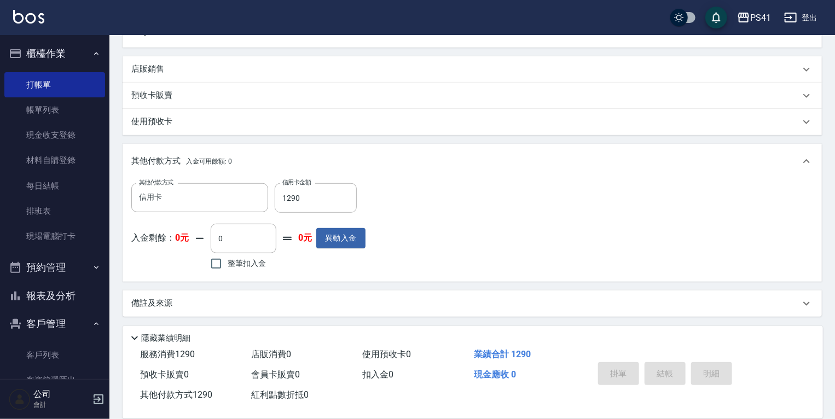
type input "2025/09/25 19:41"
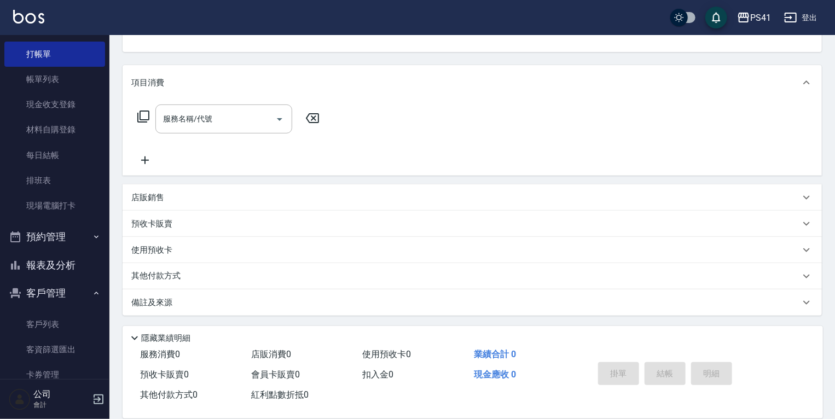
scroll to position [84, 0]
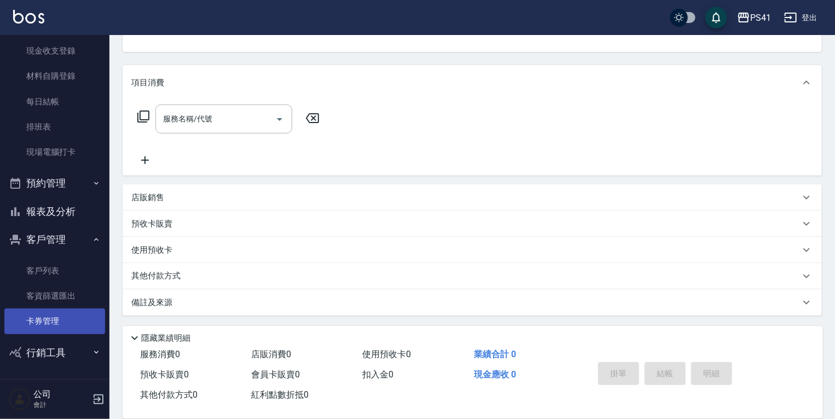
drag, startPoint x: 60, startPoint y: 320, endPoint x: 60, endPoint y: 337, distance: 17.5
click at [60, 320] on link "卡券管理" at bounding box center [54, 320] width 101 height 25
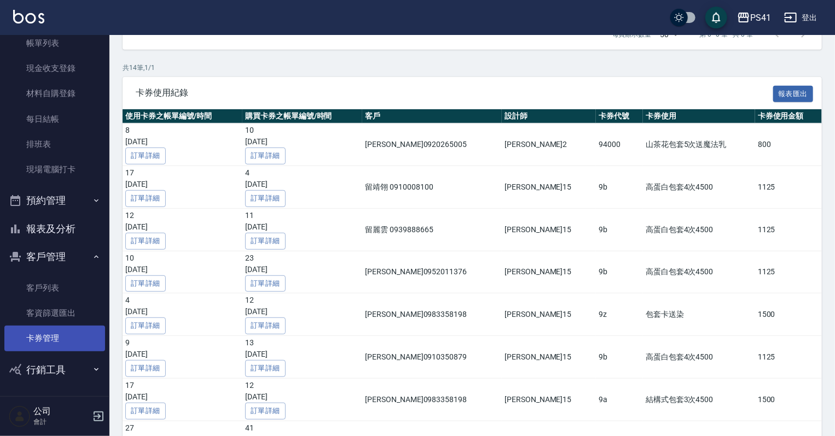
scroll to position [350, 0]
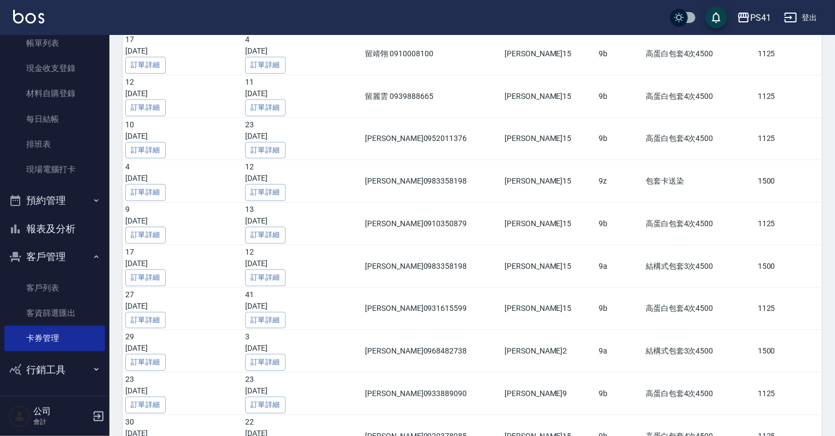
click at [63, 372] on button "行銷工具" at bounding box center [54, 370] width 101 height 28
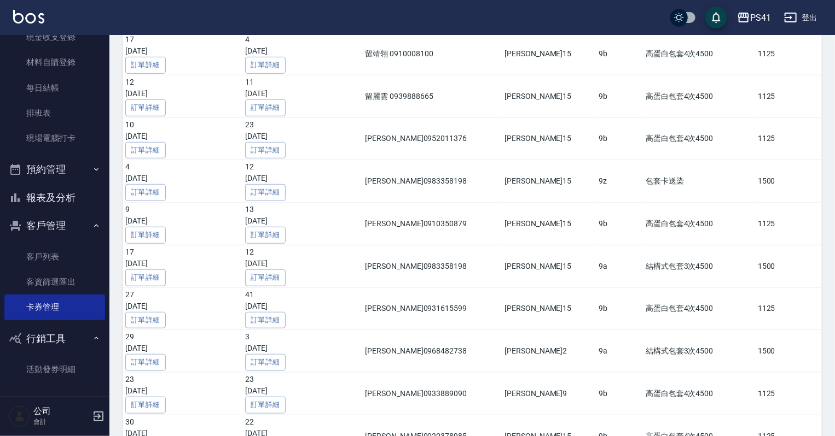
scroll to position [101, 0]
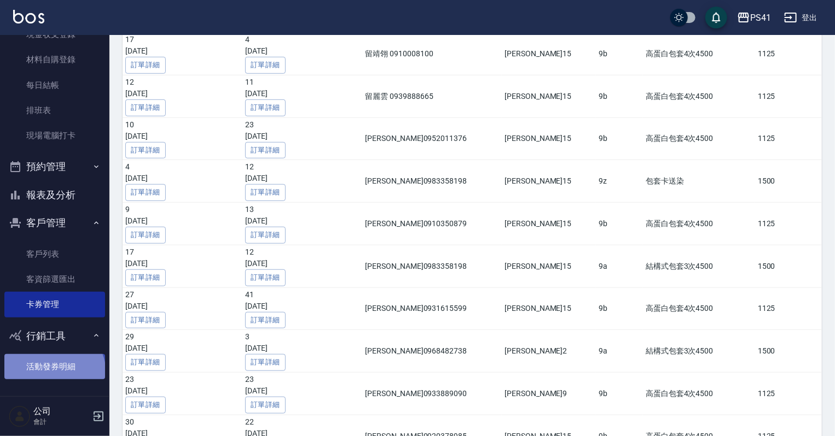
click at [53, 373] on link "活動發券明細" at bounding box center [54, 366] width 101 height 25
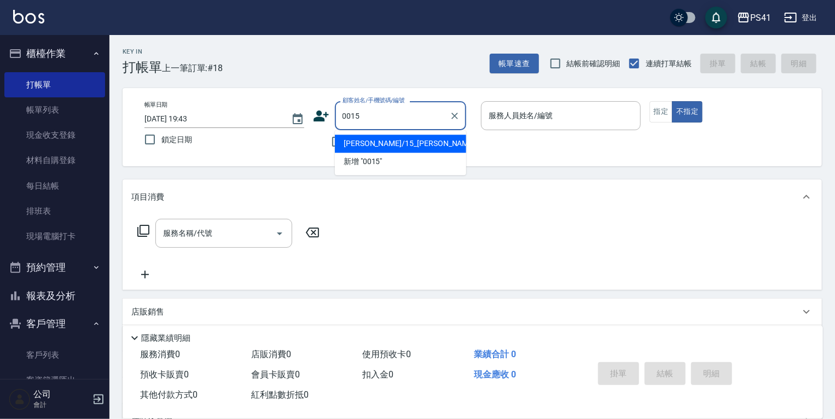
type input "米雪/15_米雪/0015"
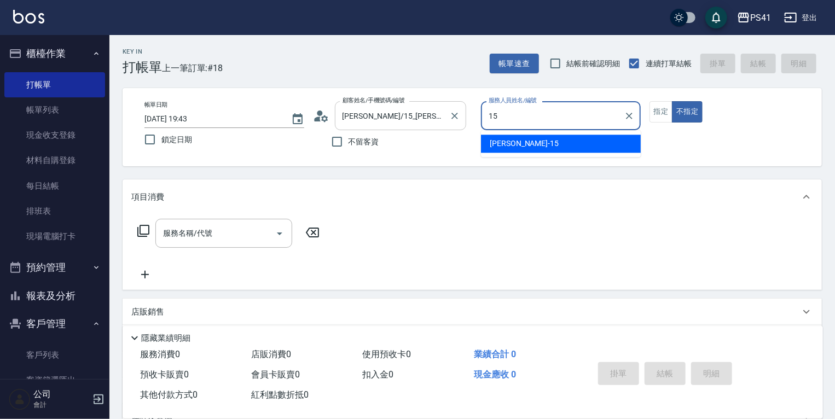
type input "李靜芳-15"
type button "false"
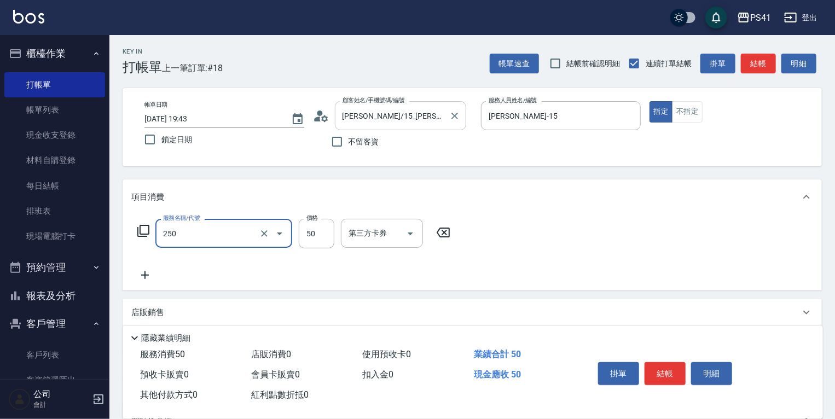
type input "剪瀏海(250)"
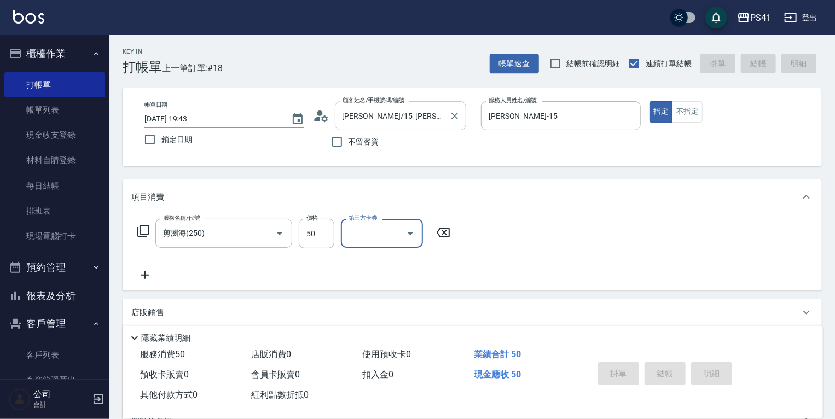
type input "2025/09/25 19:59"
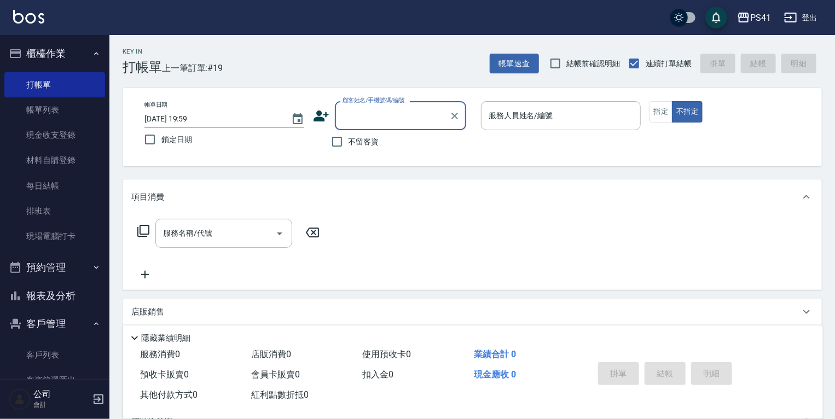
click at [32, 300] on button "報表及分析" at bounding box center [54, 296] width 101 height 28
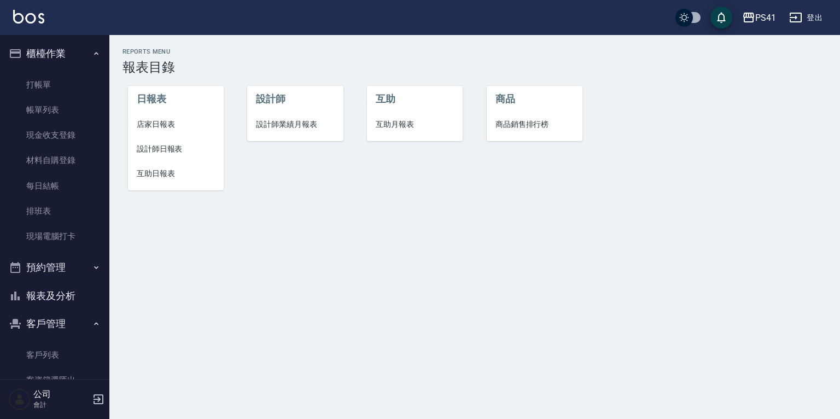
click at [148, 112] on li "店家日報表" at bounding box center [176, 124] width 96 height 25
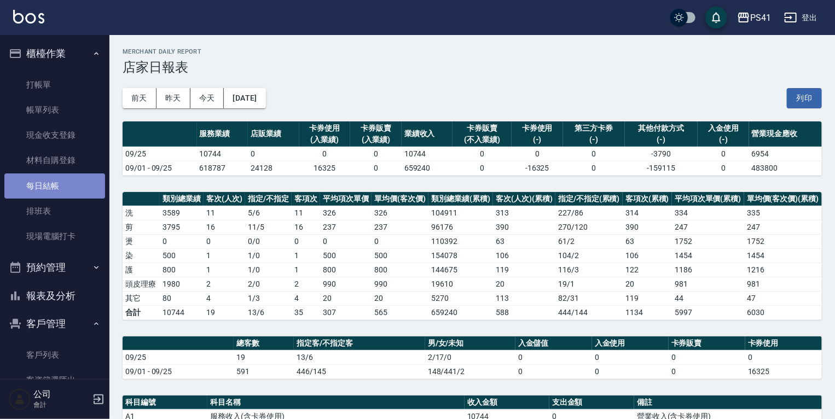
click at [72, 197] on link "每日結帳" at bounding box center [54, 185] width 101 height 25
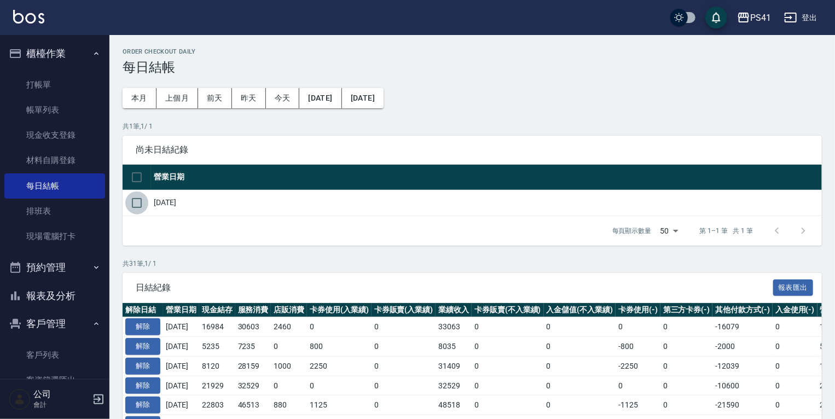
click at [140, 205] on input "checkbox" at bounding box center [136, 202] width 23 height 23
checkbox input "true"
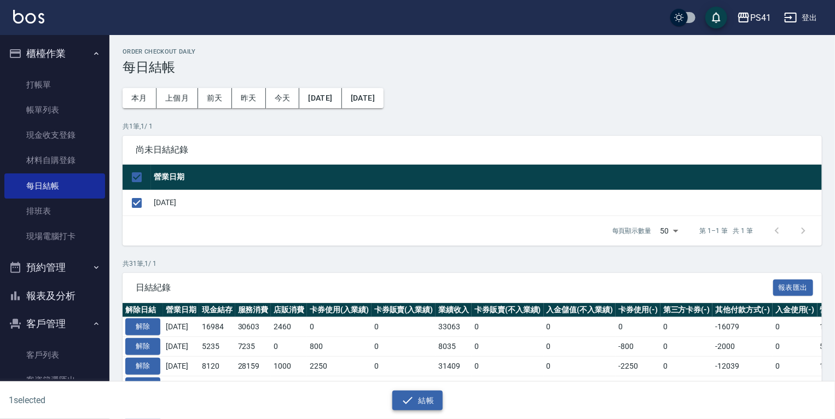
drag, startPoint x: 430, startPoint y: 412, endPoint x: 427, endPoint y: 405, distance: 8.1
click at [429, 409] on div "1 selected 結帳" at bounding box center [417, 401] width 835 height 38
click at [427, 405] on button "結帳" at bounding box center [417, 400] width 51 height 20
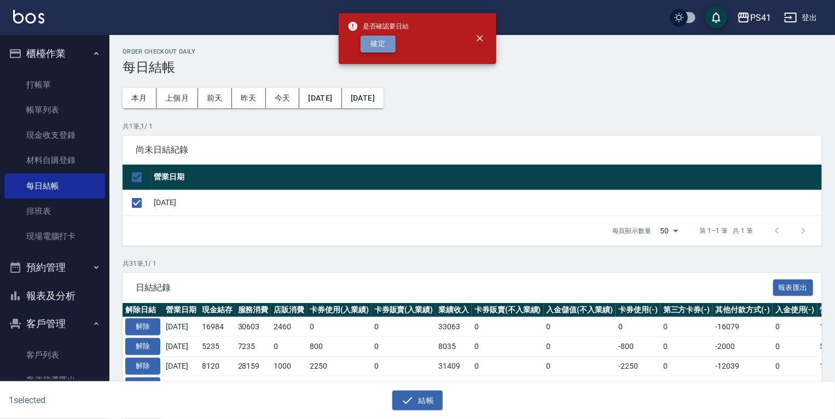
click at [370, 50] on button "確定" at bounding box center [377, 44] width 35 height 17
checkbox input "false"
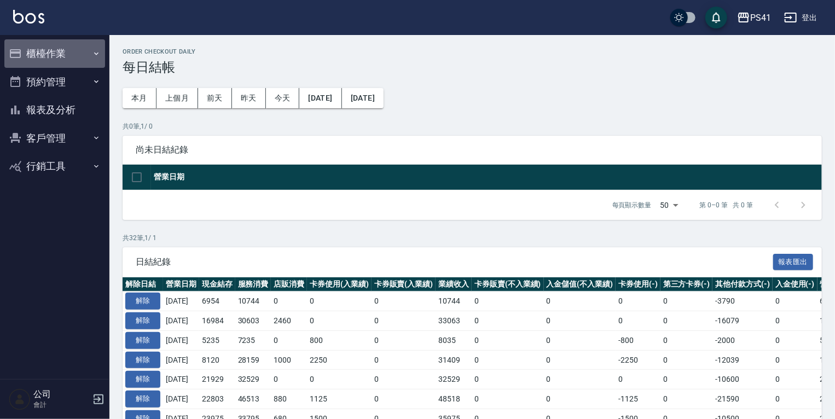
click at [83, 46] on button "櫃檯作業" at bounding box center [54, 53] width 101 height 28
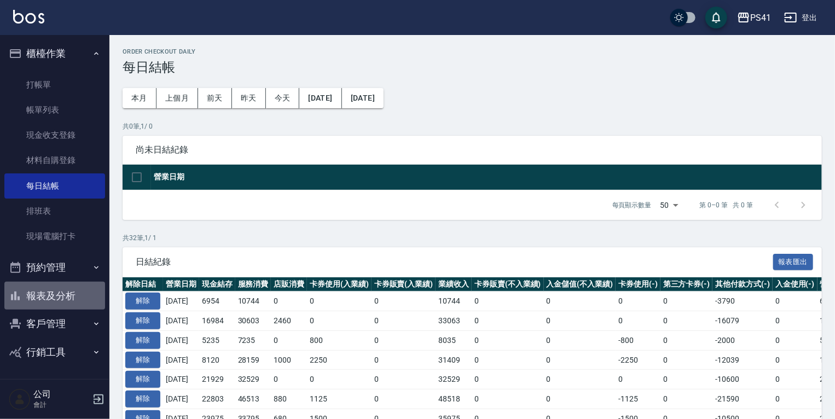
drag, startPoint x: 56, startPoint y: 297, endPoint x: 61, endPoint y: 289, distance: 8.8
click at [61, 289] on button "報表及分析" at bounding box center [54, 296] width 101 height 28
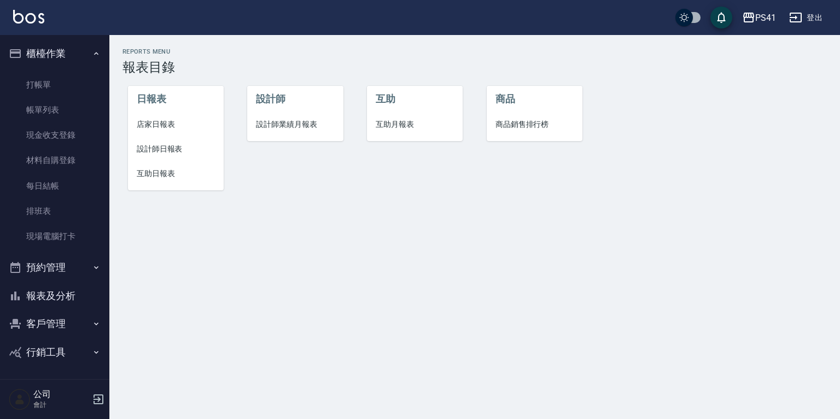
click at [267, 122] on span "設計師業績月報表" at bounding box center [295, 124] width 78 height 11
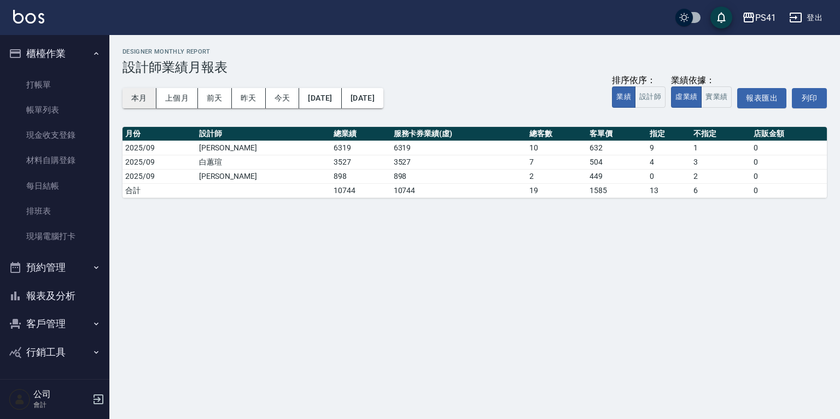
click at [132, 101] on button "本月" at bounding box center [139, 98] width 34 height 20
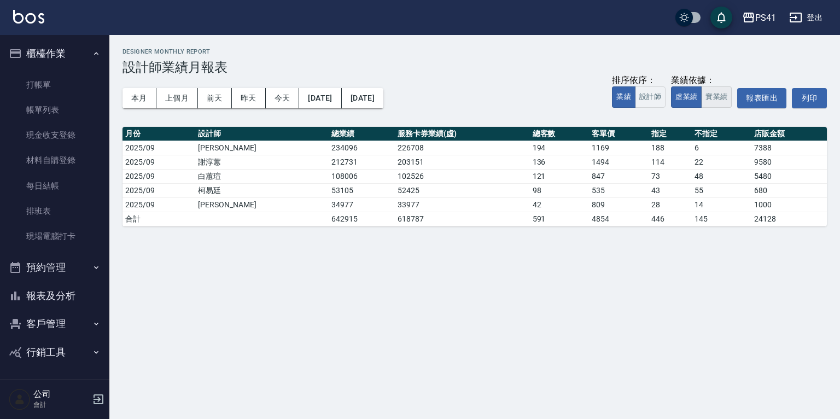
click at [713, 98] on button "實業績" at bounding box center [716, 96] width 31 height 21
click at [691, 94] on button "虛業績" at bounding box center [686, 96] width 31 height 21
click at [716, 92] on button "實業績" at bounding box center [716, 96] width 31 height 21
click at [697, 96] on button "虛業績" at bounding box center [686, 96] width 31 height 21
click at [26, 293] on button "報表及分析" at bounding box center [54, 296] width 101 height 28
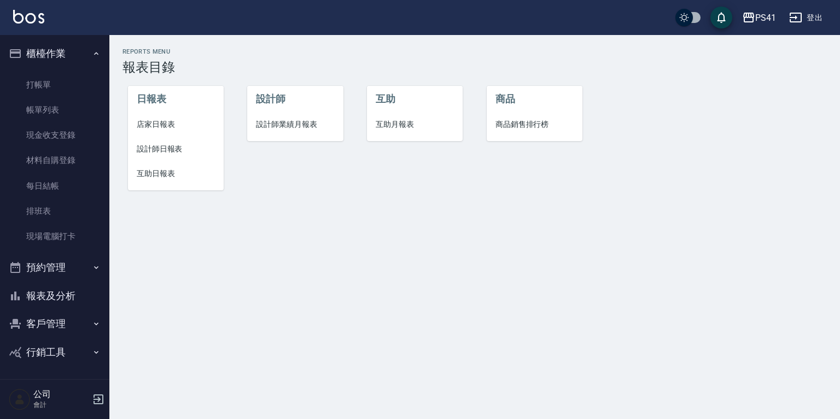
click at [175, 171] on span "互助日報表" at bounding box center [176, 173] width 78 height 11
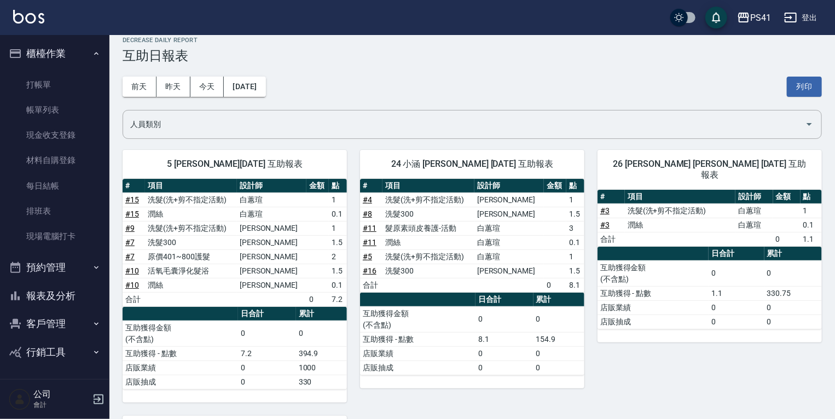
scroll to position [9, 0]
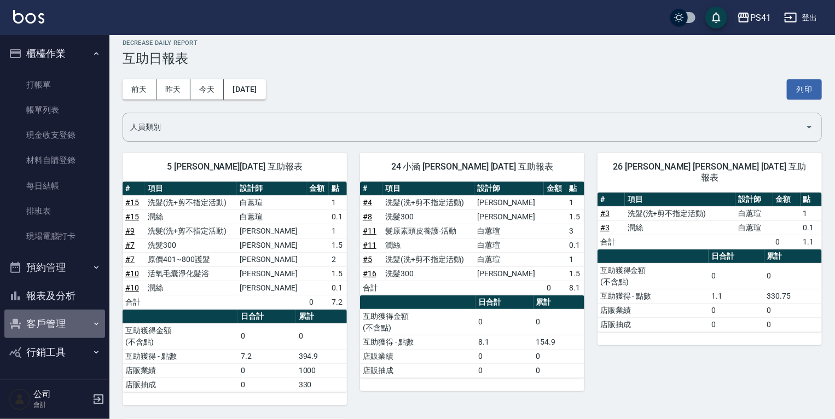
click at [42, 310] on button "客戶管理" at bounding box center [54, 324] width 101 height 28
click at [53, 294] on button "報表及分析" at bounding box center [54, 296] width 101 height 28
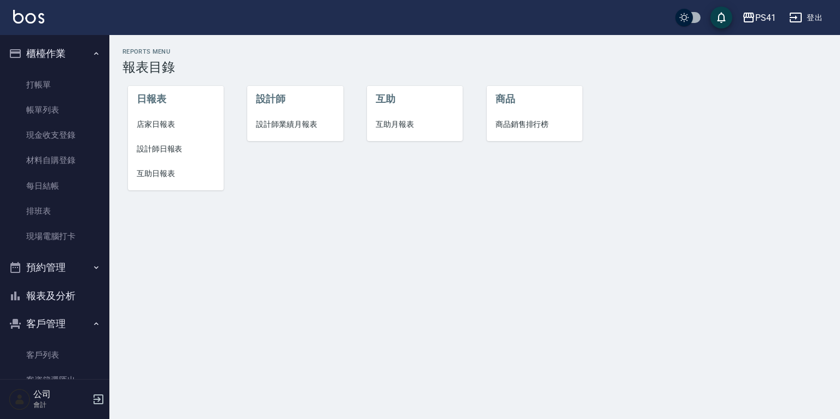
click at [168, 153] on span "設計師日報表" at bounding box center [176, 148] width 78 height 11
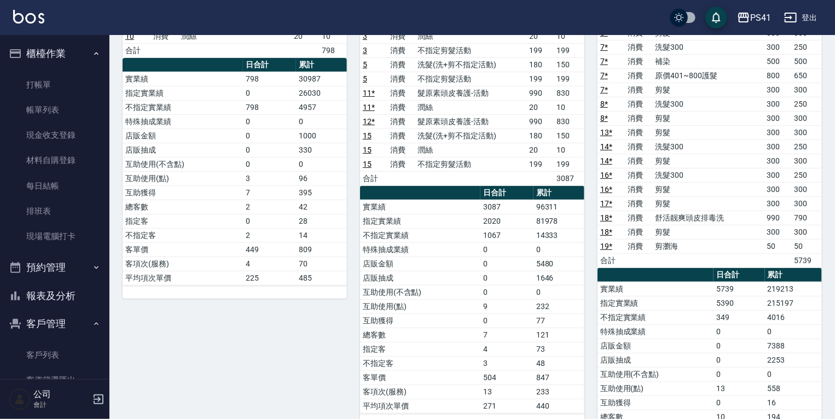
scroll to position [177, 0]
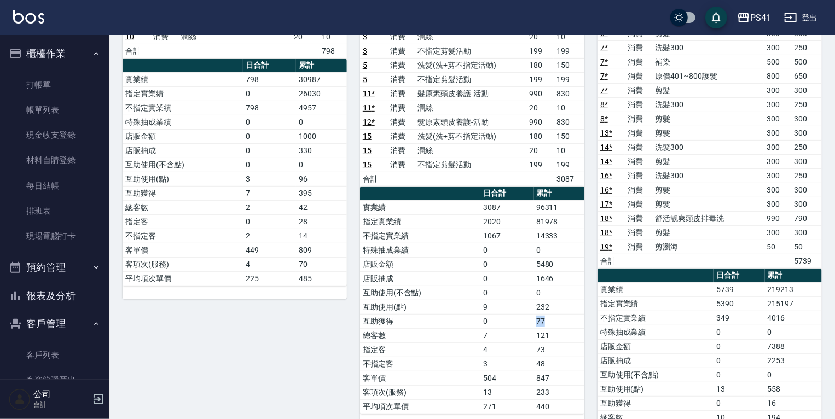
drag, startPoint x: 547, startPoint y: 317, endPoint x: 532, endPoint y: 319, distance: 16.0
click at [532, 319] on tr "互助獲得 0 77" at bounding box center [472, 321] width 224 height 14
drag, startPoint x: 532, startPoint y: 319, endPoint x: 524, endPoint y: 319, distance: 7.7
click at [524, 319] on td "0" at bounding box center [506, 321] width 53 height 14
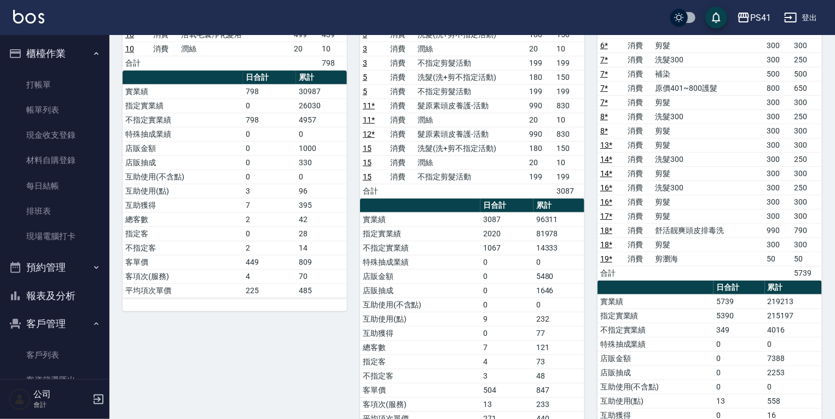
scroll to position [0, 0]
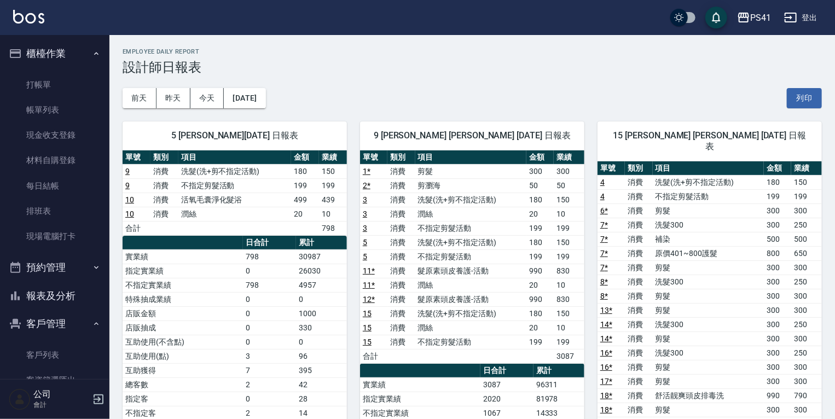
click at [66, 293] on button "報表及分析" at bounding box center [54, 296] width 101 height 28
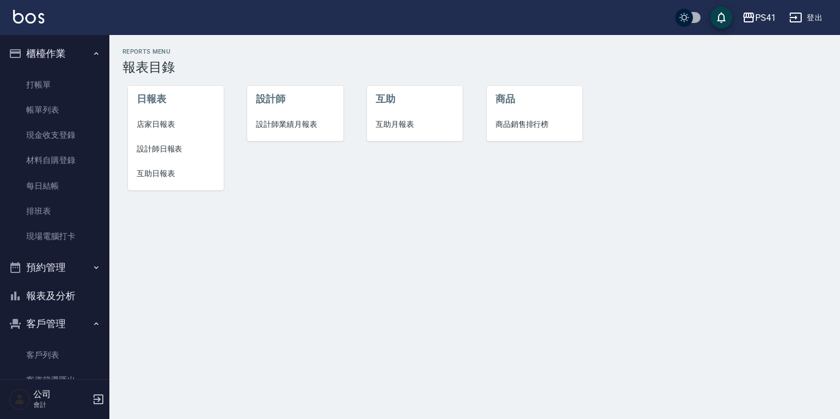
click at [174, 119] on span "店家日報表" at bounding box center [176, 124] width 78 height 11
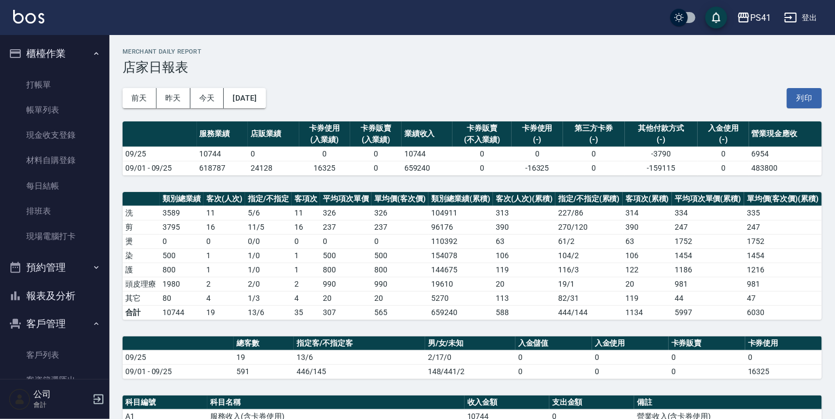
click at [45, 300] on button "報表及分析" at bounding box center [54, 296] width 101 height 28
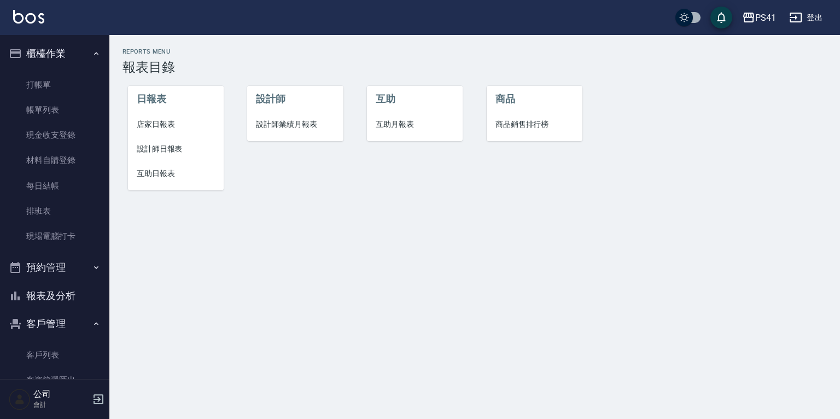
click at [389, 135] on li "互助月報表" at bounding box center [415, 124] width 96 height 25
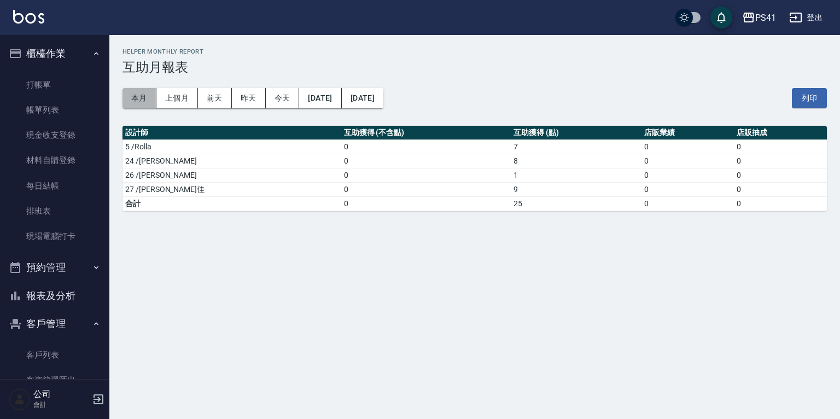
click at [149, 101] on button "本月" at bounding box center [139, 98] width 34 height 20
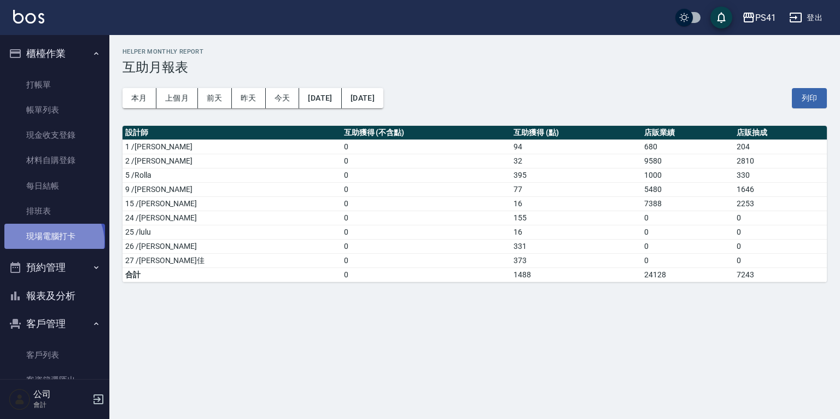
click at [52, 242] on link "現場電腦打卡" at bounding box center [54, 236] width 101 height 25
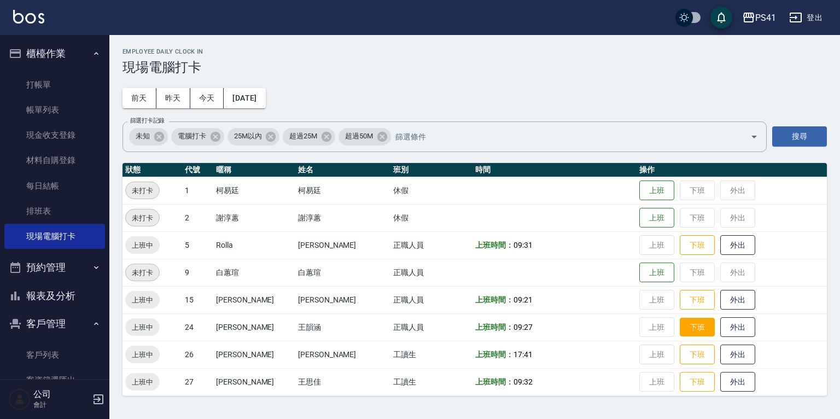
click at [680, 332] on button "下班" at bounding box center [697, 327] width 35 height 19
click at [639, 269] on button "上班" at bounding box center [656, 272] width 35 height 19
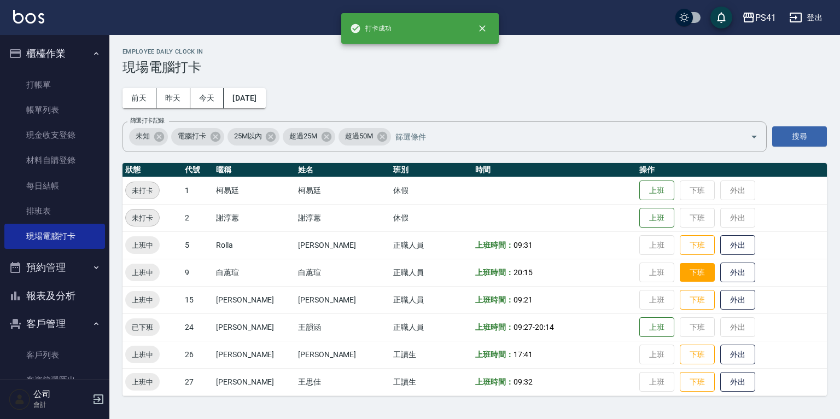
click at [680, 271] on button "下班" at bounding box center [697, 272] width 35 height 19
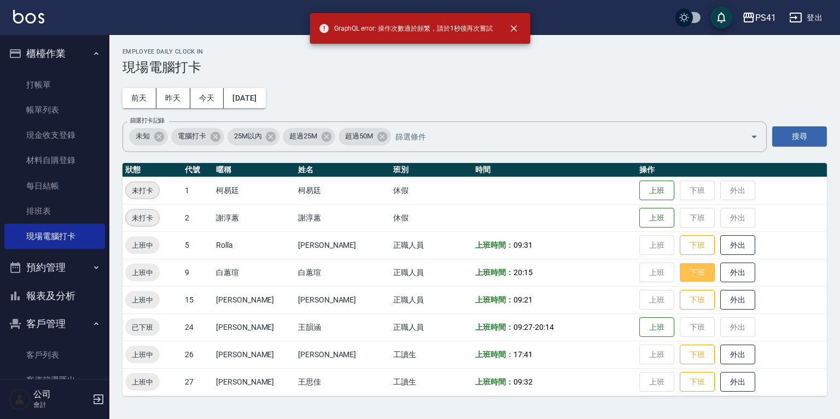
click at [680, 268] on button "下班" at bounding box center [697, 272] width 35 height 19
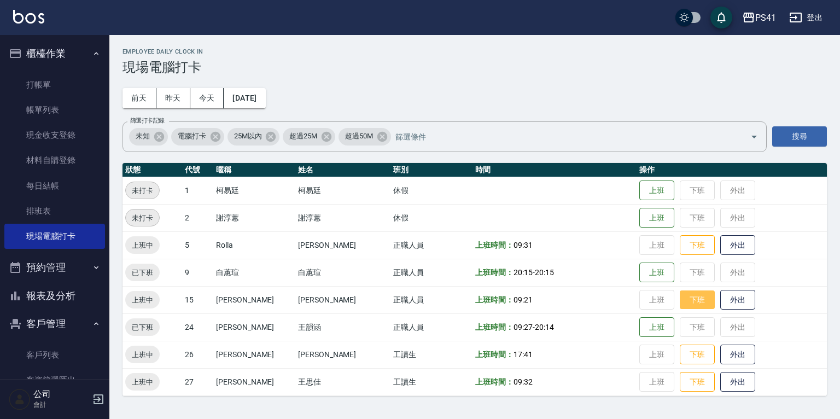
click at [680, 301] on button "下班" at bounding box center [697, 299] width 35 height 19
click at [689, 356] on button "下班" at bounding box center [697, 354] width 35 height 19
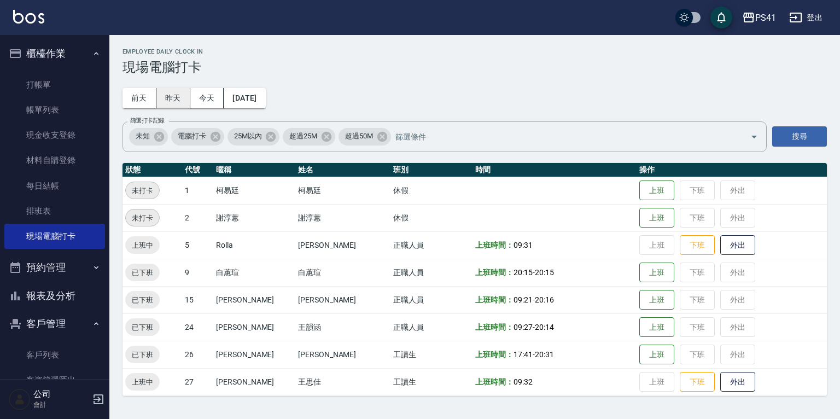
click at [165, 101] on button "昨天" at bounding box center [173, 98] width 34 height 20
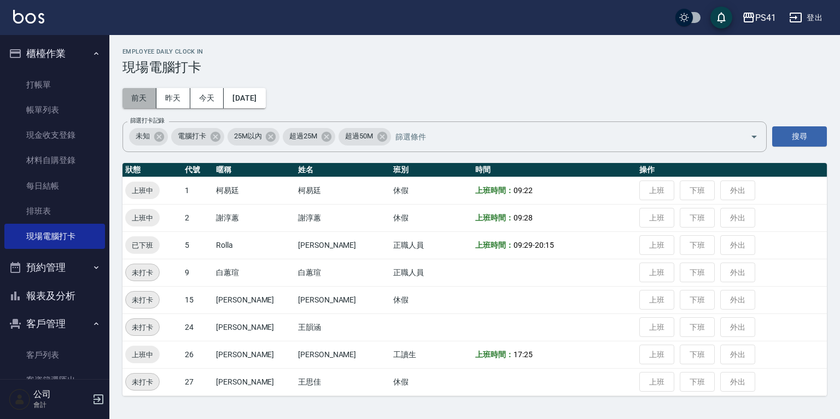
click at [141, 95] on button "前天" at bounding box center [139, 98] width 34 height 20
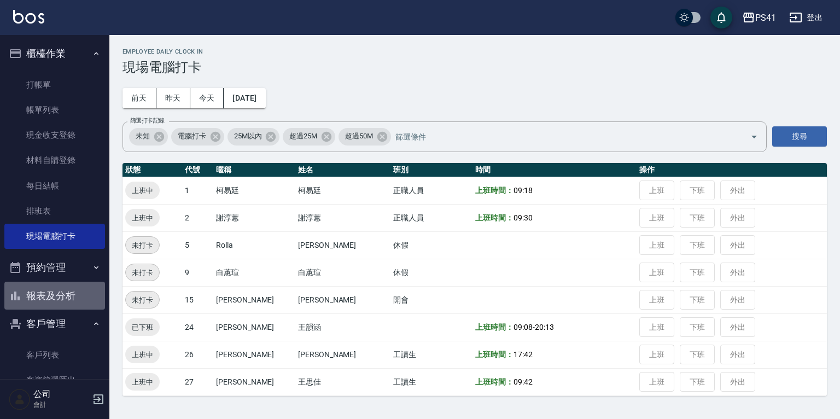
click at [59, 301] on button "報表及分析" at bounding box center [54, 296] width 101 height 28
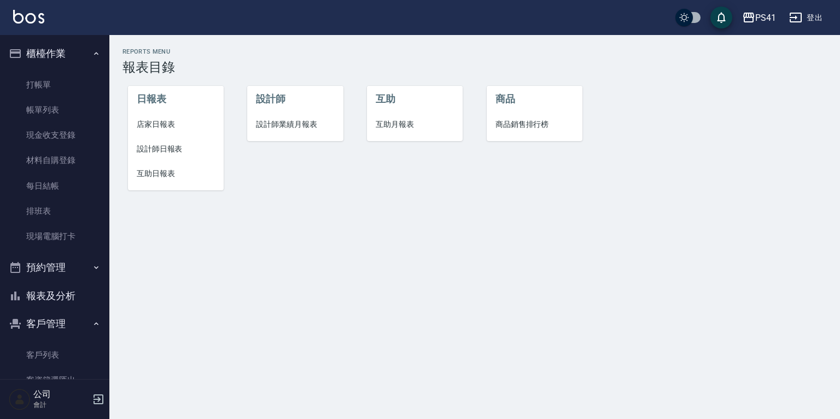
click at [155, 181] on li "互助日報表" at bounding box center [176, 173] width 96 height 25
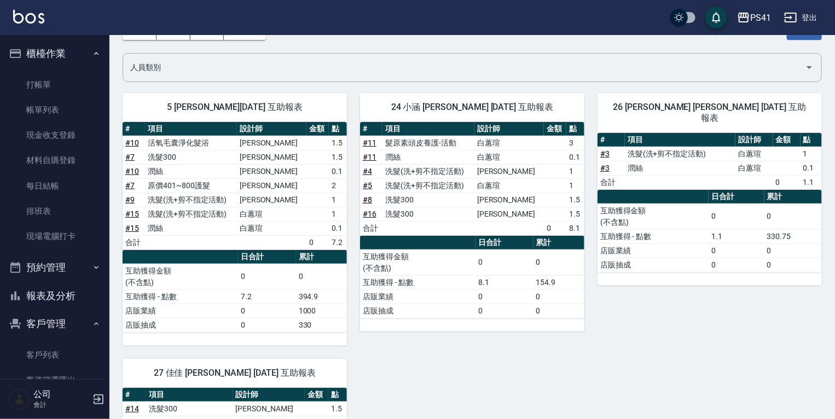
scroll to position [52, 0]
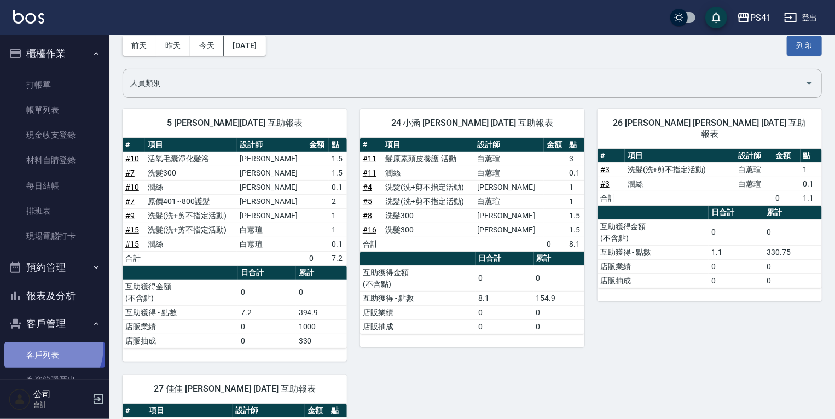
click at [44, 348] on link "客戶列表" at bounding box center [54, 354] width 101 height 25
